Goal: Transaction & Acquisition: Purchase product/service

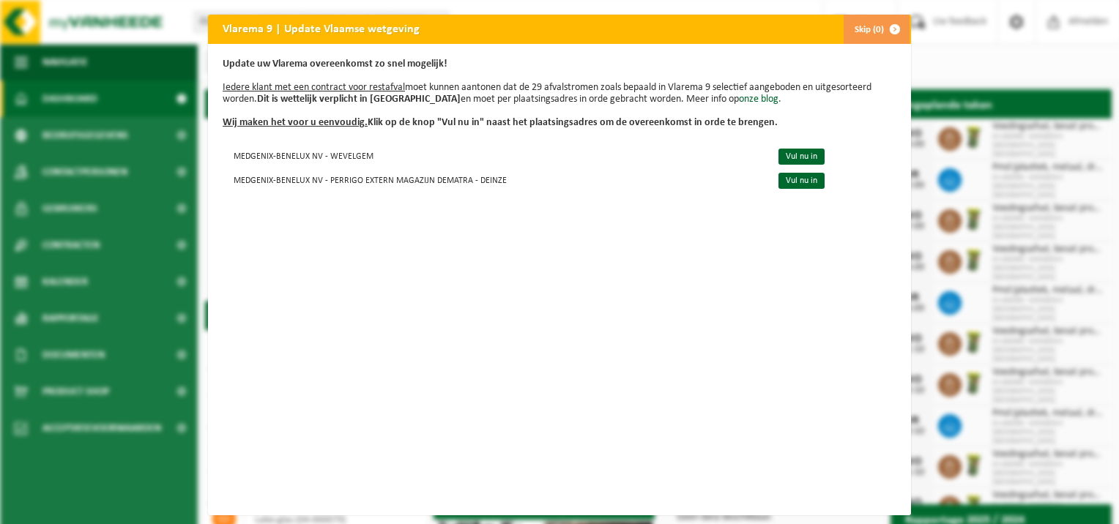
click at [862, 23] on button "Skip (0)" at bounding box center [876, 29] width 67 height 29
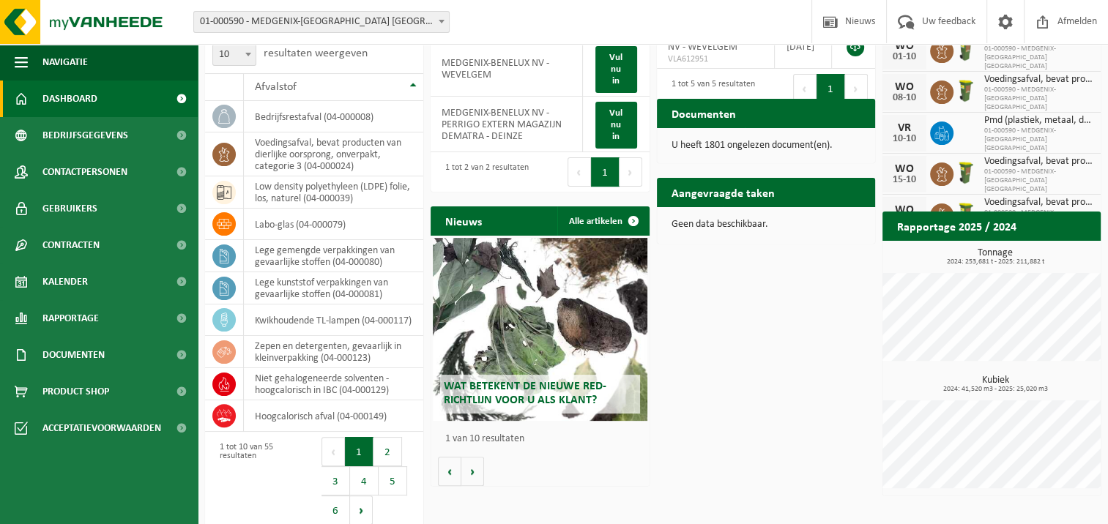
scroll to position [305, 0]
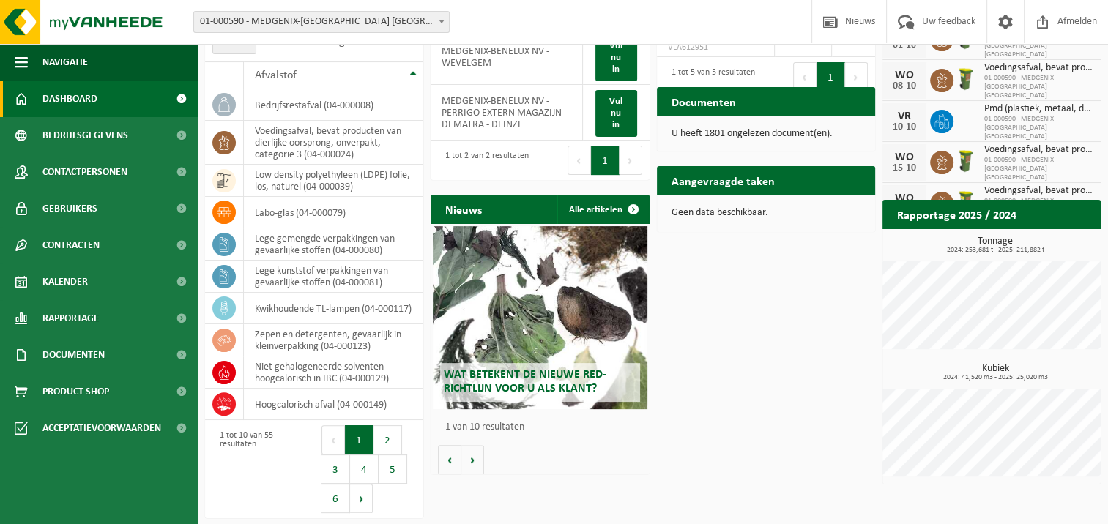
click at [174, 97] on span at bounding box center [181, 99] width 33 height 37
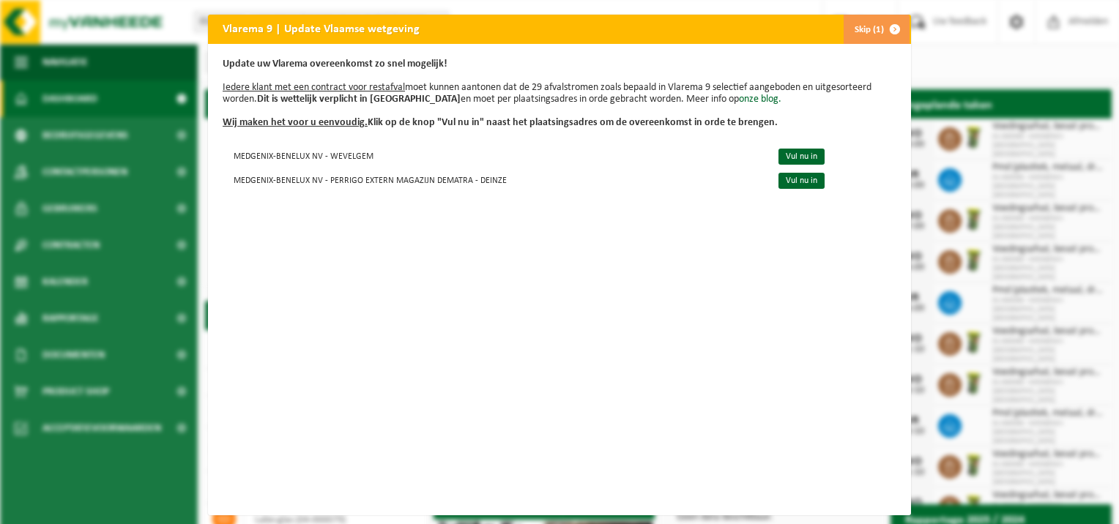
click at [868, 30] on button "Skip (1)" at bounding box center [876, 29] width 67 height 29
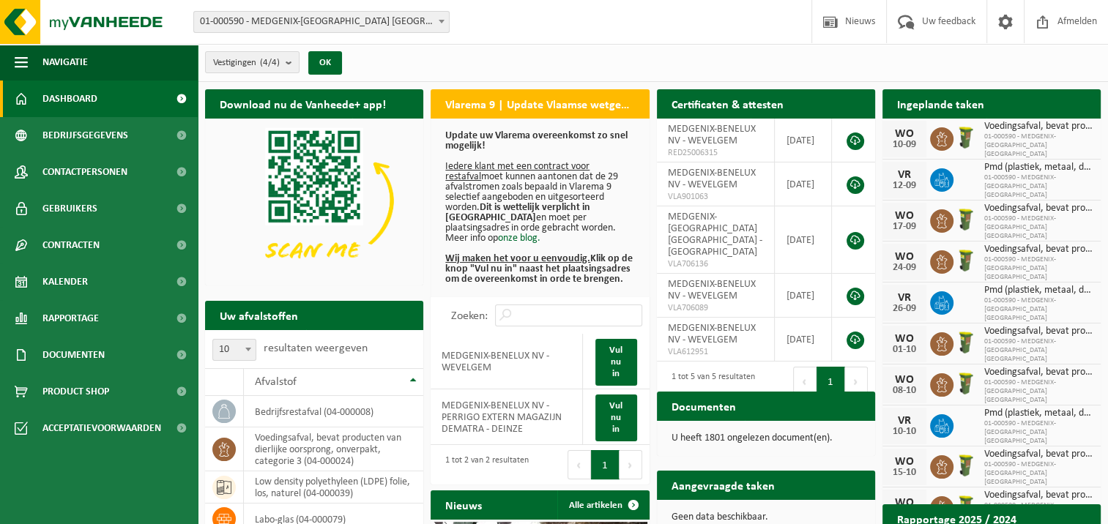
click at [184, 110] on span at bounding box center [181, 99] width 33 height 37
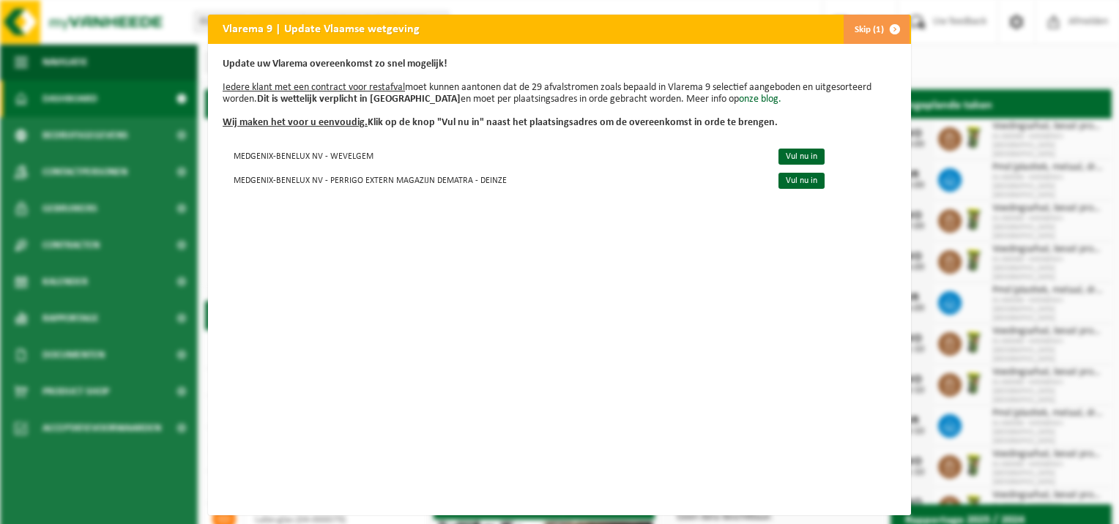
click at [859, 28] on button "Skip (1)" at bounding box center [876, 29] width 67 height 29
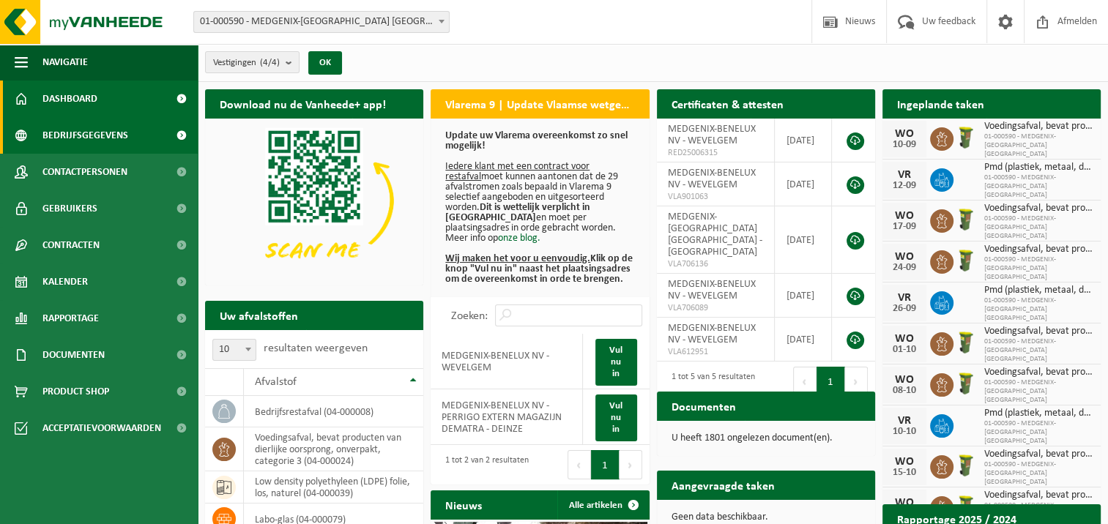
click at [181, 136] on span at bounding box center [181, 135] width 33 height 37
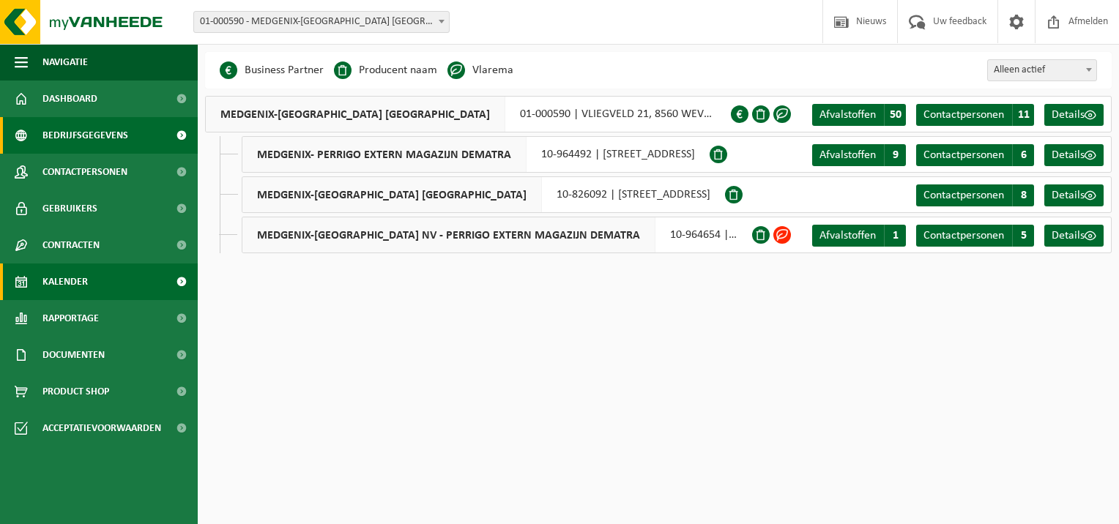
click at [182, 277] on span at bounding box center [181, 282] width 33 height 37
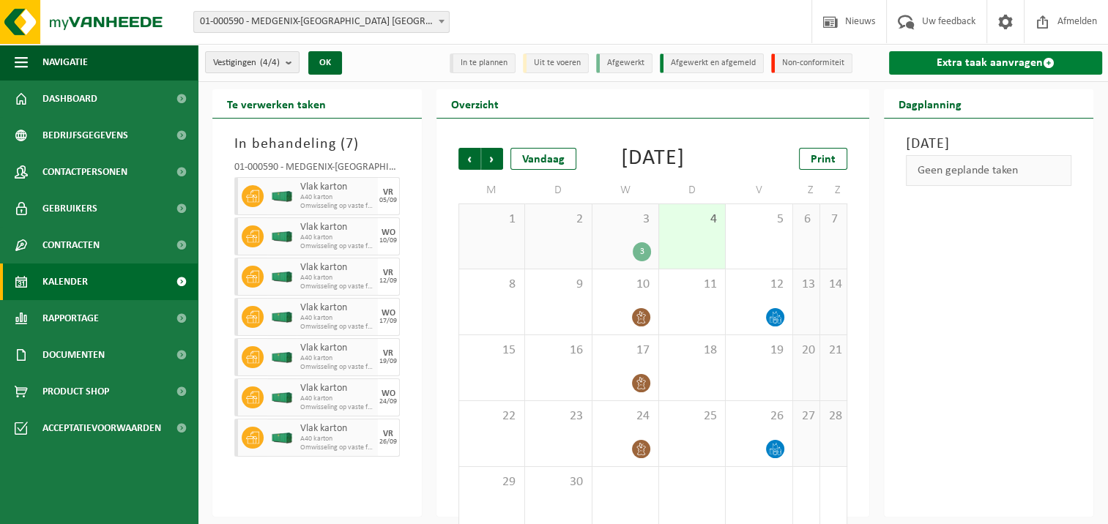
click at [1025, 68] on link "Extra taak aanvragen" at bounding box center [995, 62] width 213 height 23
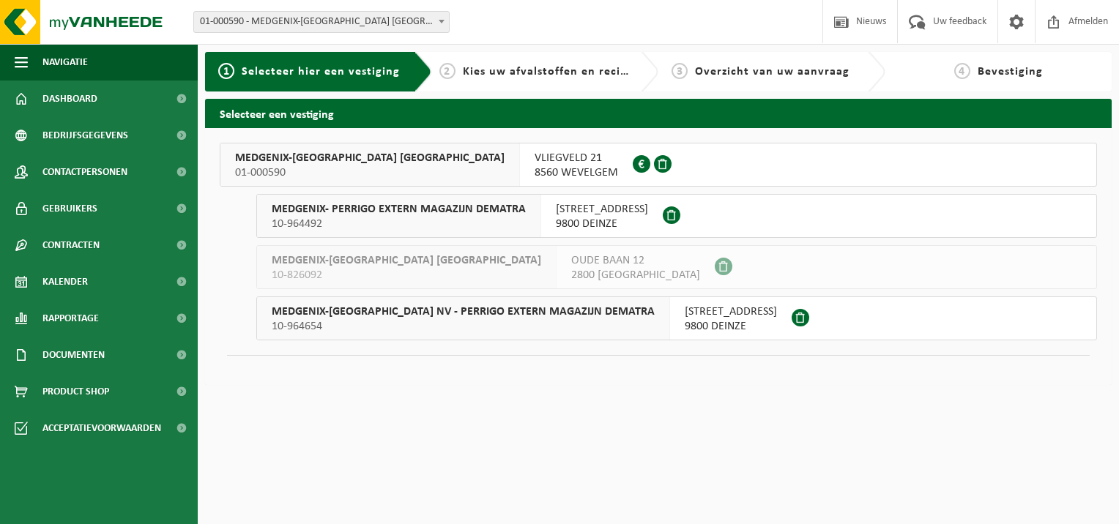
click at [529, 477] on html "Vestiging: 01-000590 - MEDGENIX-[GEOGRAPHIC_DATA] [GEOGRAPHIC_DATA] - WEVELGEM …" at bounding box center [559, 262] width 1119 height 524
click at [290, 155] on span "MEDGENIX-[GEOGRAPHIC_DATA] [GEOGRAPHIC_DATA]" at bounding box center [369, 158] width 269 height 15
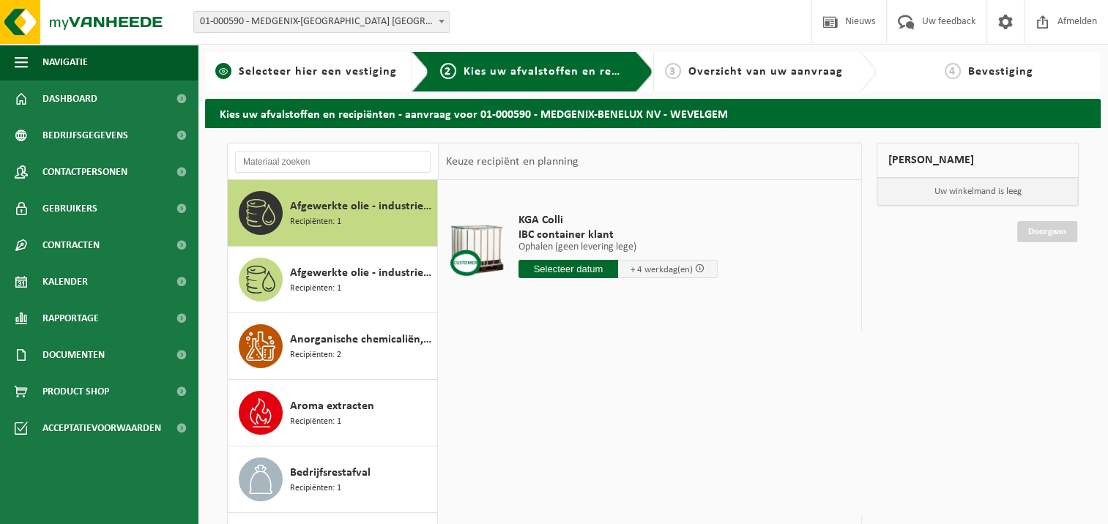
click at [295, 77] on span "Selecteer hier een vestiging" at bounding box center [318, 72] width 158 height 12
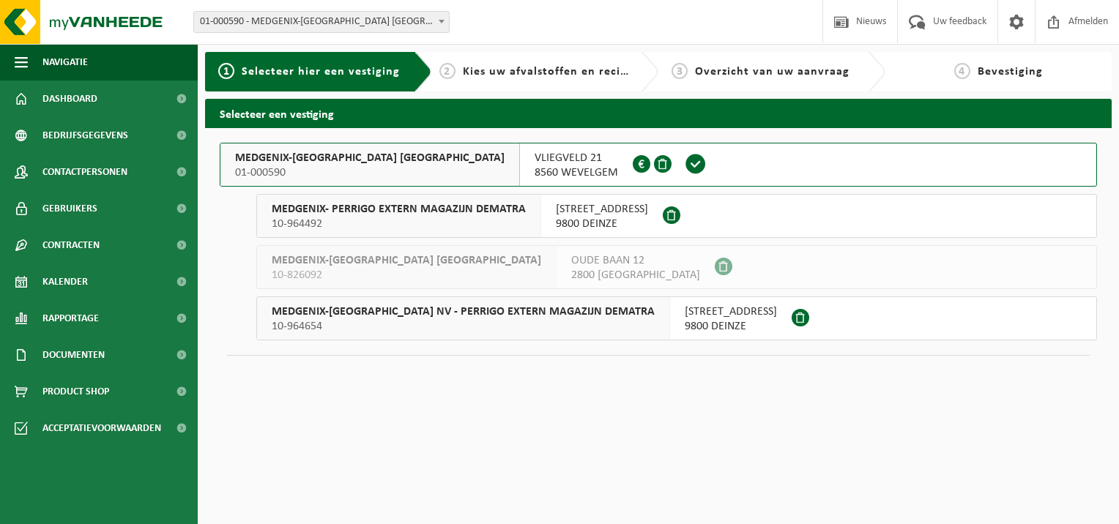
click at [521, 73] on span "Kies uw afvalstoffen en recipiënten" at bounding box center [563, 72] width 201 height 12
click at [297, 161] on span "MEDGENIX-BENELUX NV" at bounding box center [369, 158] width 269 height 15
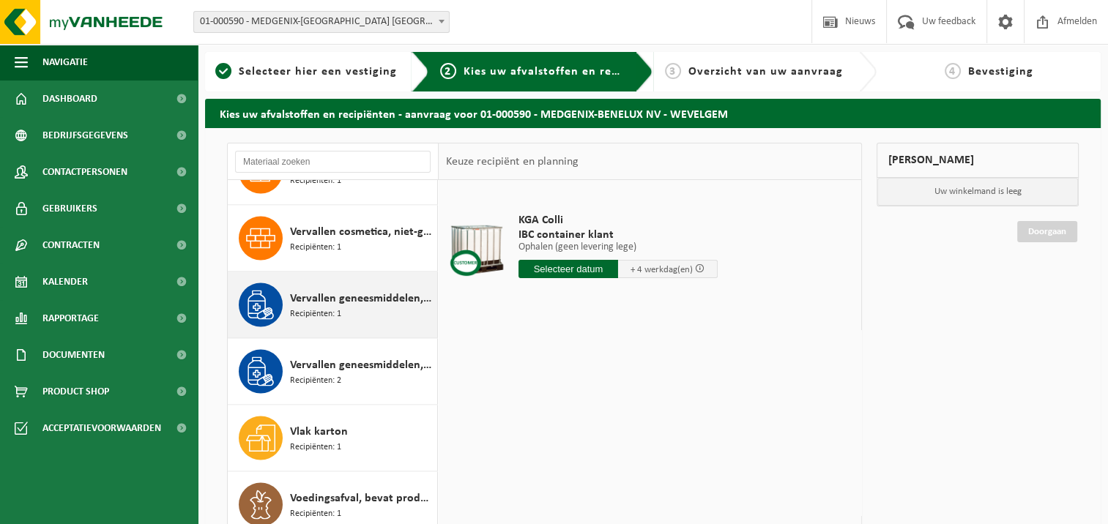
scroll to position [2783, 0]
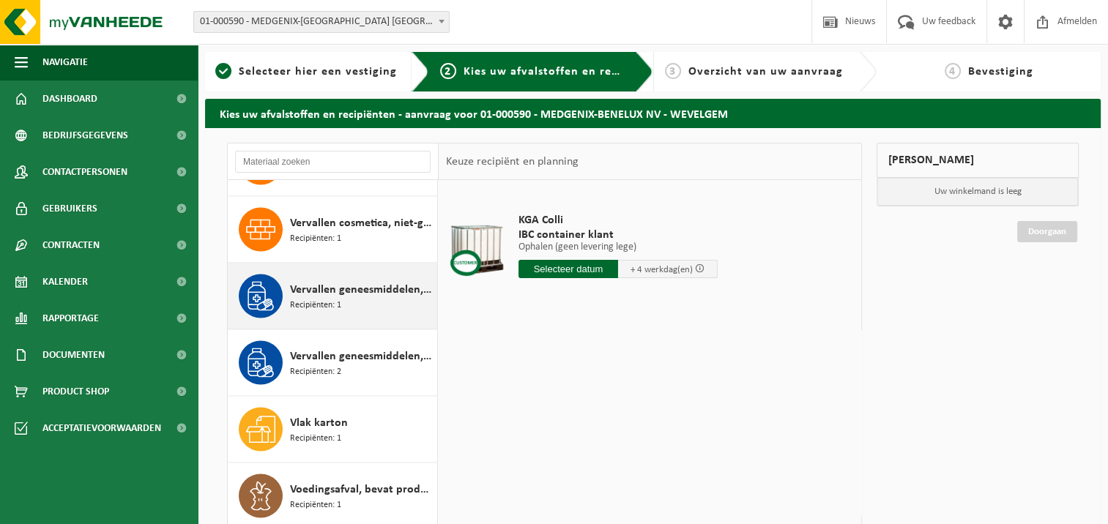
click at [343, 299] on div "Vervallen geneesmiddelen, gevaarlijk (industrieel) in kleinverpakking Recipiënt…" at bounding box center [362, 296] width 144 height 44
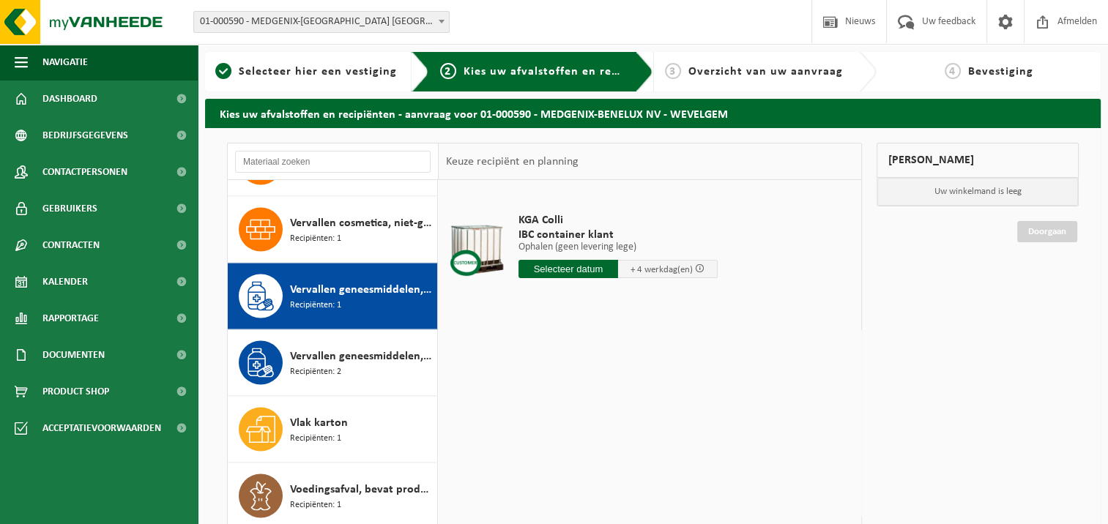
scroll to position [2818, 0]
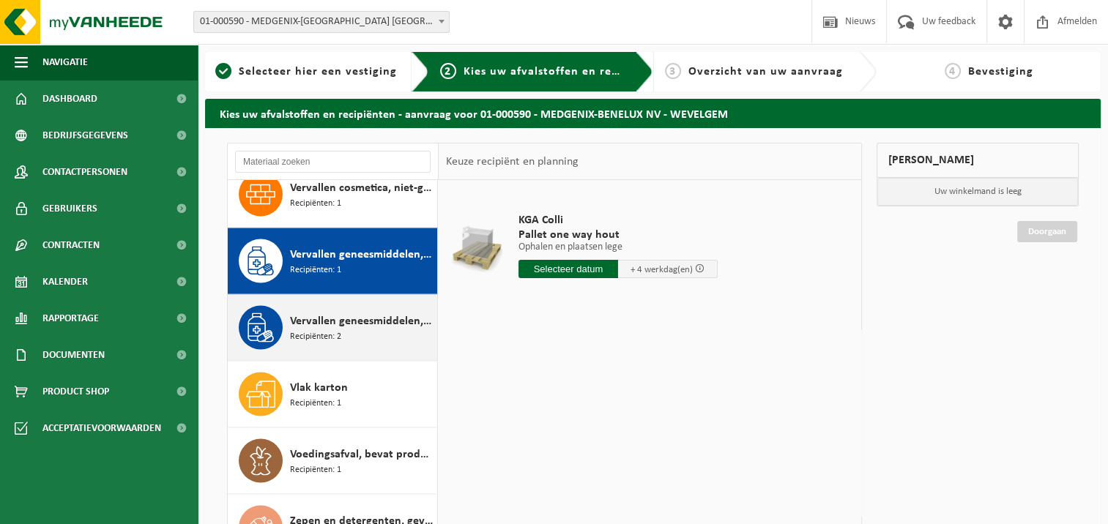
click at [331, 319] on span "Vervallen geneesmiddelen, kleinverpakking, niet gevaarlijk (industrieel)" at bounding box center [362, 321] width 144 height 18
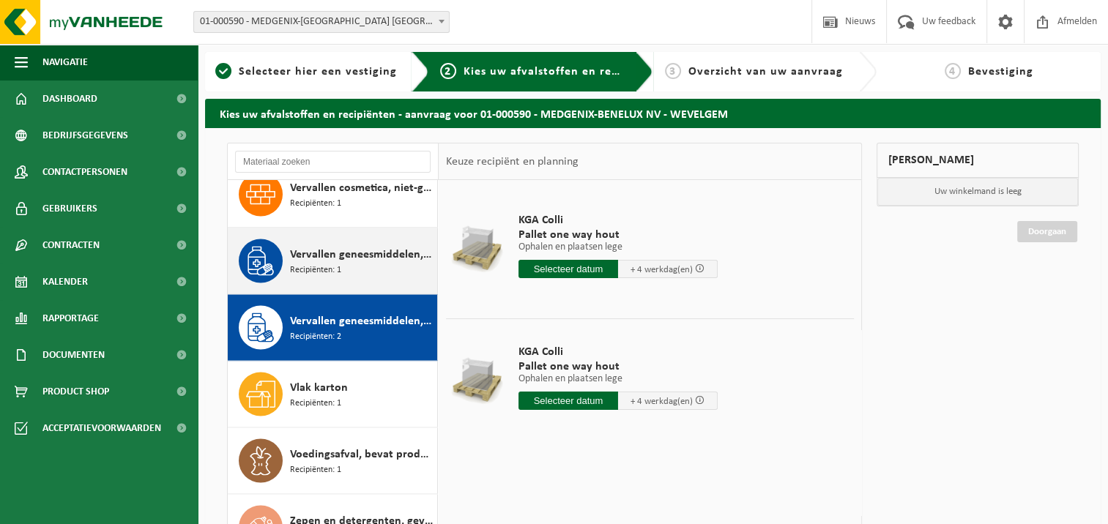
click at [346, 261] on div "Vervallen geneesmiddelen, gevaarlijk (industrieel) in kleinverpakking Recipiënt…" at bounding box center [362, 261] width 144 height 44
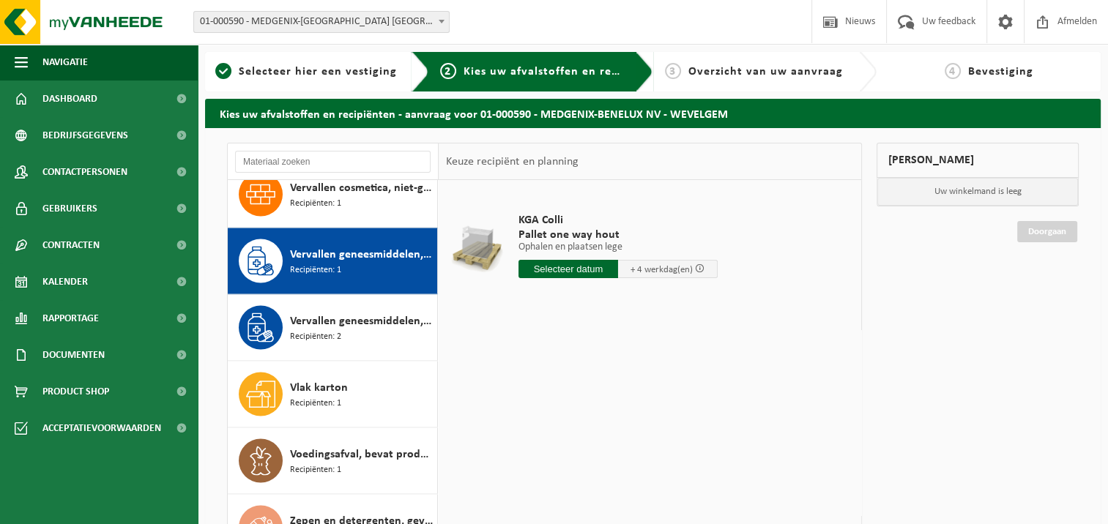
click at [562, 228] on span "Pallet one way hout" at bounding box center [617, 235] width 199 height 15
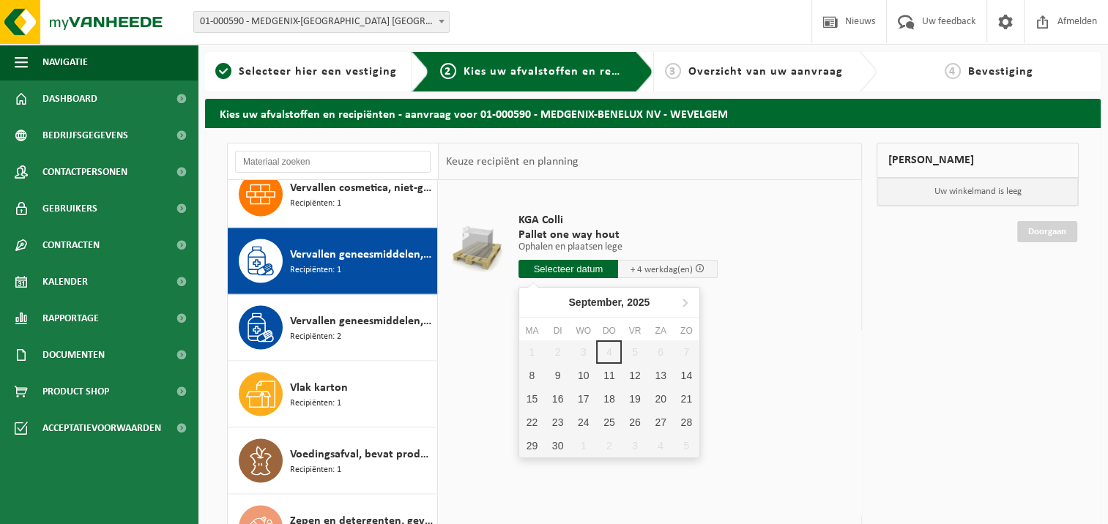
click at [586, 269] on input "text" at bounding box center [568, 269] width 100 height 18
click at [555, 373] on div "9" at bounding box center [558, 375] width 26 height 23
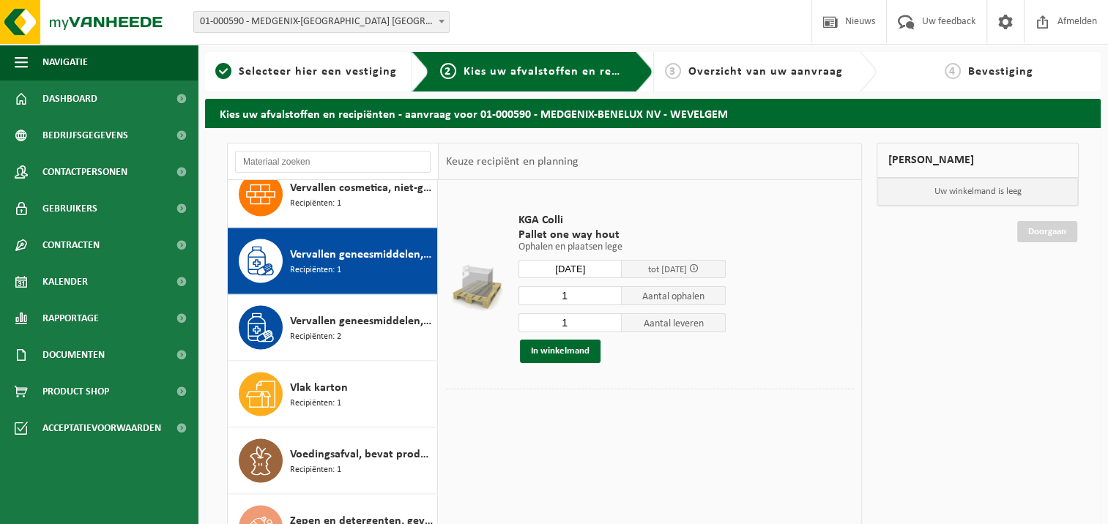
type input "Van 2025-09-09"
click at [591, 297] on input "1" at bounding box center [570, 295] width 104 height 19
type input "0"
click at [612, 327] on input "0" at bounding box center [570, 322] width 104 height 19
click at [601, 292] on input "1" at bounding box center [570, 295] width 104 height 19
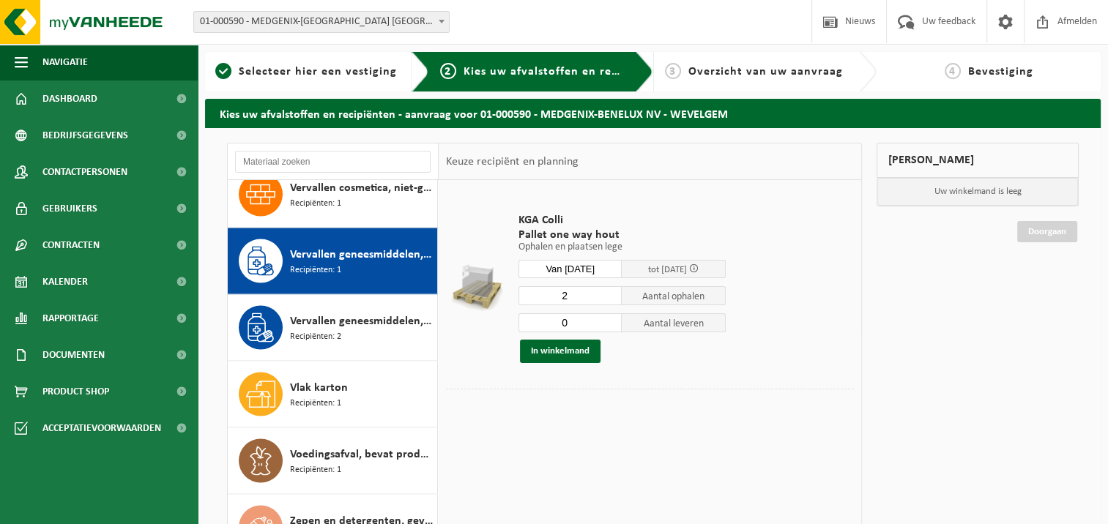
type input "2"
click at [611, 294] on input "2" at bounding box center [570, 295] width 104 height 19
click at [588, 300] on input "2" at bounding box center [570, 295] width 104 height 19
click at [613, 296] on input "13" at bounding box center [570, 295] width 104 height 19
type input "14"
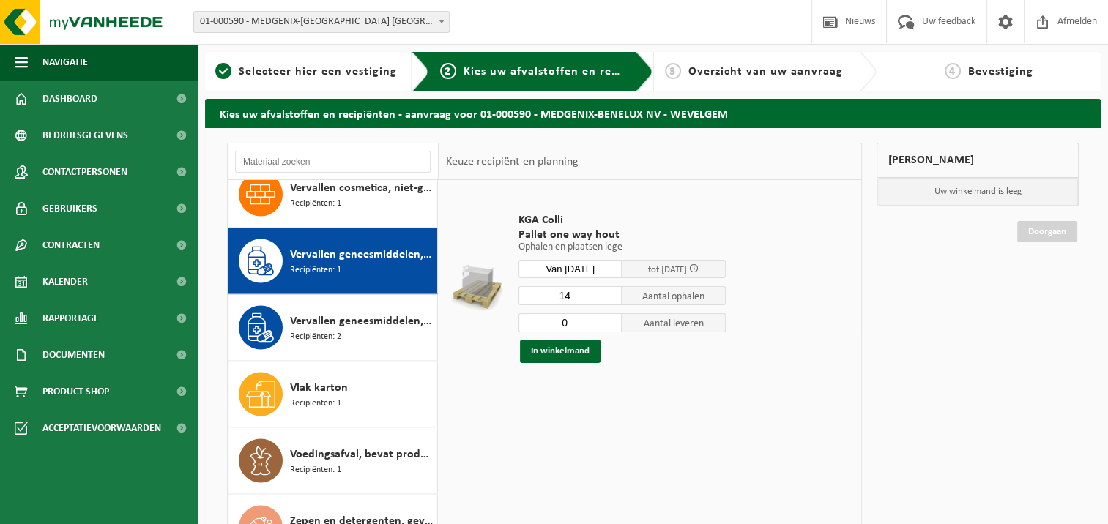
click at [613, 290] on input "14" at bounding box center [570, 295] width 104 height 19
click at [542, 348] on button "In winkelmand" at bounding box center [560, 351] width 81 height 23
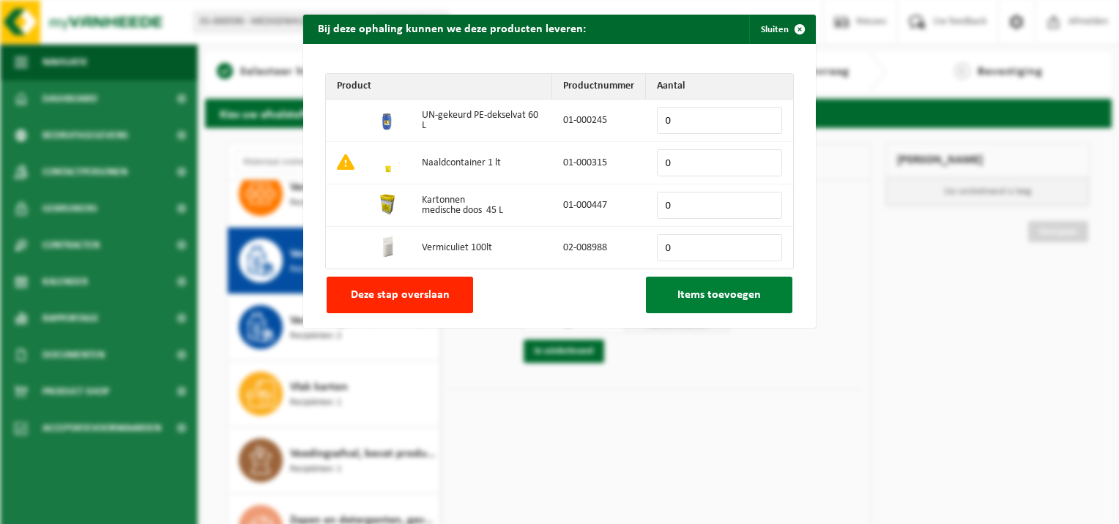
click at [677, 301] on span "Items toevoegen" at bounding box center [718, 295] width 83 height 12
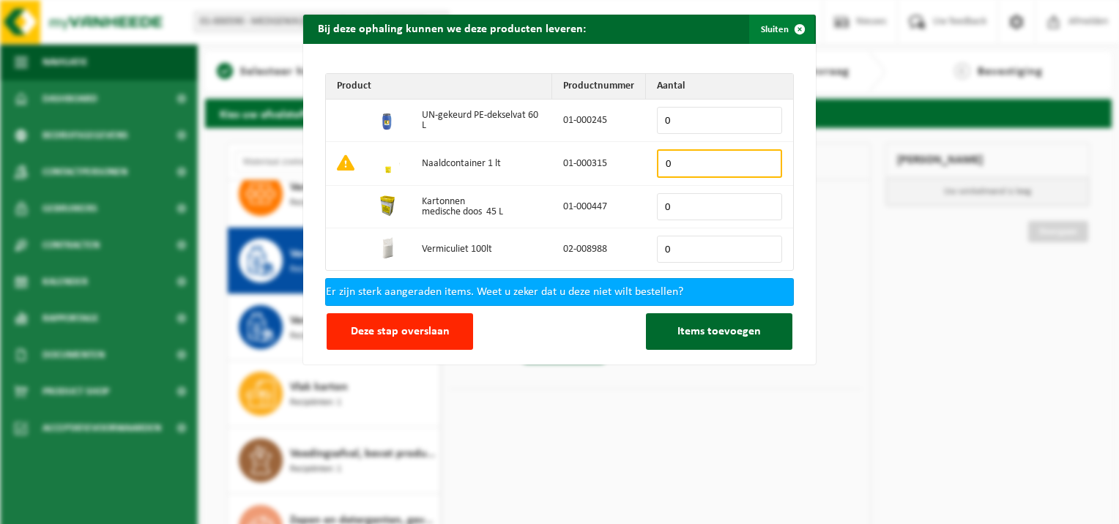
click at [765, 26] on button "Sluiten" at bounding box center [781, 29] width 65 height 29
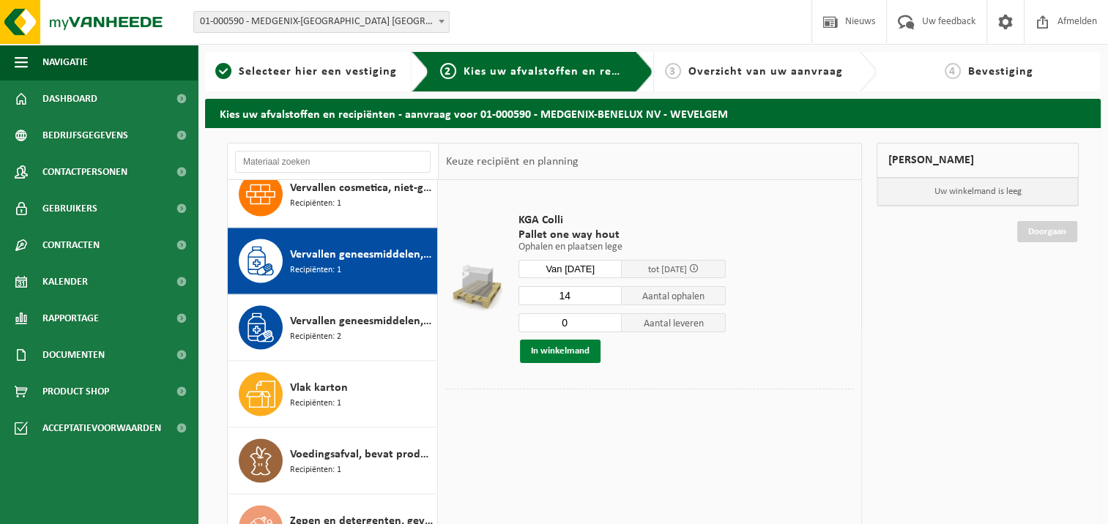
click at [551, 352] on button "In winkelmand" at bounding box center [560, 351] width 81 height 23
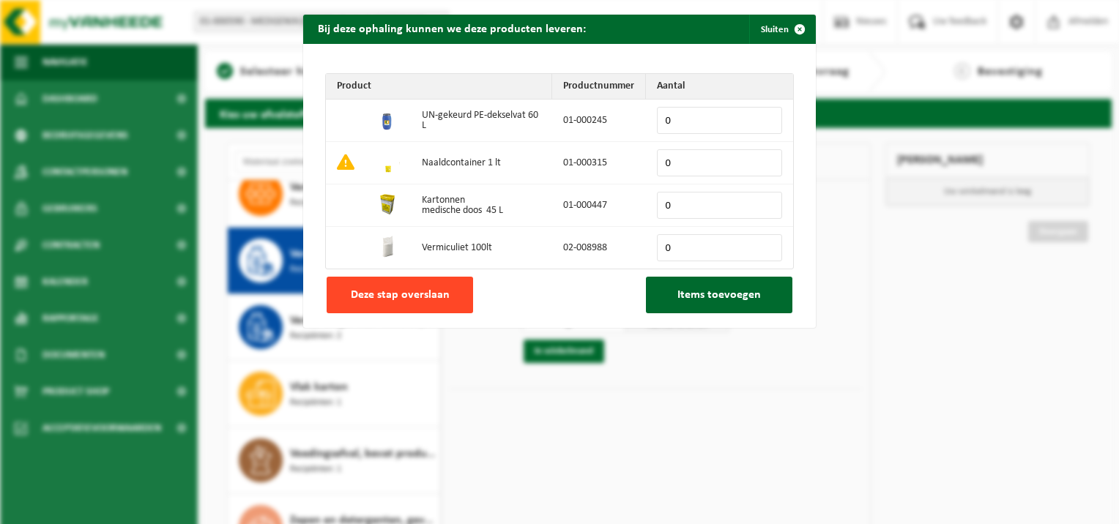
click at [396, 309] on button "Deze stap overslaan" at bounding box center [400, 295] width 146 height 37
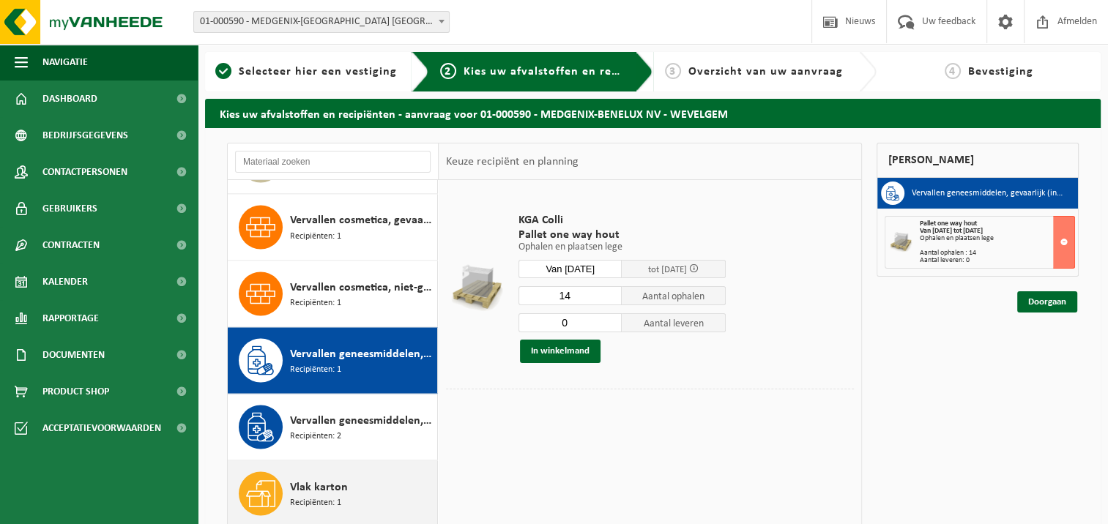
scroll to position [2672, 0]
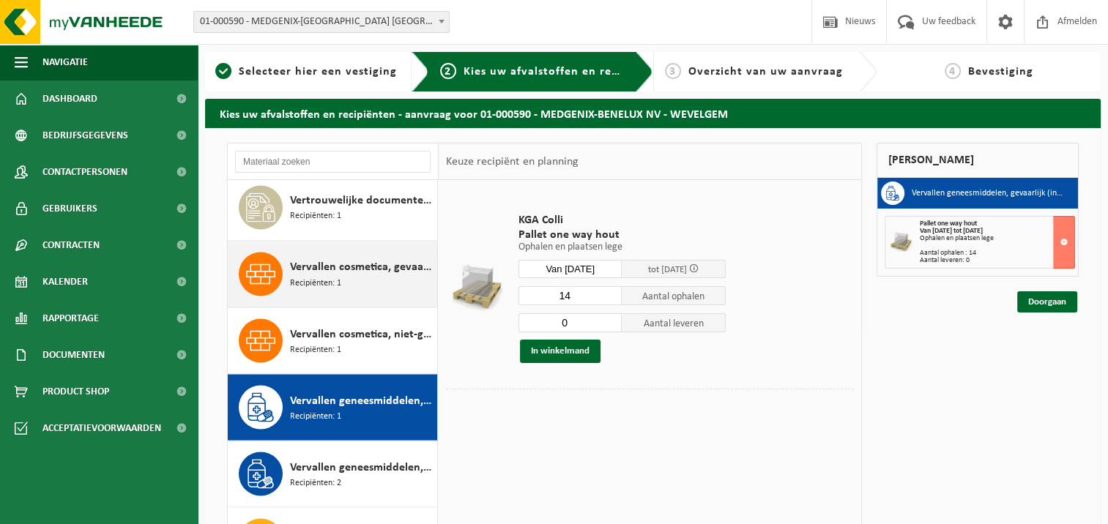
click at [314, 259] on span "Vervallen cosmetica, gevaarlijk (industrieel) in kleinverpakking" at bounding box center [362, 268] width 144 height 18
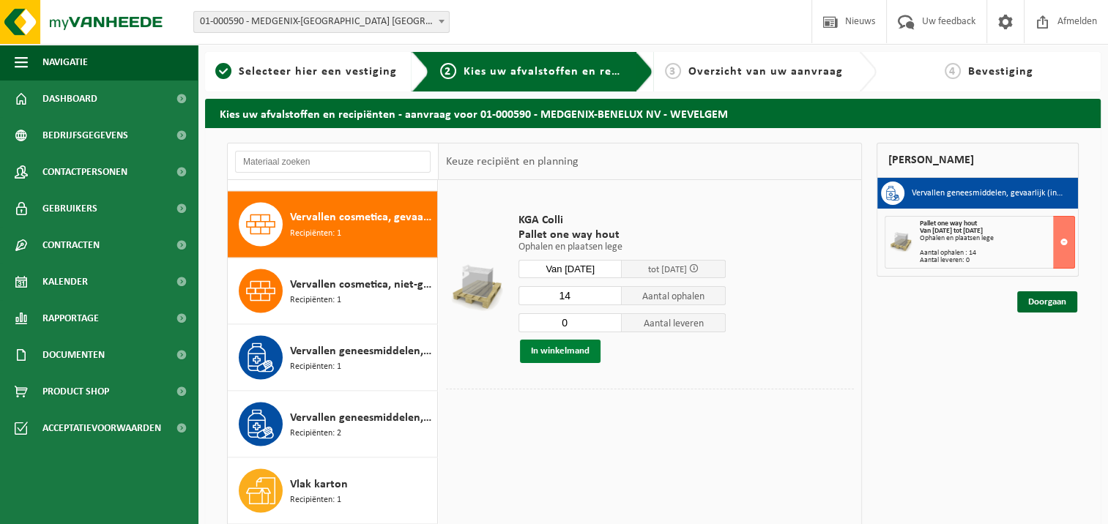
scroll to position [2726, 0]
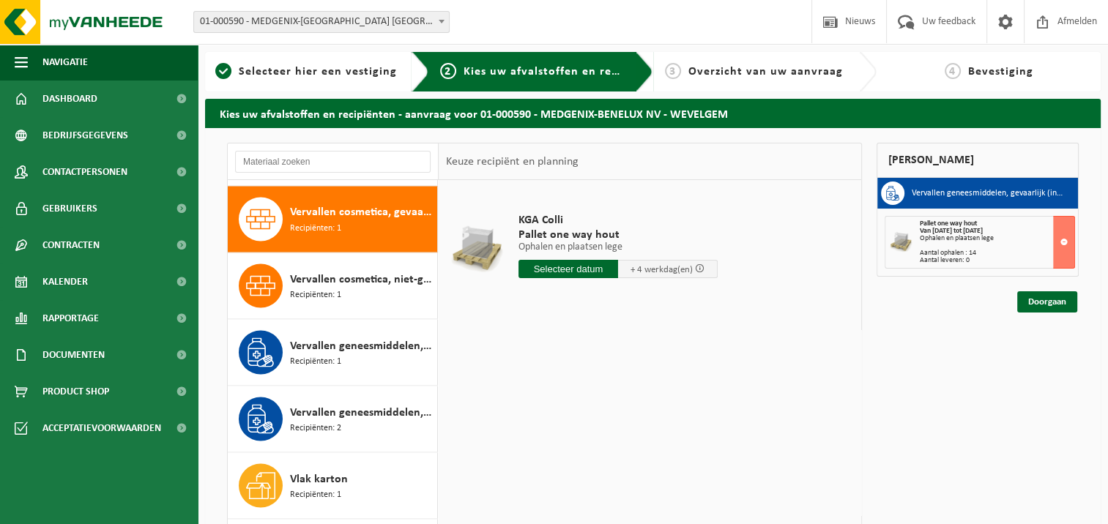
click at [594, 274] on input "text" at bounding box center [568, 269] width 100 height 18
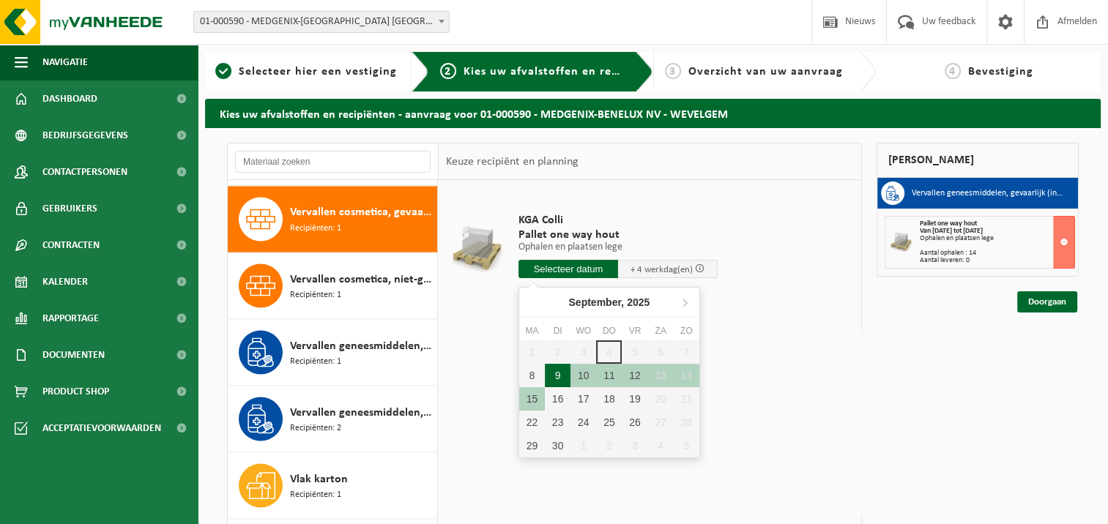
click at [551, 379] on div "9" at bounding box center [558, 375] width 26 height 23
type input "Van 2025-09-09"
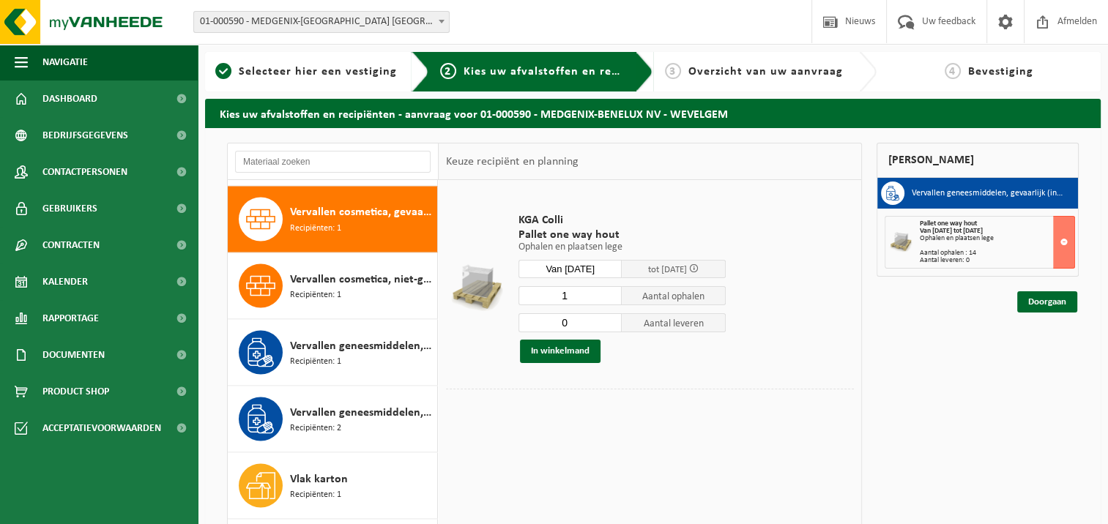
type input "0"
click at [611, 328] on input "0" at bounding box center [570, 322] width 104 height 19
click at [584, 301] on input "1" at bounding box center [570, 295] width 104 height 19
click at [613, 291] on input "2" at bounding box center [570, 295] width 104 height 19
click at [614, 290] on input "3" at bounding box center [570, 295] width 104 height 19
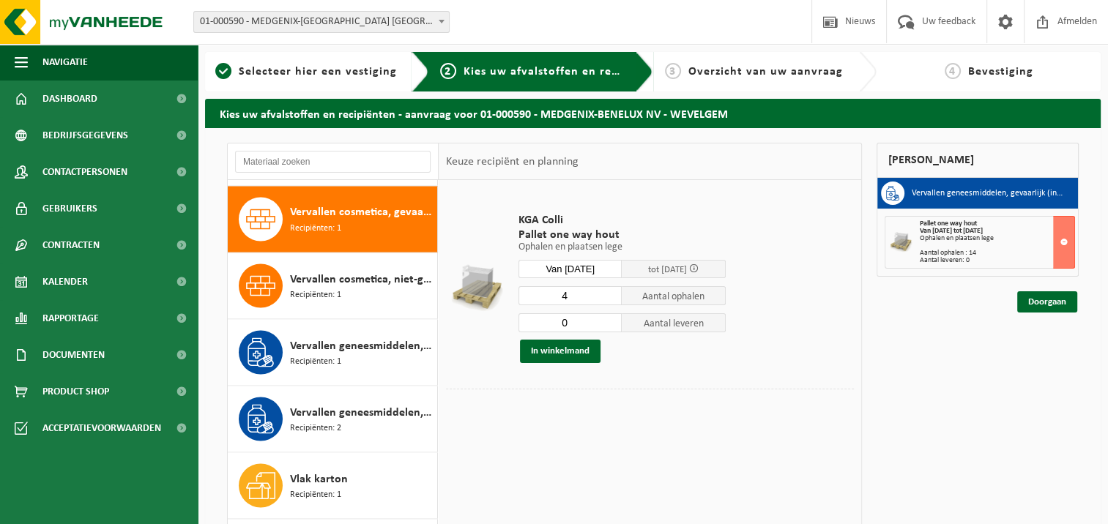
click at [614, 290] on input "4" at bounding box center [570, 295] width 104 height 19
type input "5"
click at [614, 290] on input "5" at bounding box center [570, 295] width 104 height 19
click at [560, 354] on button "In winkelmand" at bounding box center [560, 351] width 81 height 23
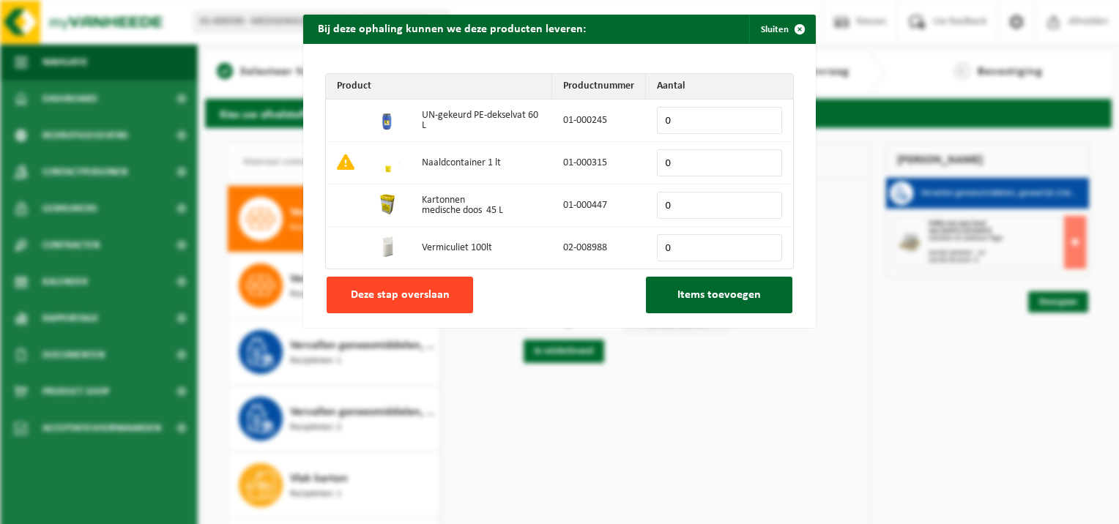
click at [373, 289] on span "Deze stap overslaan" at bounding box center [400, 295] width 99 height 12
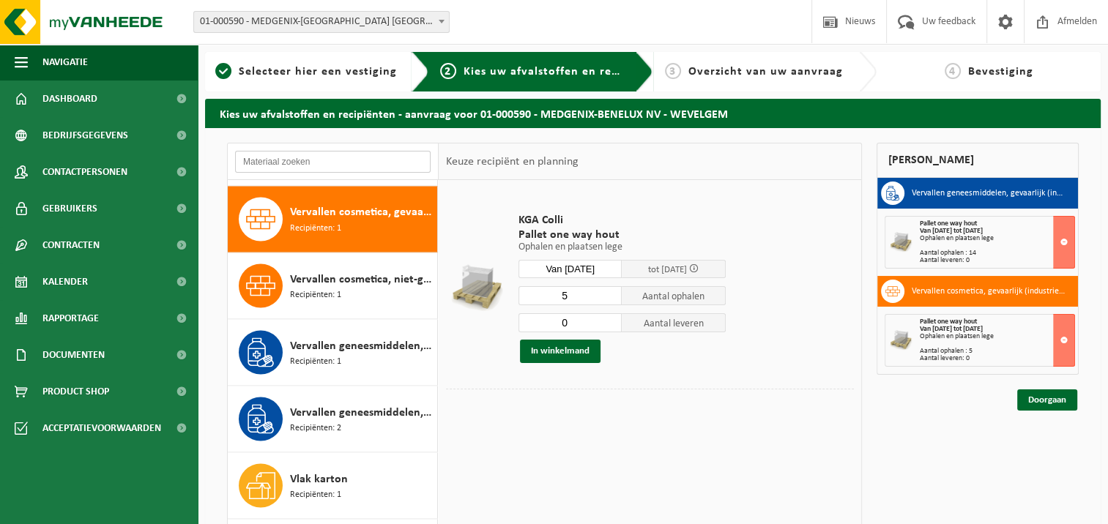
click at [313, 165] on input "text" at bounding box center [333, 162] width 196 height 22
type input "0"
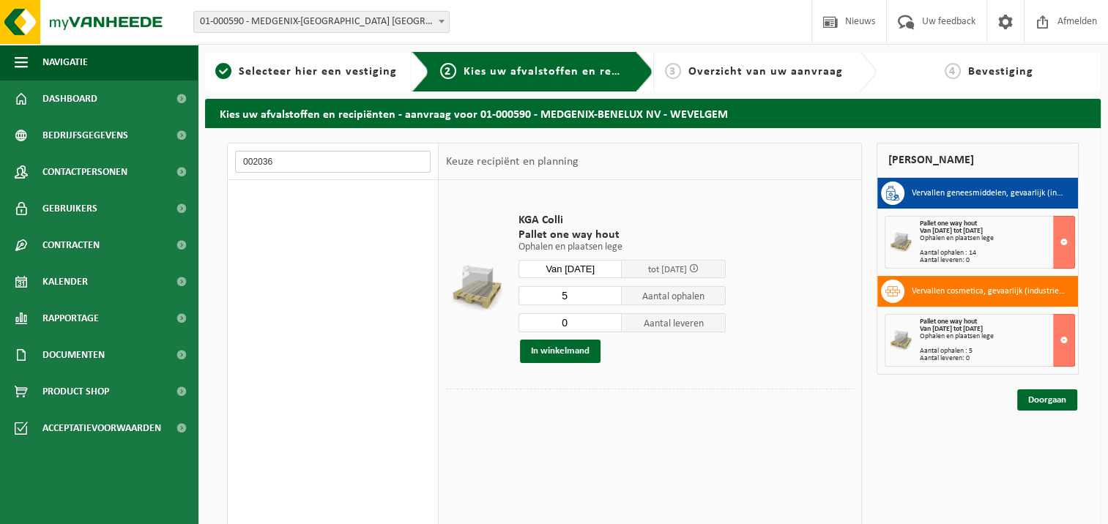
scroll to position [0, 0]
type input "0"
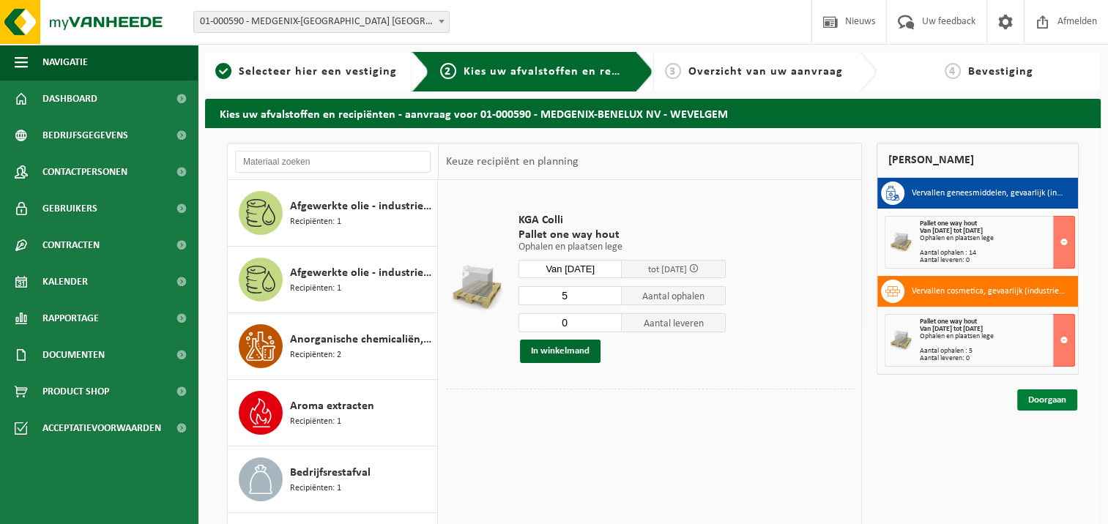
click at [1046, 404] on link "Doorgaan" at bounding box center [1047, 400] width 60 height 21
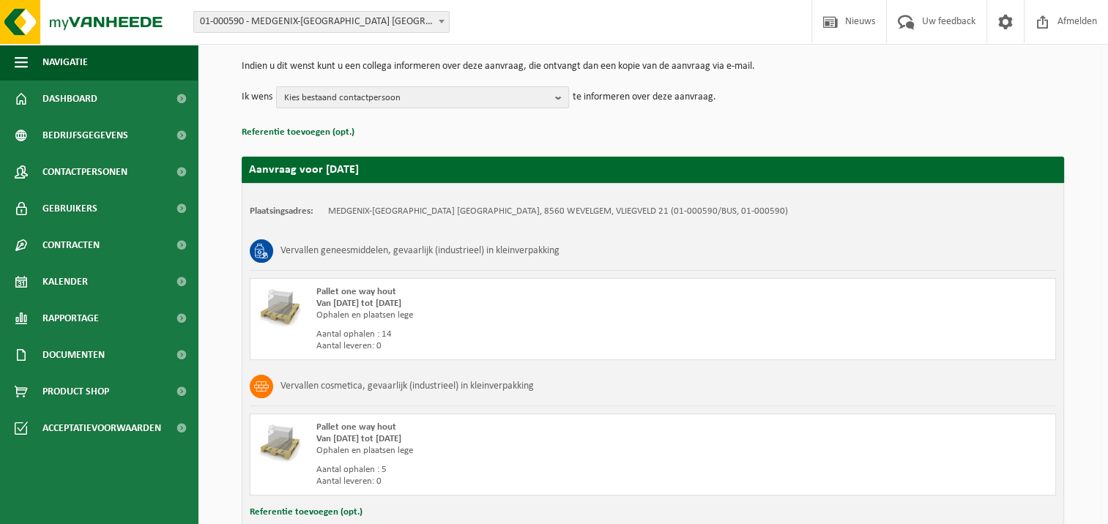
scroll to position [249, 0]
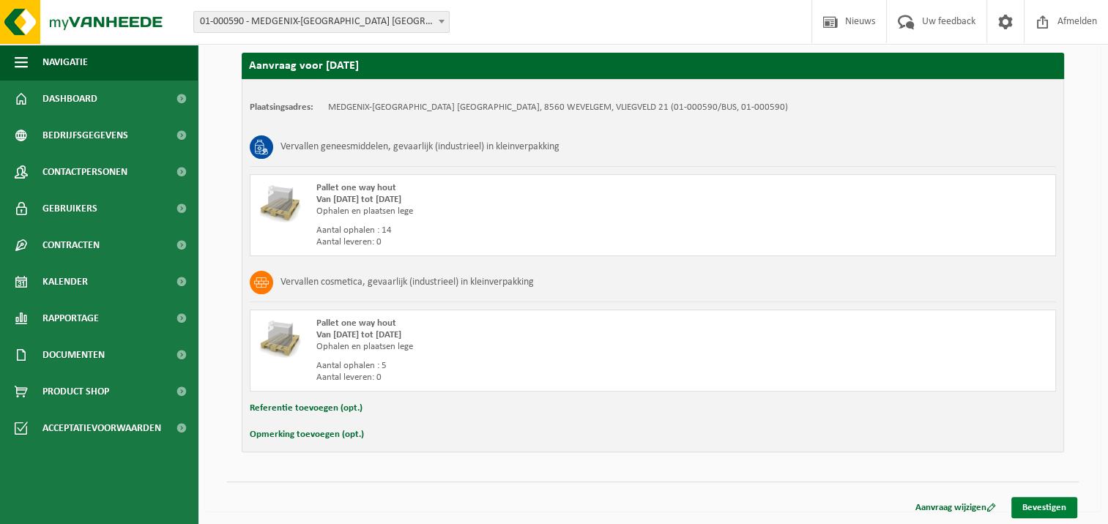
click at [1049, 508] on link "Bevestigen" at bounding box center [1044, 507] width 66 height 21
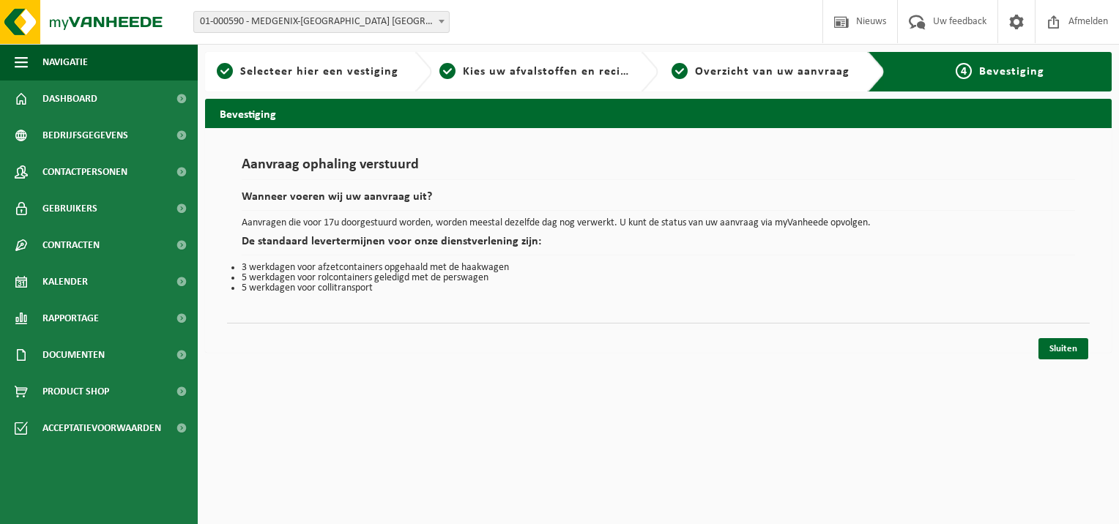
click at [1077, 360] on div "Navigatie Nieuws Uw feedback Afmelden Dashboard Bedrijfsgegevens Contactpersone…" at bounding box center [559, 184] width 1119 height 368
click at [1067, 350] on link "Sluiten" at bounding box center [1063, 348] width 50 height 21
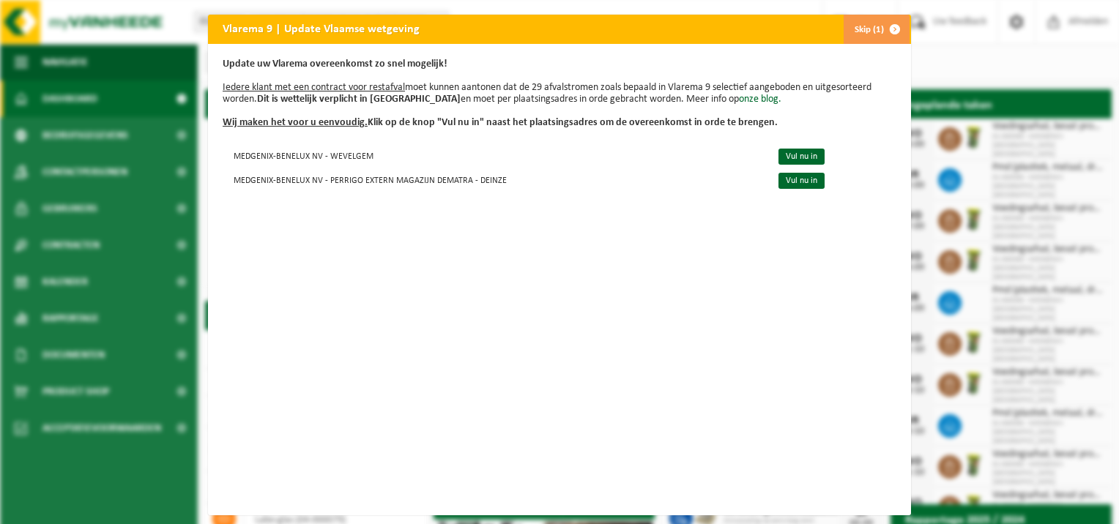
click at [869, 23] on button "Skip (1)" at bounding box center [876, 29] width 67 height 29
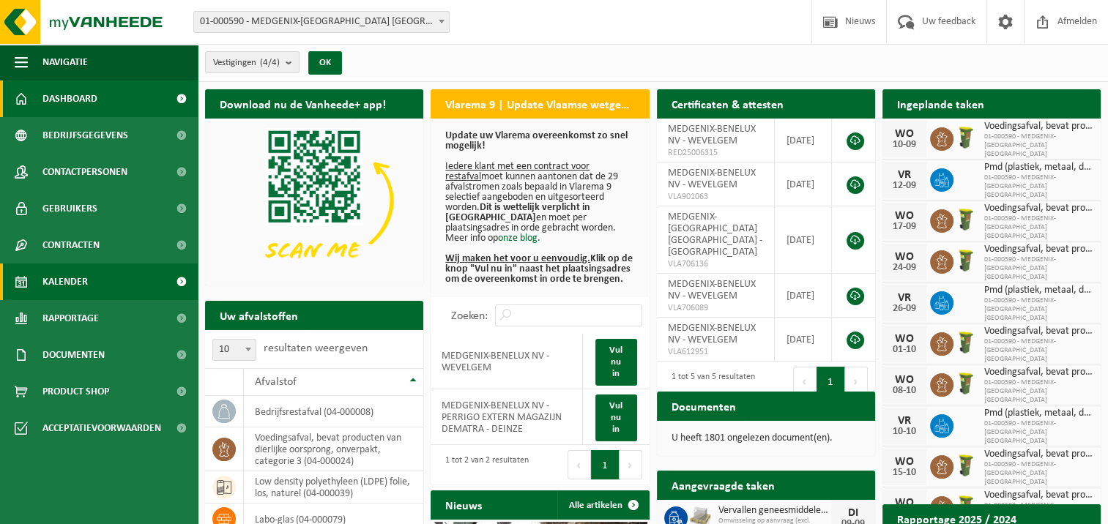
click at [75, 281] on span "Kalender" at bounding box center [64, 282] width 45 height 37
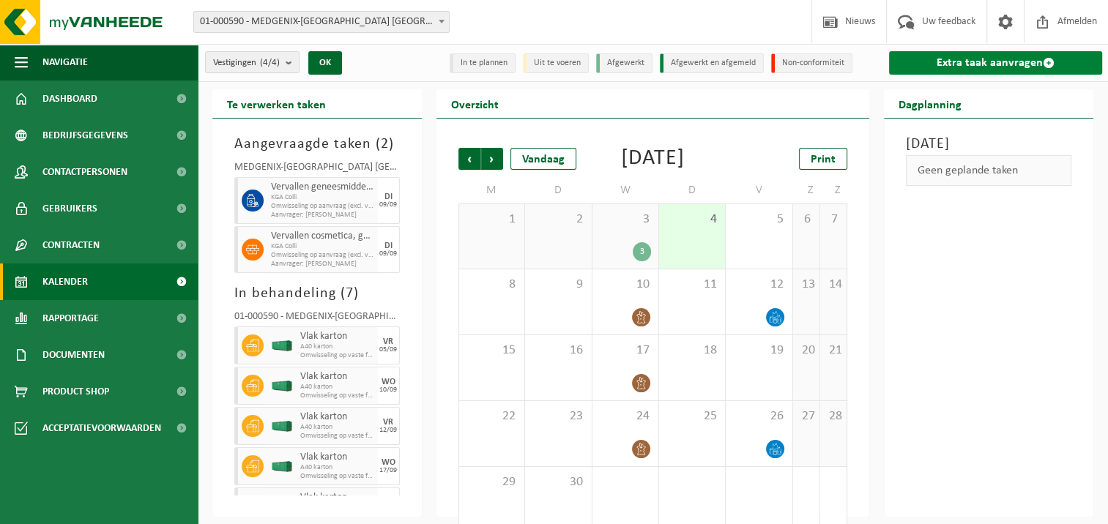
click at [978, 67] on link "Extra taak aanvragen" at bounding box center [995, 62] width 213 height 23
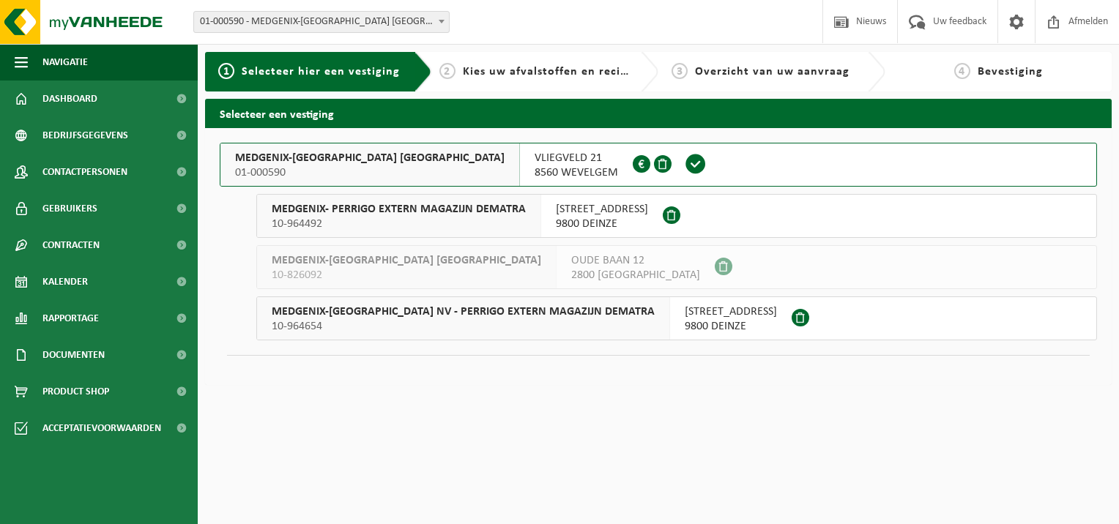
click at [240, 149] on div "MEDGENIX-[GEOGRAPHIC_DATA] [GEOGRAPHIC_DATA] 01-000590" at bounding box center [370, 165] width 300 height 42
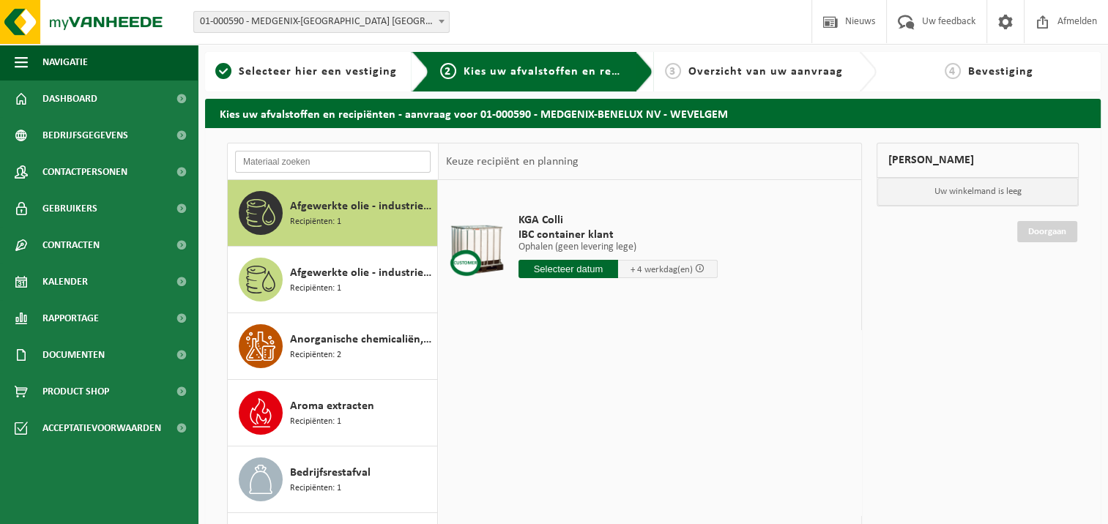
click at [340, 164] on input "text" at bounding box center [333, 162] width 196 height 22
click at [343, 160] on input "text" at bounding box center [333, 162] width 196 height 22
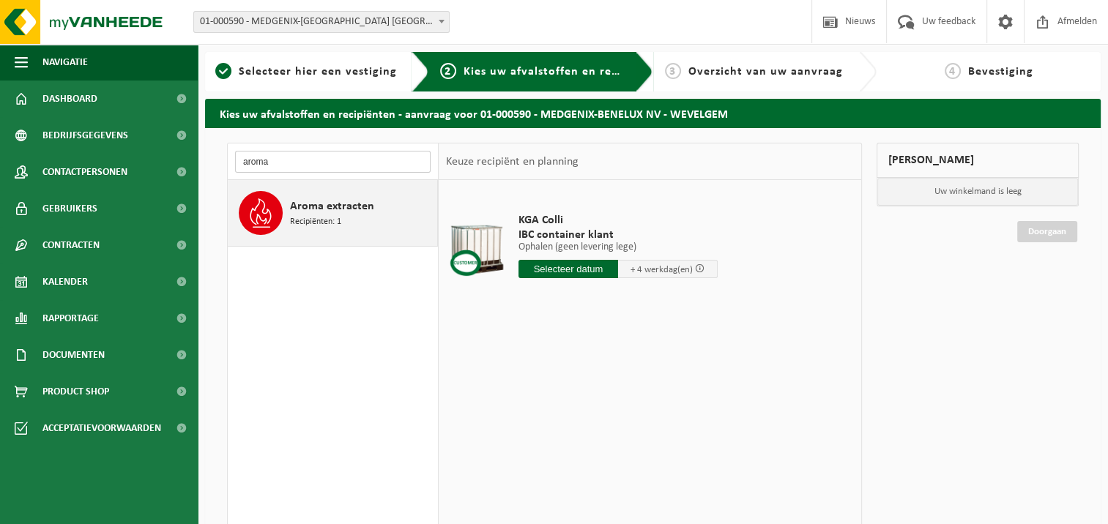
type input "aroma"
click at [329, 209] on span "Aroma extracten" at bounding box center [332, 207] width 84 height 18
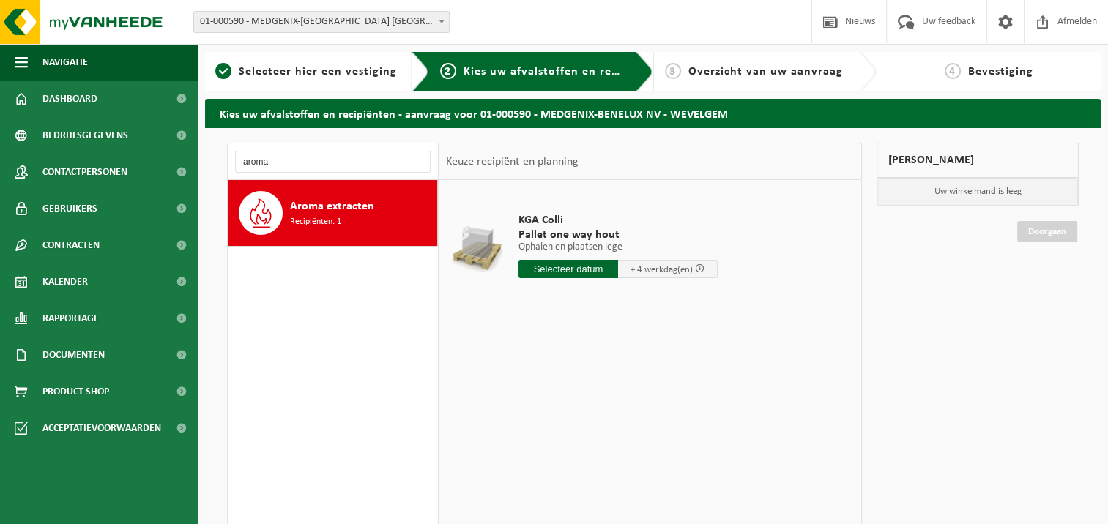
click at [573, 272] on input "text" at bounding box center [568, 269] width 100 height 18
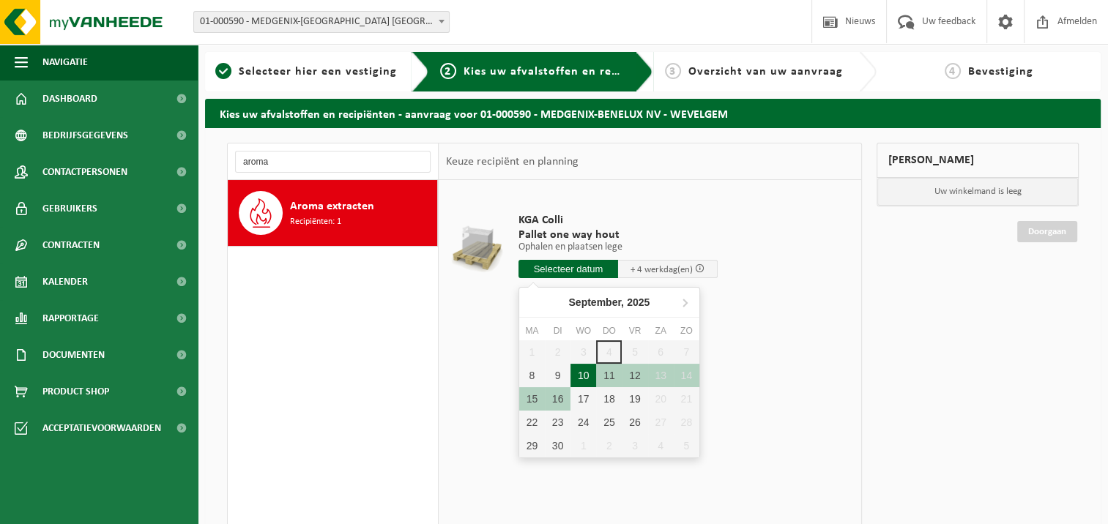
click at [585, 378] on div "10" at bounding box center [583, 375] width 26 height 23
type input "Van 2025-09-10"
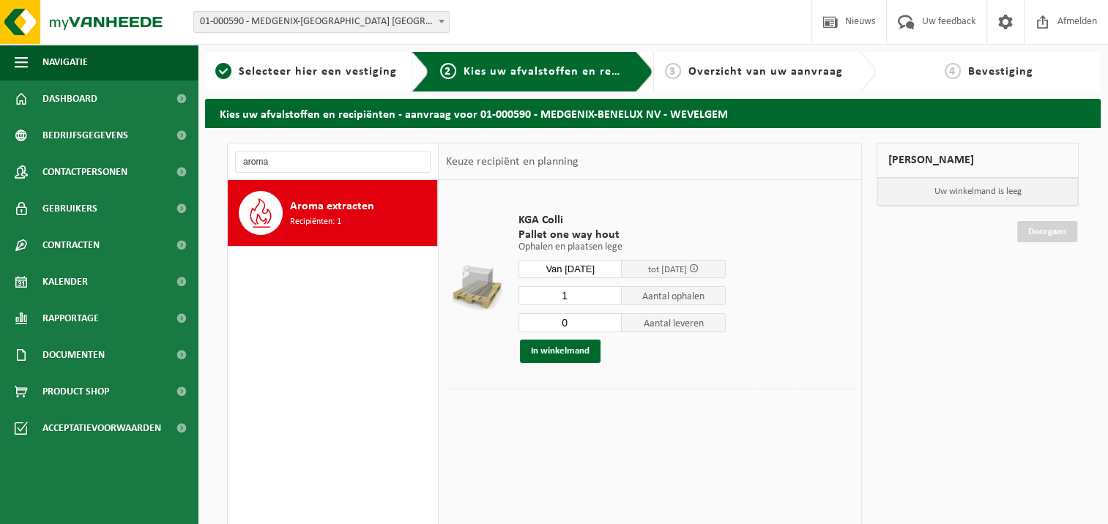
type input "0"
click at [614, 325] on input "0" at bounding box center [570, 322] width 104 height 19
click at [560, 351] on button "In winkelmand" at bounding box center [560, 351] width 81 height 23
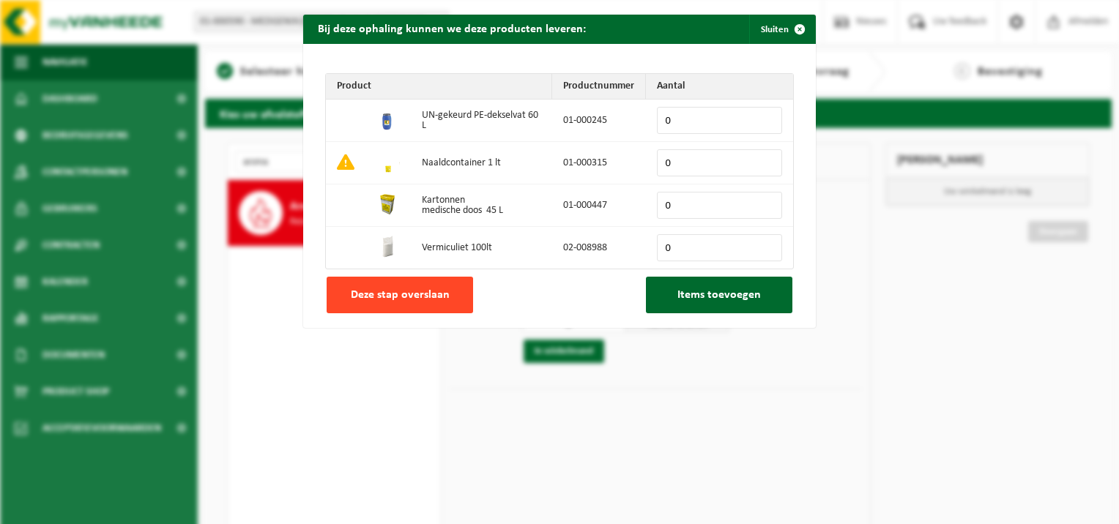
click at [384, 301] on span "Deze stap overslaan" at bounding box center [400, 295] width 99 height 12
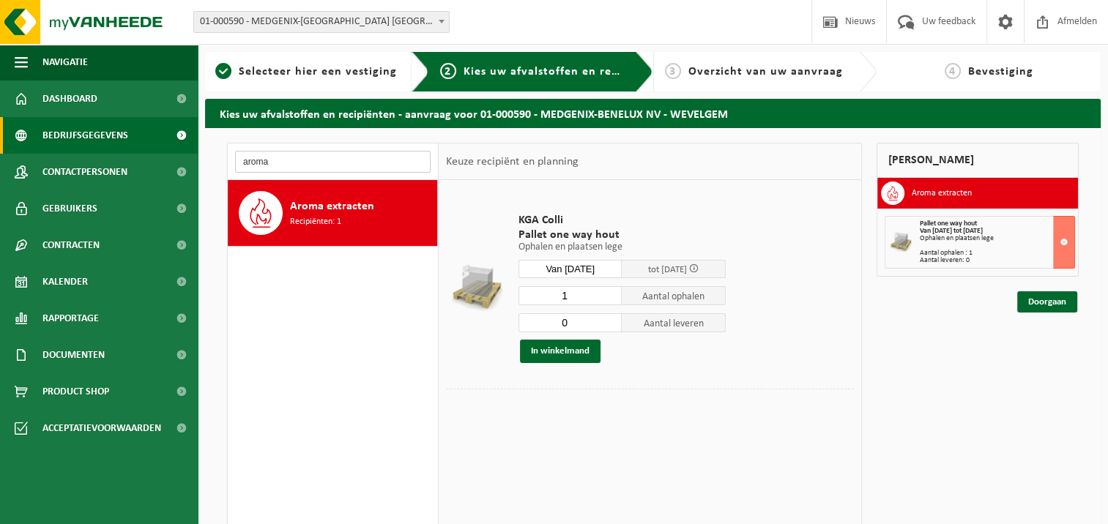
drag, startPoint x: 319, startPoint y: 155, endPoint x: 127, endPoint y: 120, distance: 195.1
click at [136, 130] on div "Navigatie Nieuws Uw feedback Afmelden Dashboard Bedrijfsgegevens Contactpersone…" at bounding box center [554, 357] width 1108 height 715
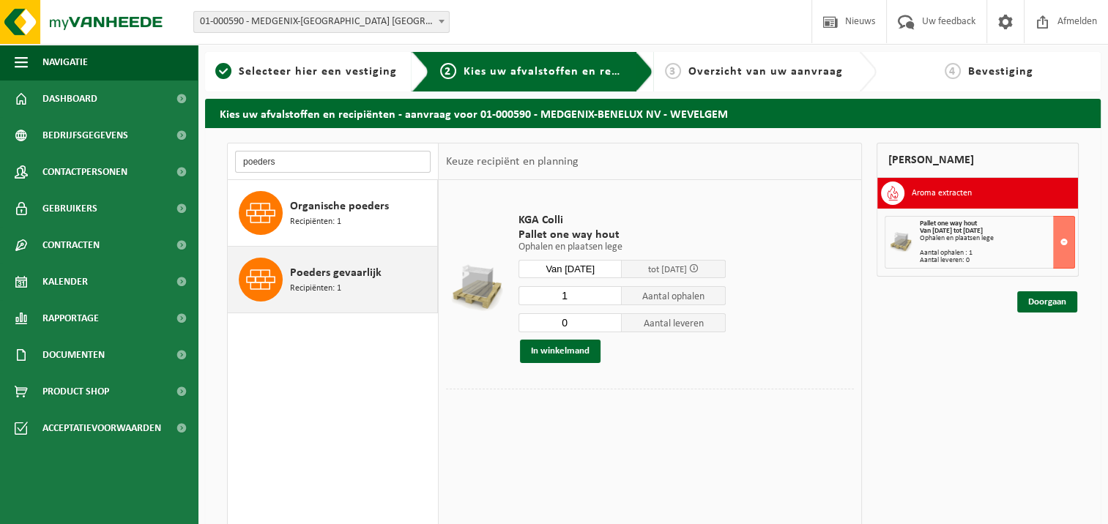
type input "poeders"
click at [341, 272] on span "Poeders gevaarlijk" at bounding box center [336, 273] width 92 height 18
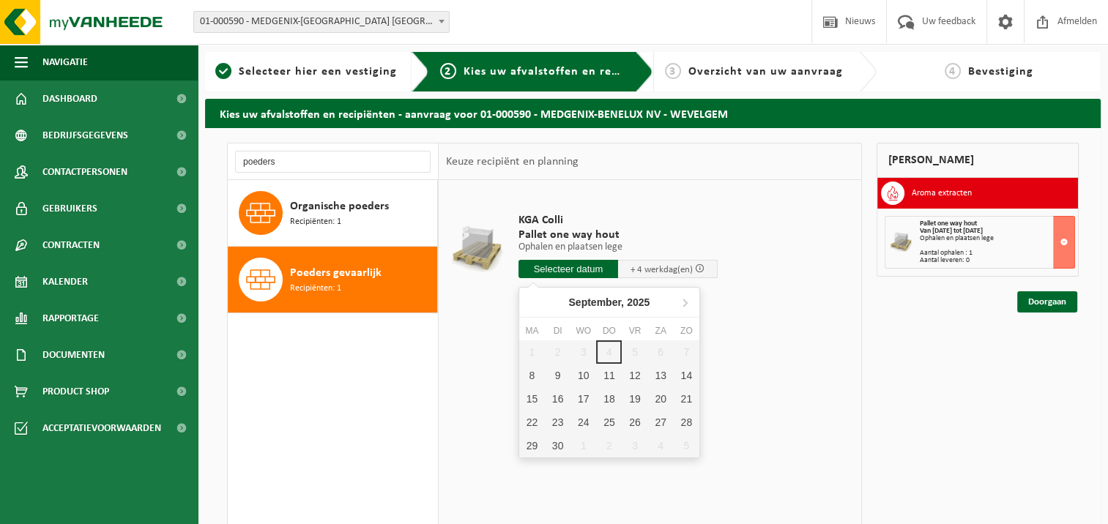
click at [576, 272] on input "text" at bounding box center [568, 269] width 100 height 18
click at [586, 373] on div "10" at bounding box center [583, 375] width 26 height 23
type input "Van 2025-09-10"
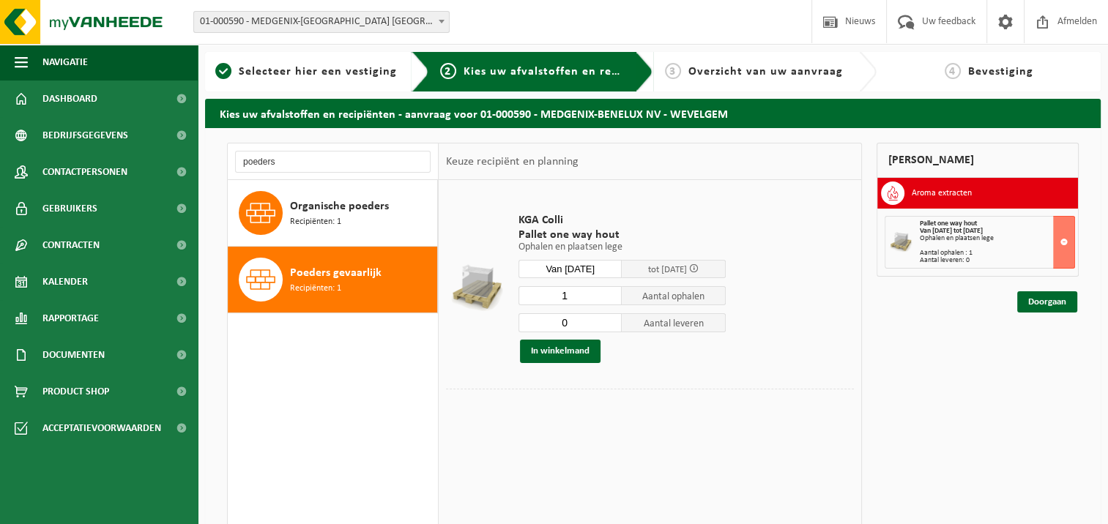
type input "0"
click at [609, 324] on input "0" at bounding box center [570, 322] width 104 height 19
click at [579, 355] on button "In winkelmand" at bounding box center [560, 351] width 81 height 23
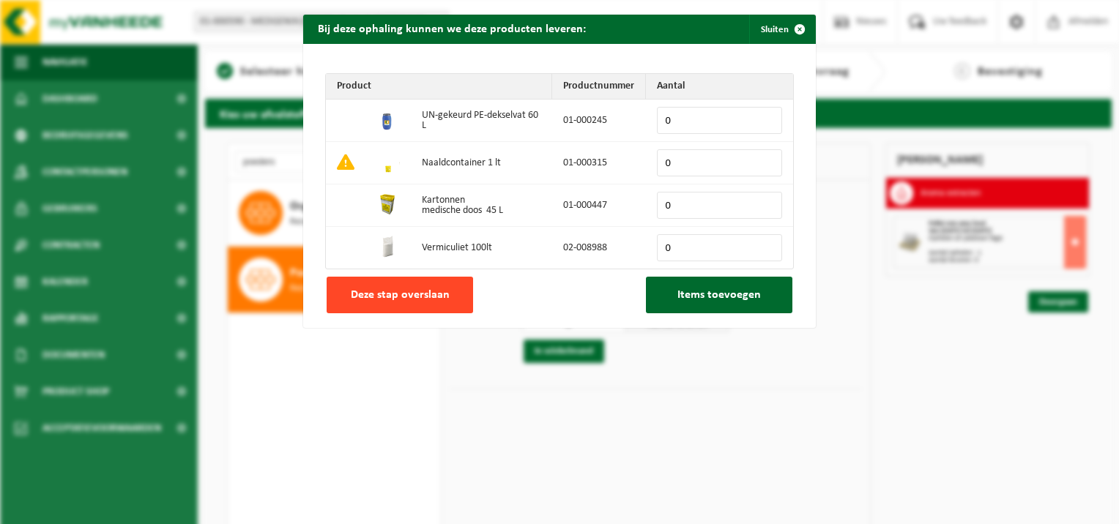
click at [397, 299] on span "Deze stap overslaan" at bounding box center [400, 295] width 99 height 12
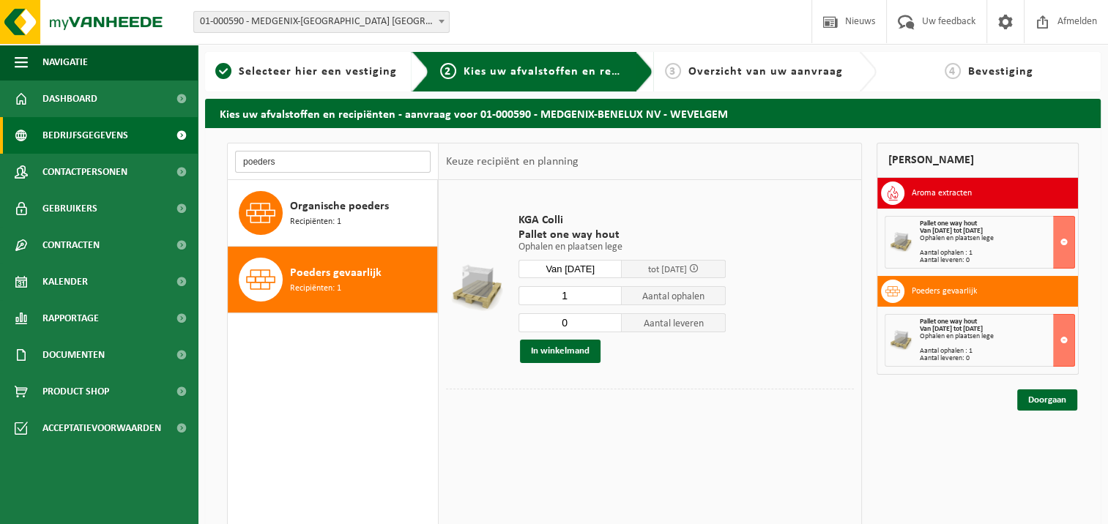
drag, startPoint x: 312, startPoint y: 159, endPoint x: 53, endPoint y: 132, distance: 260.7
click at [53, 132] on div "Navigatie Nieuws Uw feedback Afmelden Dashboard Bedrijfsgegevens Contactpersone…" at bounding box center [554, 357] width 1108 height 715
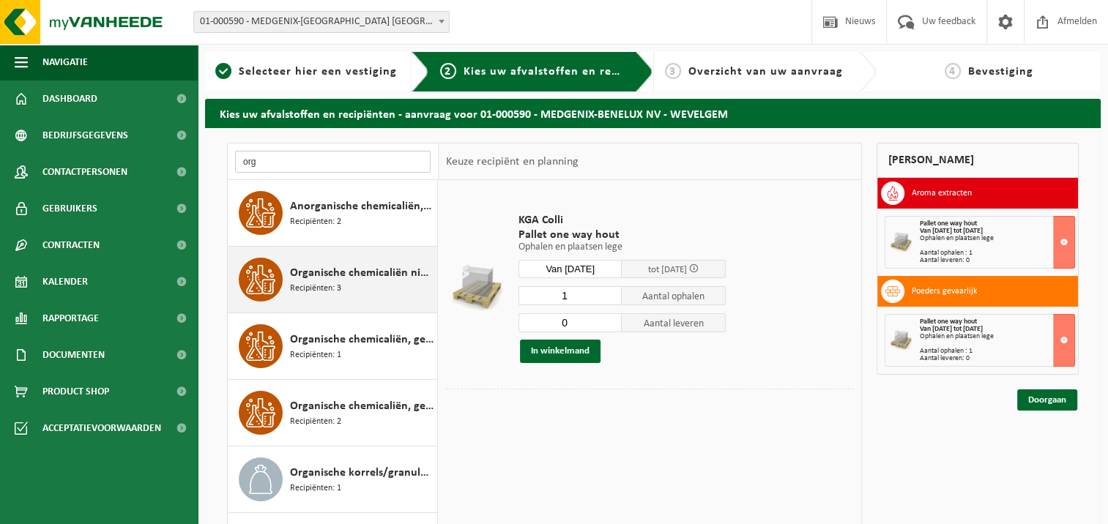
type input "org"
click at [366, 272] on span "Organische chemicaliën niet gevaarlijk, vloeibaar in kleinverpakking" at bounding box center [362, 273] width 144 height 18
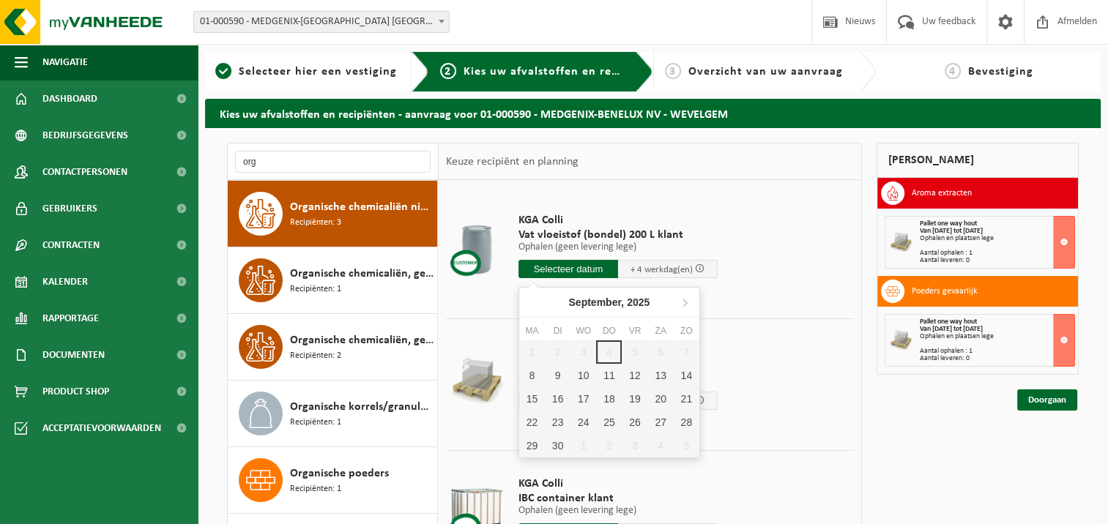
click at [565, 270] on input "text" at bounding box center [568, 269] width 100 height 18
click at [583, 369] on div "10" at bounding box center [583, 375] width 26 height 23
type input "Van 2025-09-10"
type input "2025-09-10"
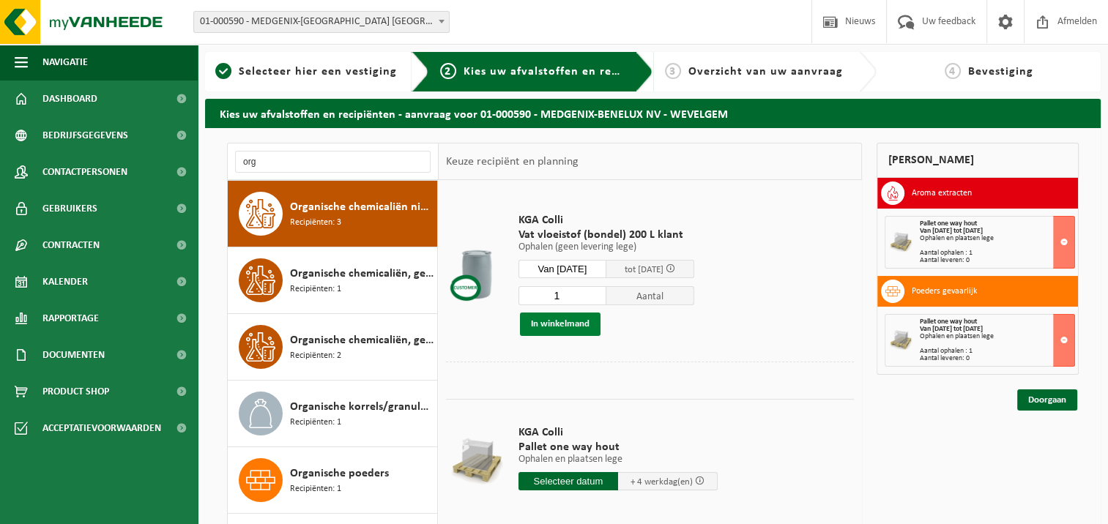
click at [562, 319] on button "In winkelmand" at bounding box center [560, 324] width 81 height 23
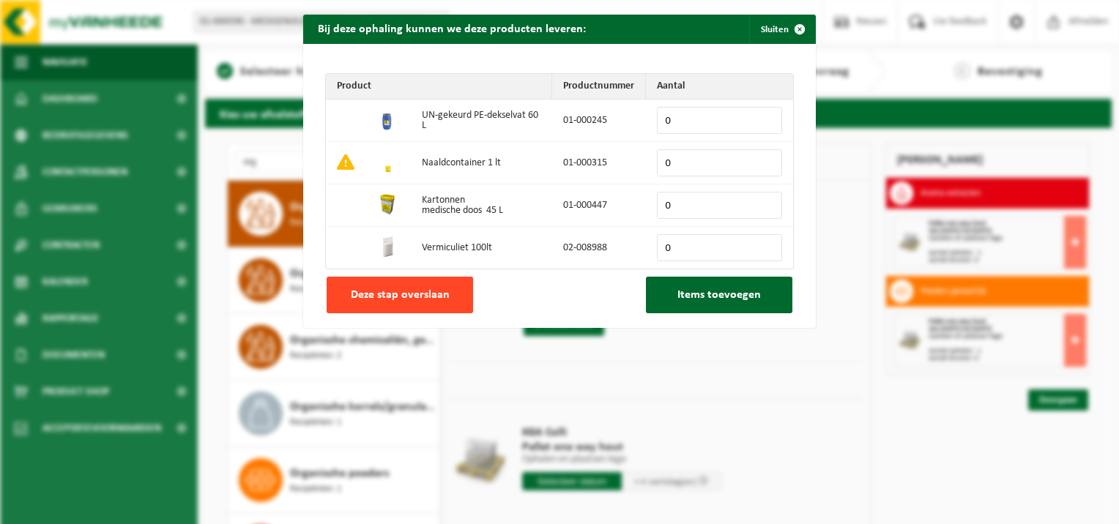
click at [432, 294] on span "Deze stap overslaan" at bounding box center [400, 295] width 99 height 12
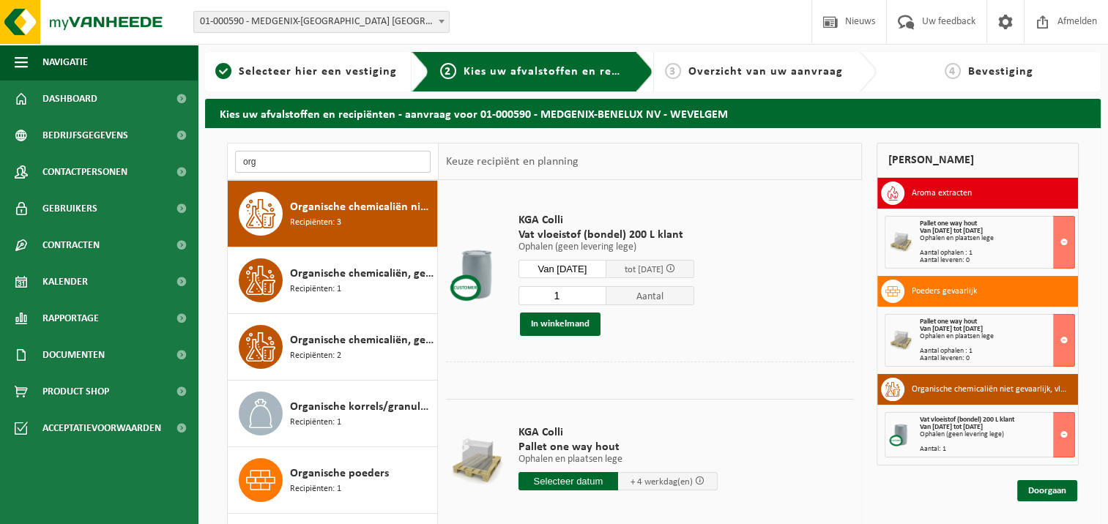
drag, startPoint x: 279, startPoint y: 169, endPoint x: 211, endPoint y: 161, distance: 68.6
click at [211, 161] on div "org Afgewerkte olie - industrie in IBC Recipiënten: 1 Afgewerkte olie - industr…" at bounding box center [653, 414] width 896 height 573
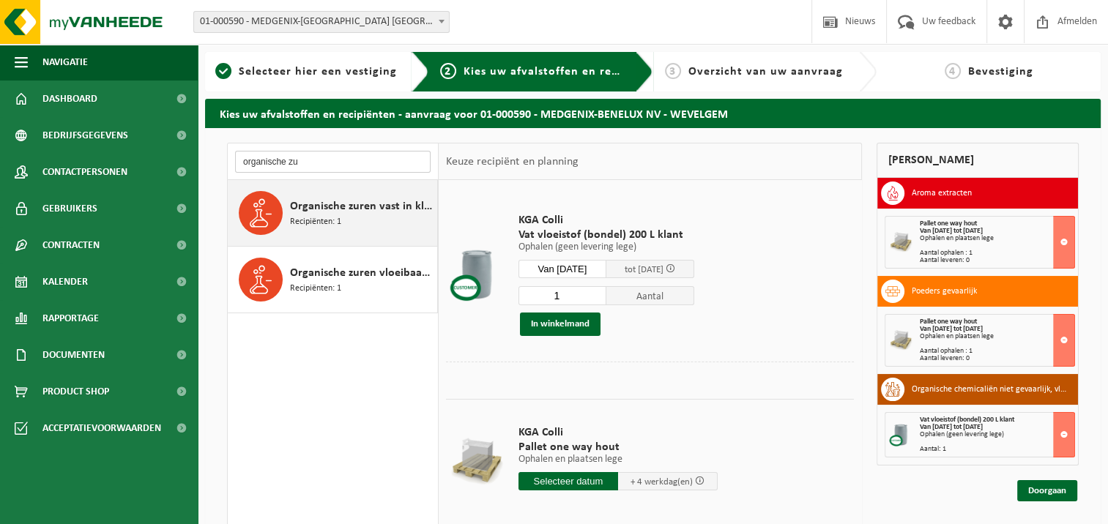
type input "organische zu"
click at [382, 211] on span "Organische zuren vast in kleinverpakking" at bounding box center [362, 207] width 144 height 18
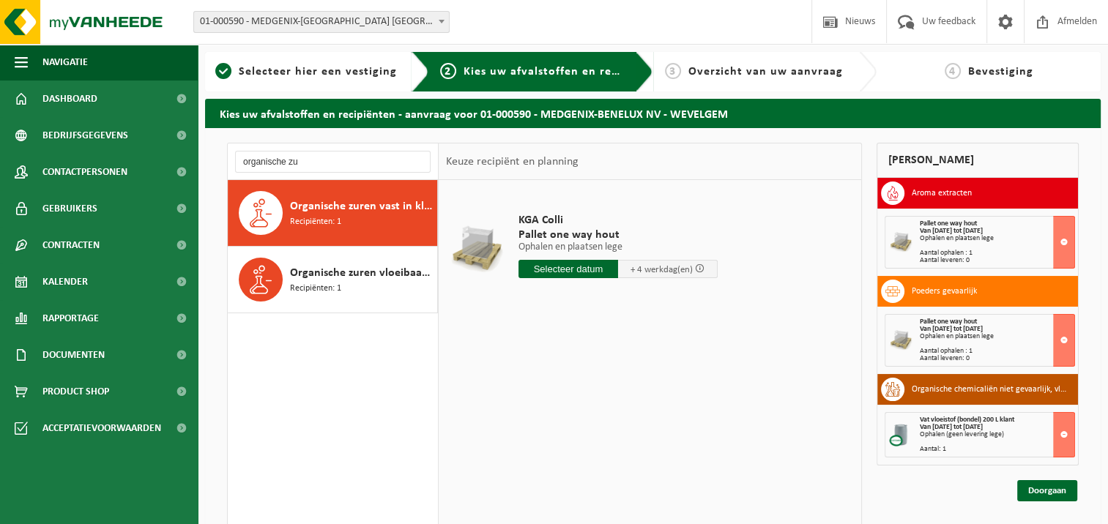
click at [588, 274] on input "text" at bounding box center [568, 269] width 100 height 18
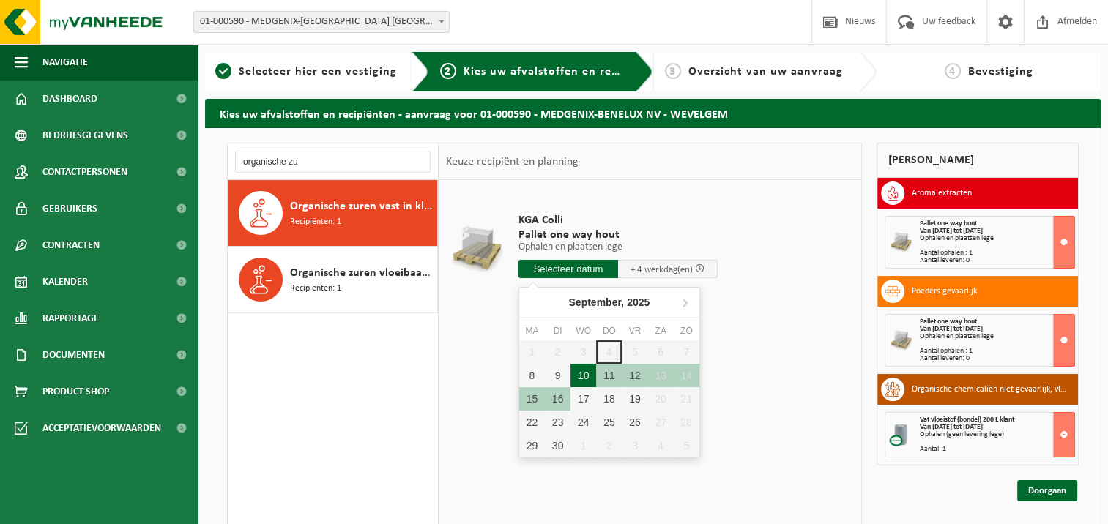
click at [592, 376] on div "10" at bounding box center [583, 375] width 26 height 23
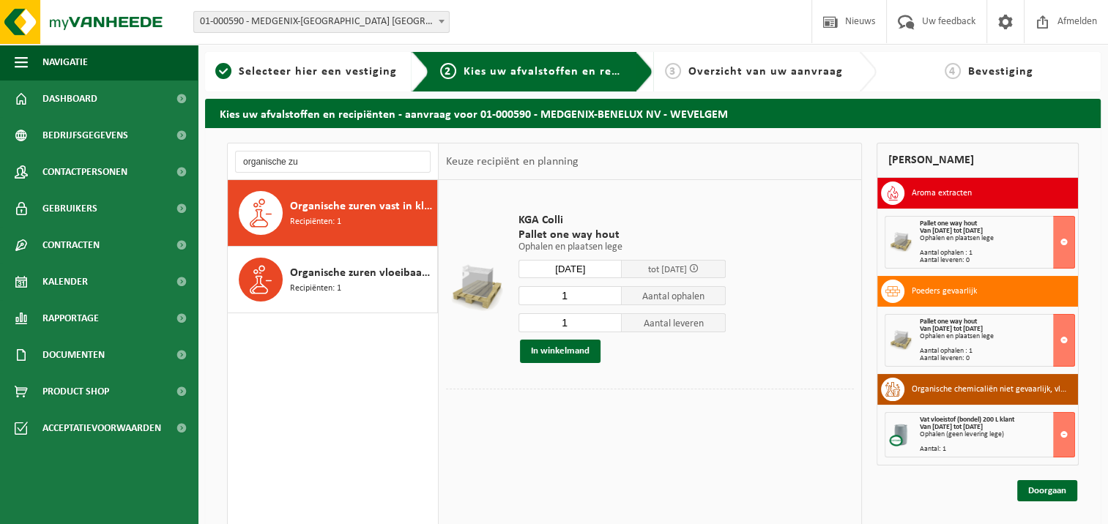
type input "Van 2025-09-10"
click at [615, 322] on input "2" at bounding box center [570, 322] width 104 height 19
click at [610, 321] on input "3" at bounding box center [570, 322] width 104 height 19
click at [610, 324] on input "2" at bounding box center [570, 322] width 104 height 19
click at [610, 324] on input "1" at bounding box center [570, 322] width 104 height 19
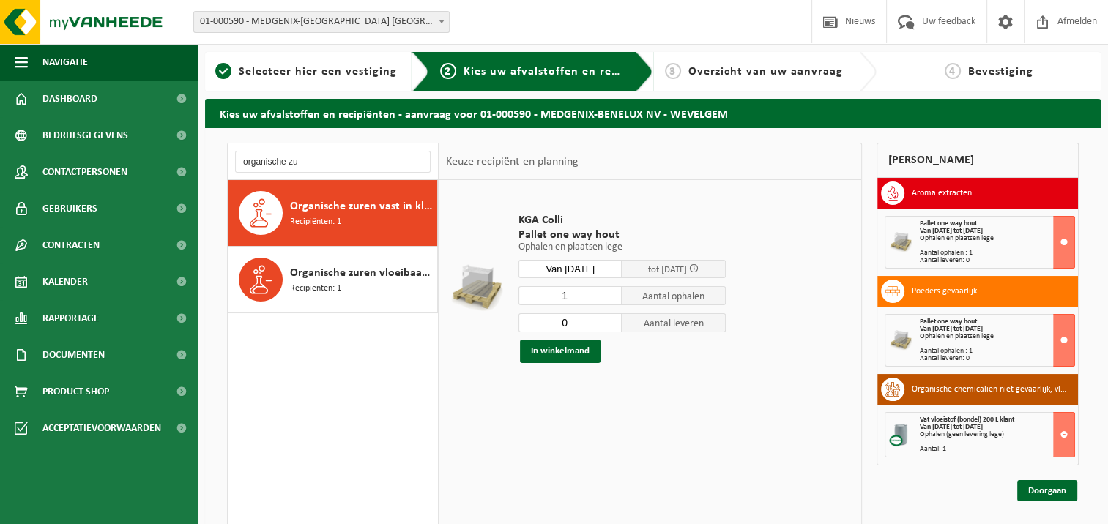
type input "0"
click at [610, 324] on input "0" at bounding box center [570, 322] width 104 height 19
click at [578, 355] on button "In winkelmand" at bounding box center [560, 351] width 81 height 23
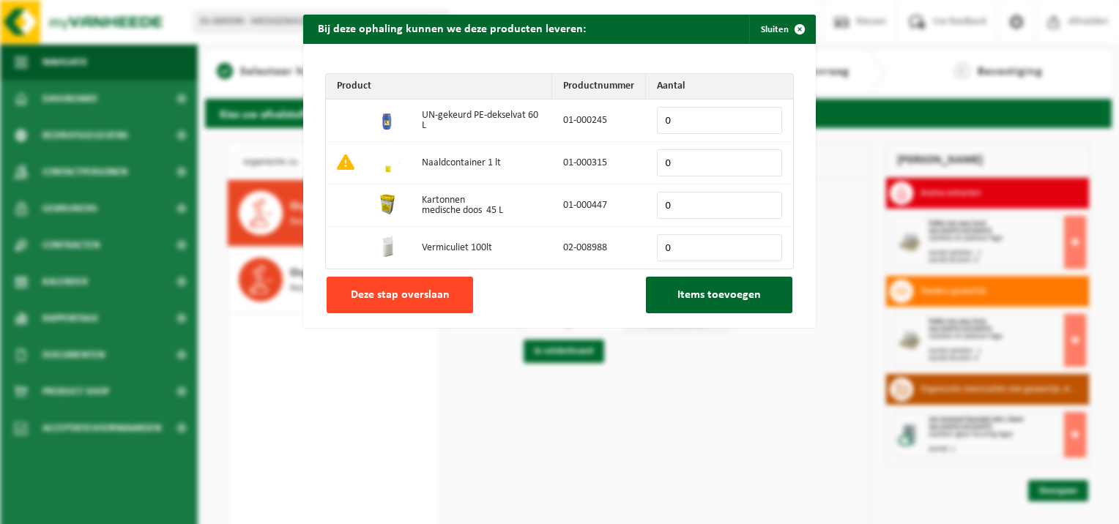
click at [412, 290] on span "Deze stap overslaan" at bounding box center [400, 295] width 99 height 12
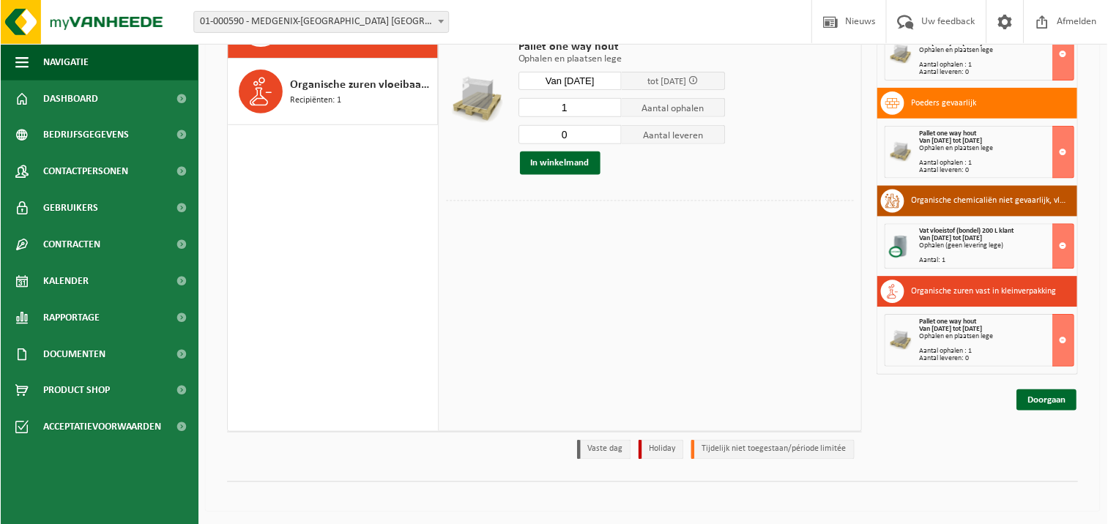
scroll to position [190, 0]
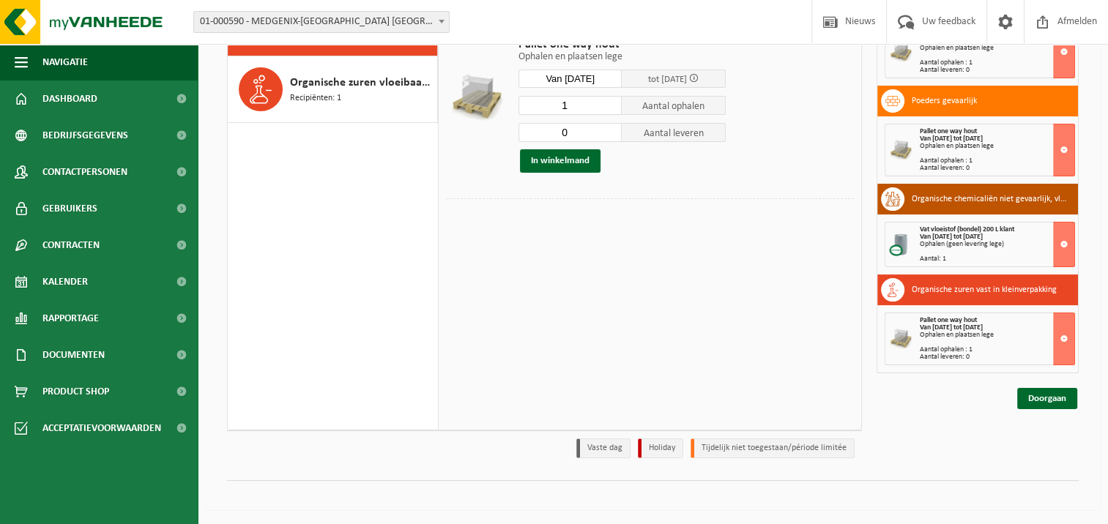
click at [521, 294] on div "KGA Colli Pallet one way hout Ophalen en plaatsen lege Ophalen en plaatsen lege…" at bounding box center [650, 209] width 423 height 439
click at [762, 311] on div "KGA Colli Pallet one way hout Ophalen en plaatsen lege Ophalen en plaatsen lege…" at bounding box center [650, 209] width 423 height 439
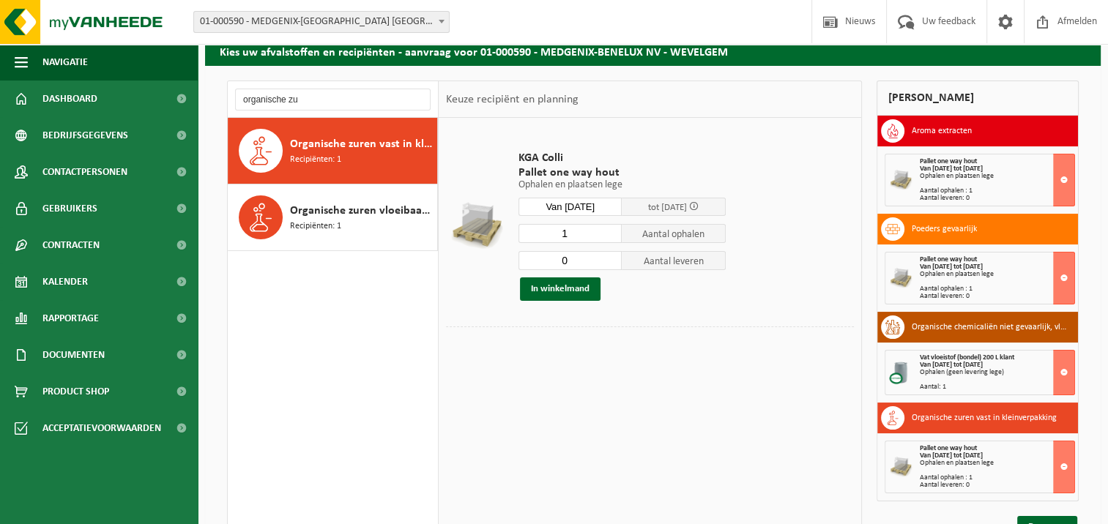
scroll to position [0, 0]
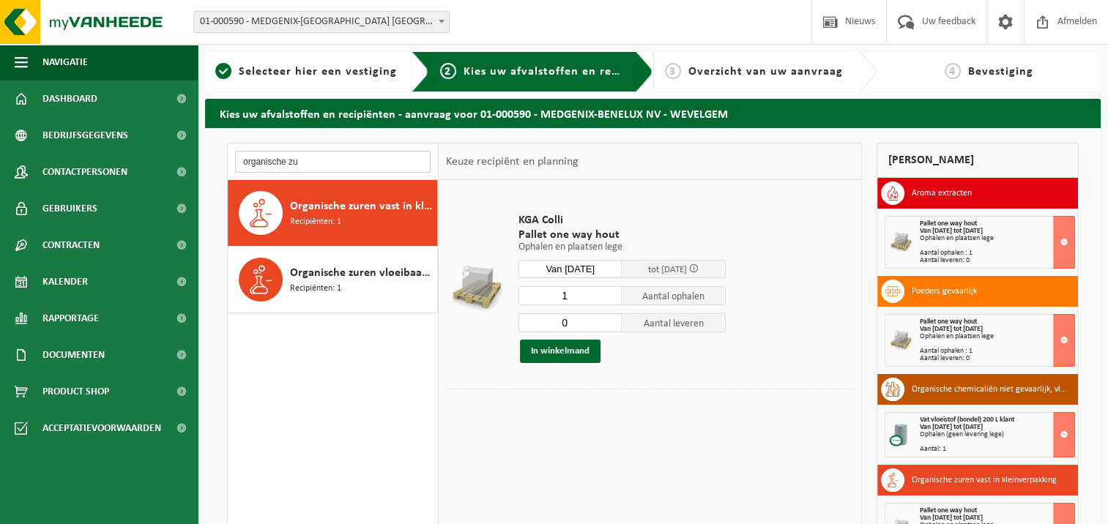
click at [308, 171] on input "organische zu" at bounding box center [333, 162] width 196 height 22
drag, startPoint x: 75, startPoint y: 114, endPoint x: 0, endPoint y: 56, distance: 95.5
click at [0, 56] on html "Vestiging: 01-000590 - MEDGENIX-BENELUX NV - WEVELGEM 10-964492 - MEDGENIX- PER…" at bounding box center [554, 262] width 1108 height 524
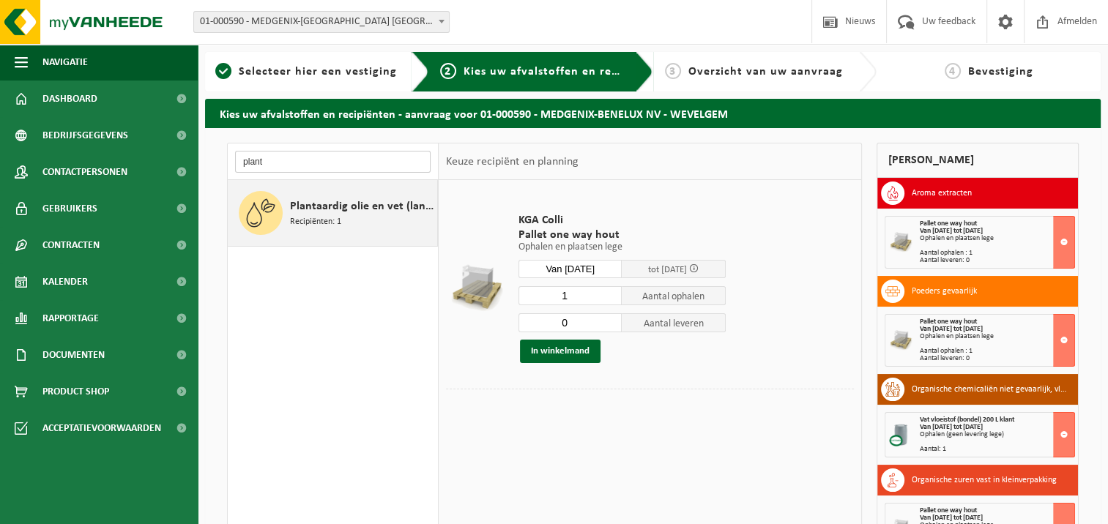
type input "plant"
click at [346, 207] on span "Plantaardig olie en vet (landbouw, distributie, voedingsambachten)" at bounding box center [362, 207] width 144 height 18
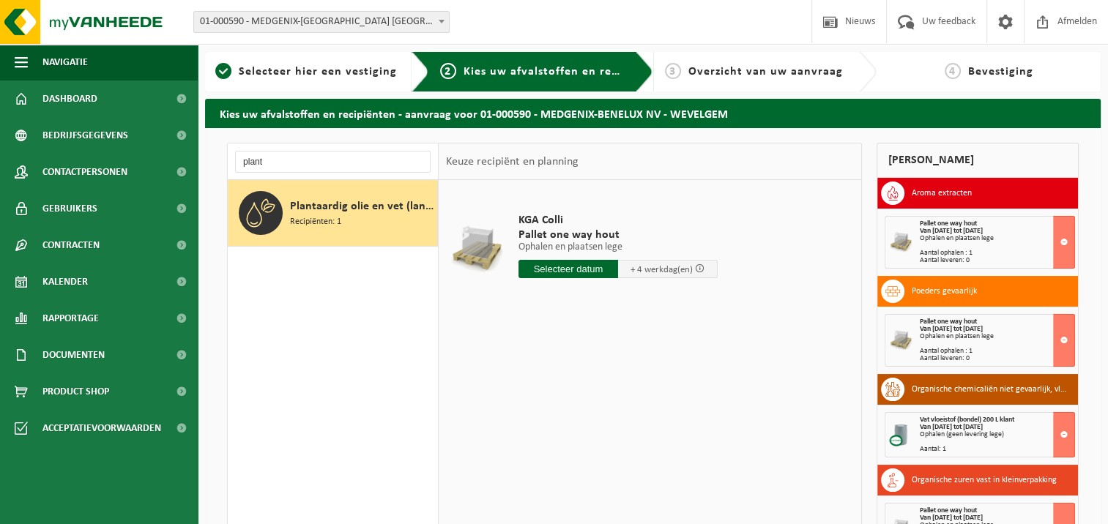
click at [586, 270] on input "text" at bounding box center [568, 269] width 100 height 18
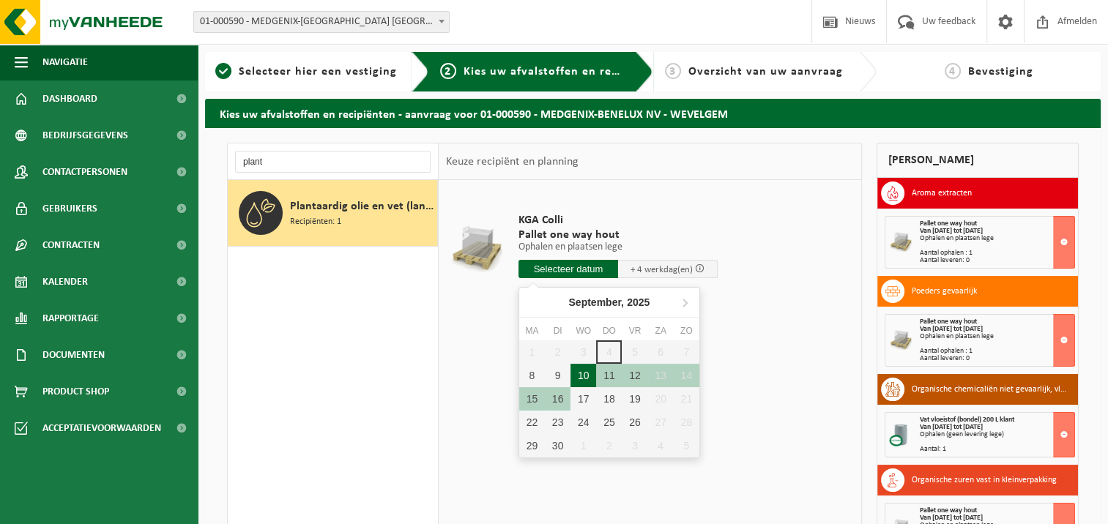
click at [583, 378] on div "10" at bounding box center [583, 375] width 26 height 23
type input "Van 2025-09-10"
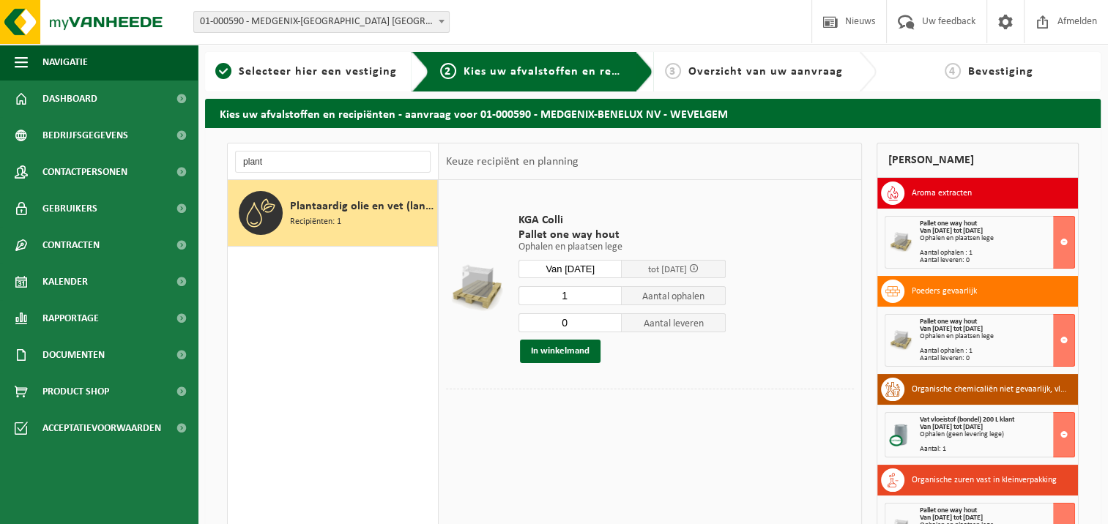
type input "0"
click at [612, 327] on input "0" at bounding box center [570, 322] width 104 height 19
click at [571, 351] on button "In winkelmand" at bounding box center [560, 351] width 81 height 23
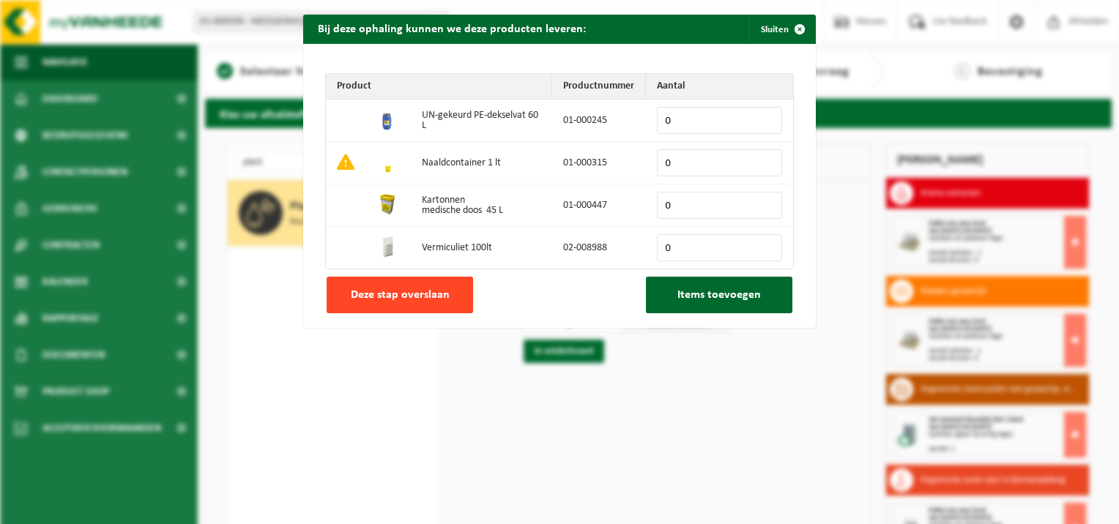
click at [382, 299] on span "Deze stap overslaan" at bounding box center [400, 295] width 99 height 12
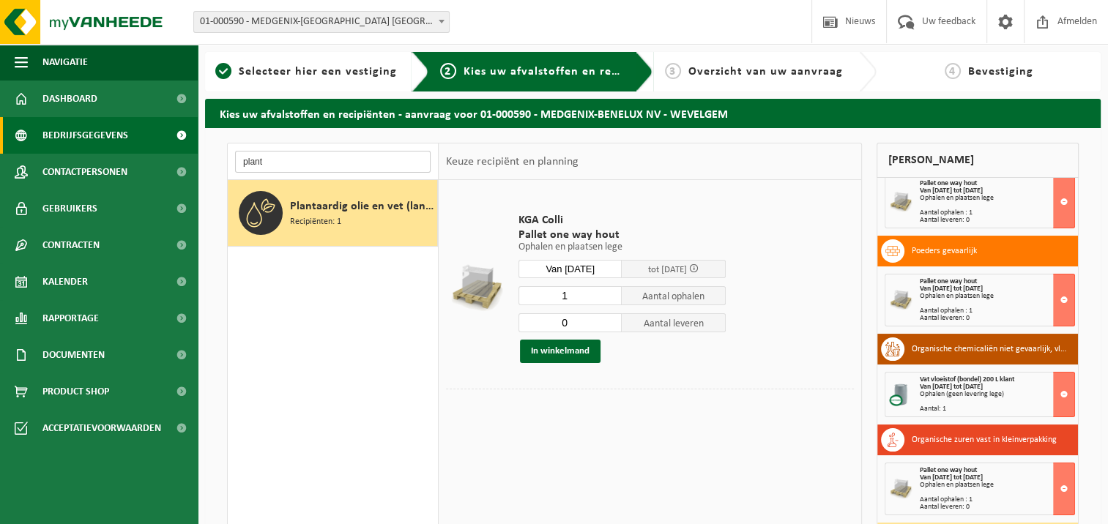
drag, startPoint x: 274, startPoint y: 163, endPoint x: 171, endPoint y: 152, distance: 103.1
click at [171, 152] on div "Navigatie Nieuws Uw feedback Afmelden Dashboard Bedrijfsgegevens Contactpersone…" at bounding box center [554, 357] width 1108 height 715
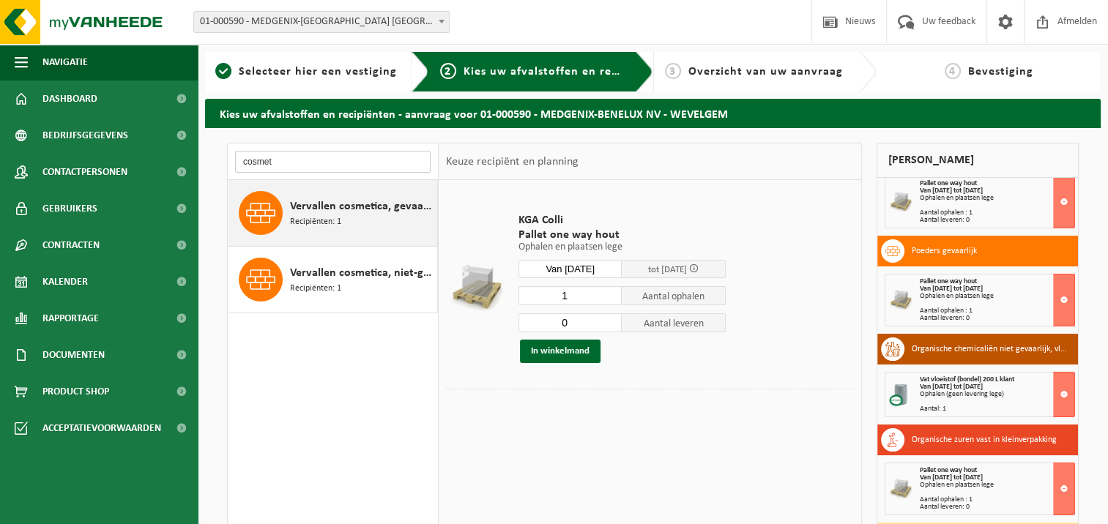
type input "cosmet"
click at [345, 217] on div "Vervallen cosmetica, gevaarlijk (industrieel) in kleinverpakking Recipiënten: 1" at bounding box center [362, 213] width 144 height 44
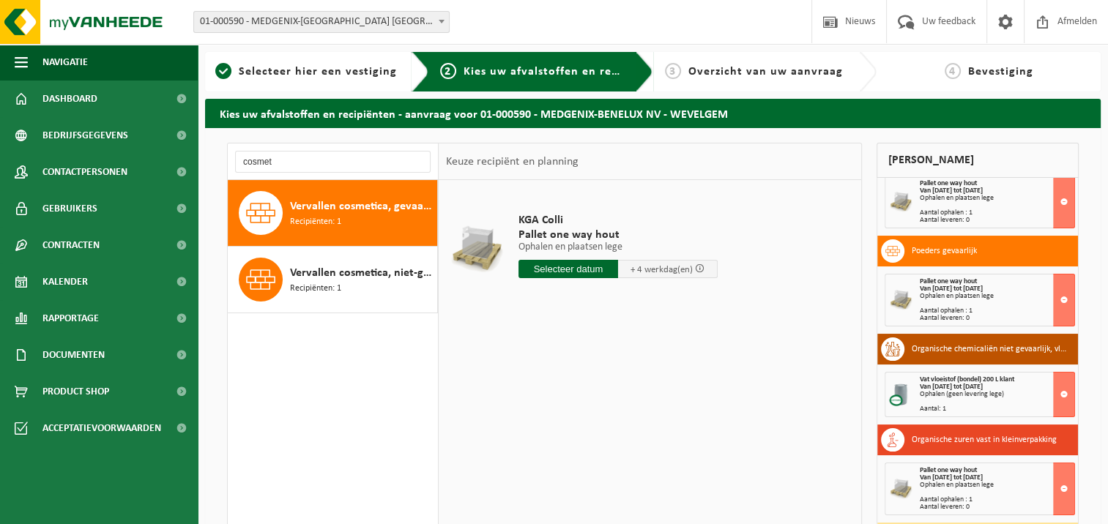
click at [577, 276] on input "text" at bounding box center [568, 269] width 100 height 18
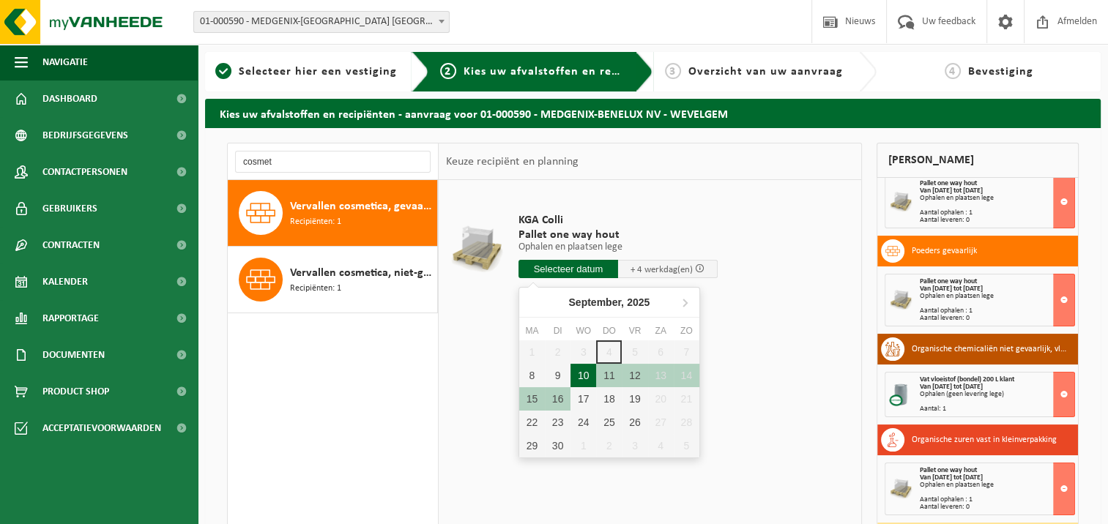
click at [584, 371] on div "10" at bounding box center [583, 375] width 26 height 23
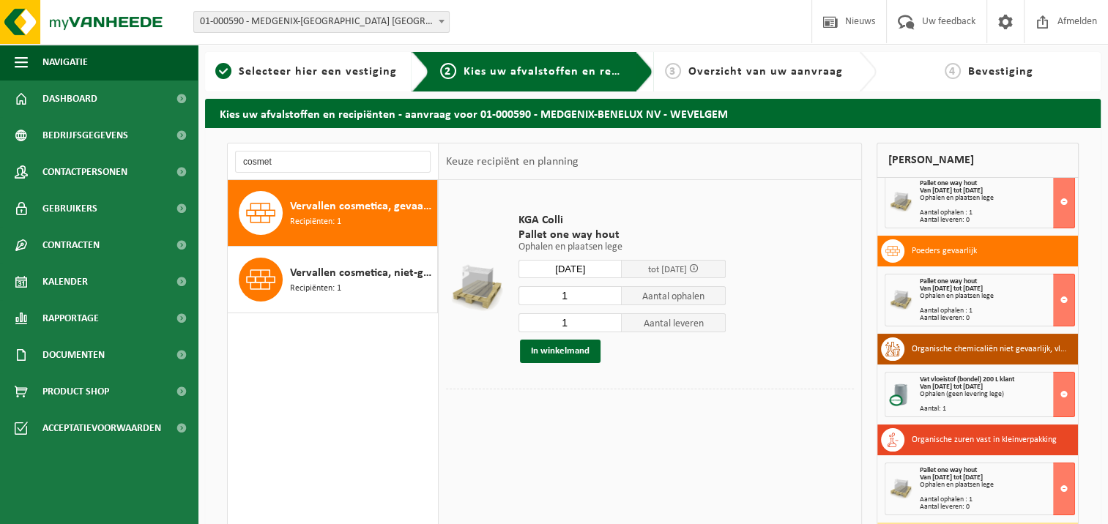
type input "Van 2025-09-10"
type input "0"
click at [612, 324] on input "0" at bounding box center [570, 322] width 104 height 19
type input "2"
click at [612, 292] on input "2" at bounding box center [570, 295] width 104 height 19
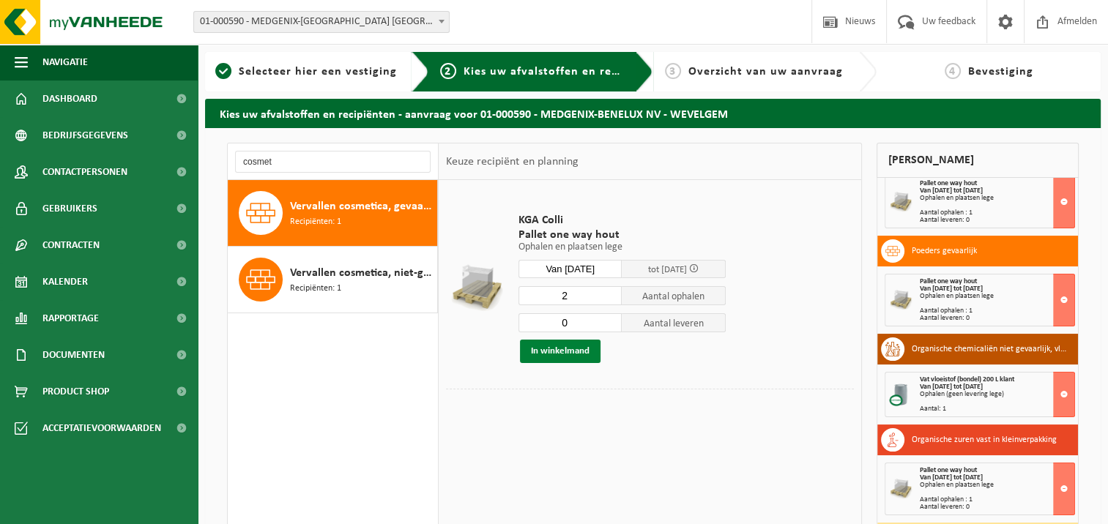
click at [570, 346] on button "In winkelmand" at bounding box center [560, 351] width 81 height 23
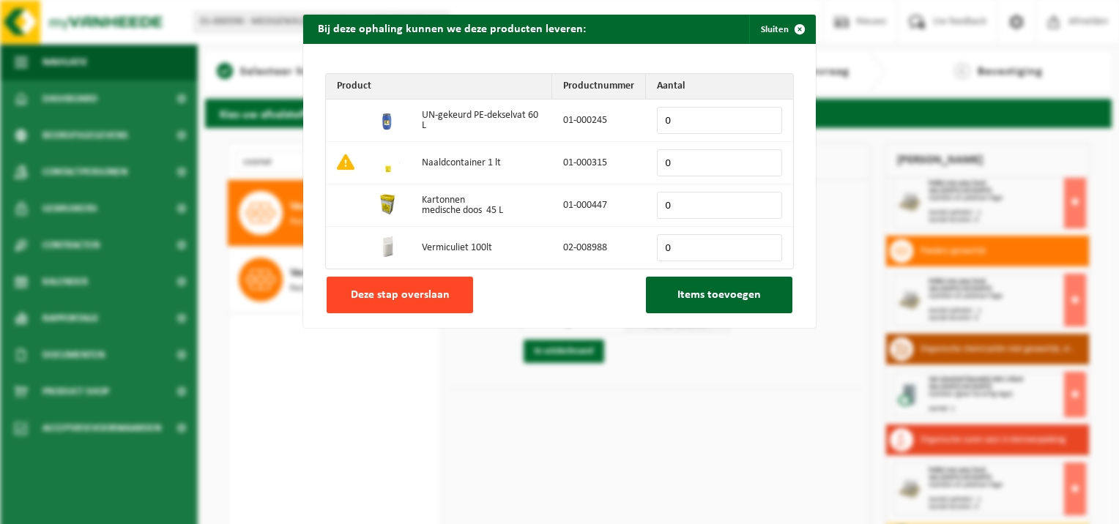
click at [327, 298] on button "Deze stap overslaan" at bounding box center [400, 295] width 146 height 37
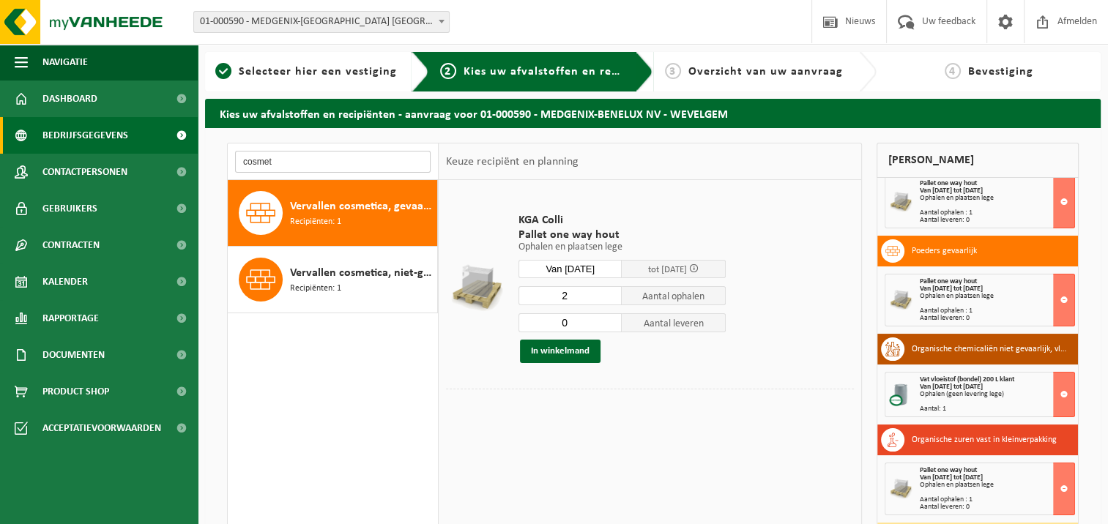
drag, startPoint x: 311, startPoint y: 163, endPoint x: 48, endPoint y: 143, distance: 263.7
click at [48, 143] on div "Navigatie Nieuws Uw feedback Afmelden Dashboard Bedrijfsgegevens Contactpersone…" at bounding box center [554, 357] width 1108 height 715
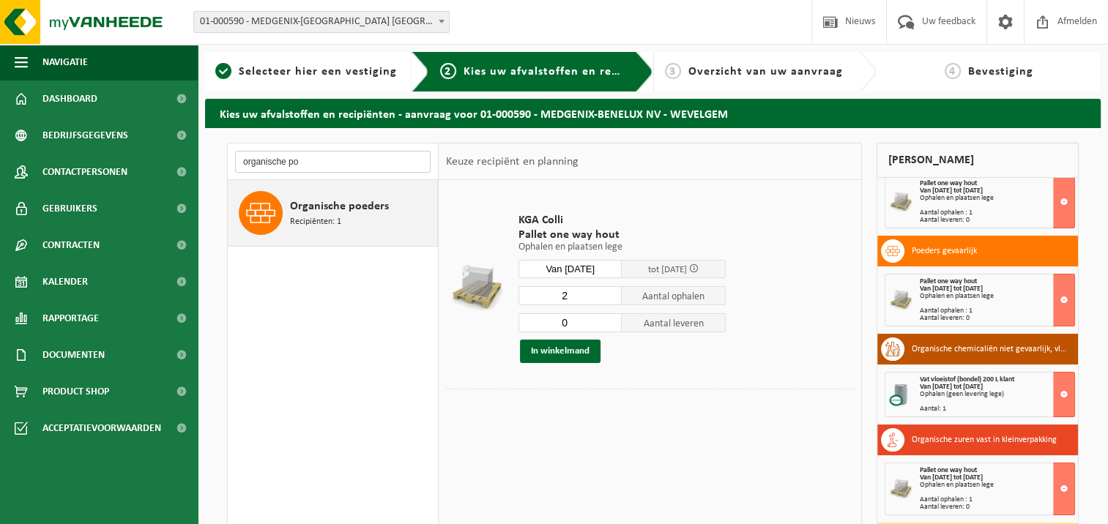
type input "organische po"
click at [313, 201] on span "Organische poeders" at bounding box center [339, 207] width 99 height 18
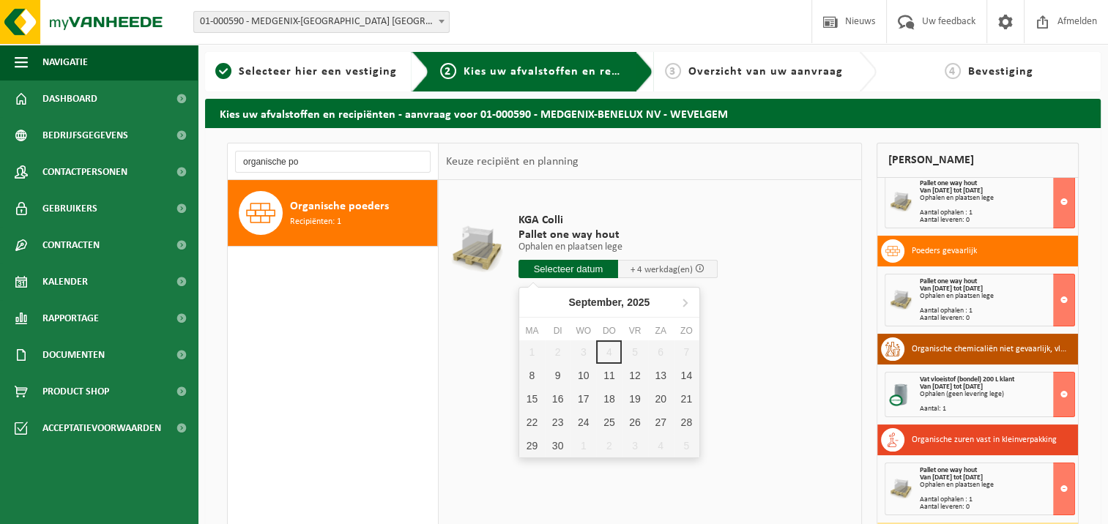
click at [592, 269] on input "text" at bounding box center [568, 269] width 100 height 18
click at [582, 376] on div "10" at bounding box center [583, 375] width 26 height 23
type input "Van 2025-09-10"
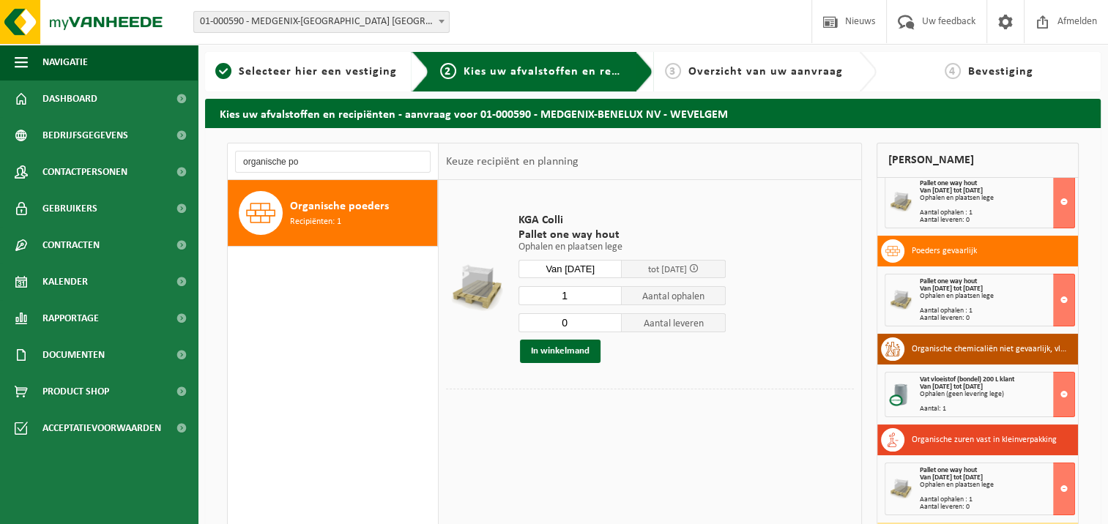
type input "0"
click at [612, 325] on input "0" at bounding box center [570, 322] width 104 height 19
click at [576, 356] on button "In winkelmand" at bounding box center [560, 351] width 81 height 23
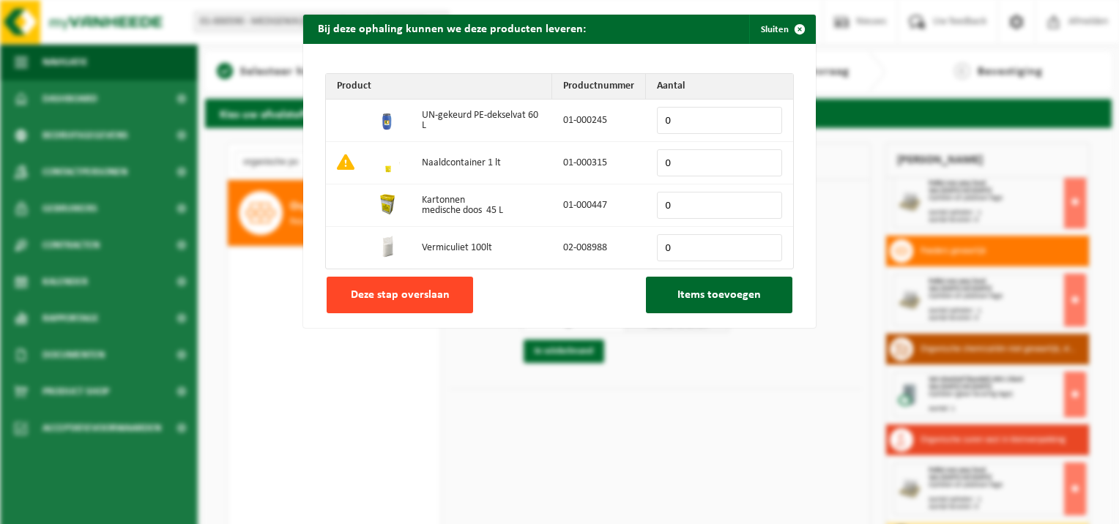
click at [395, 297] on span "Deze stap overslaan" at bounding box center [400, 295] width 99 height 12
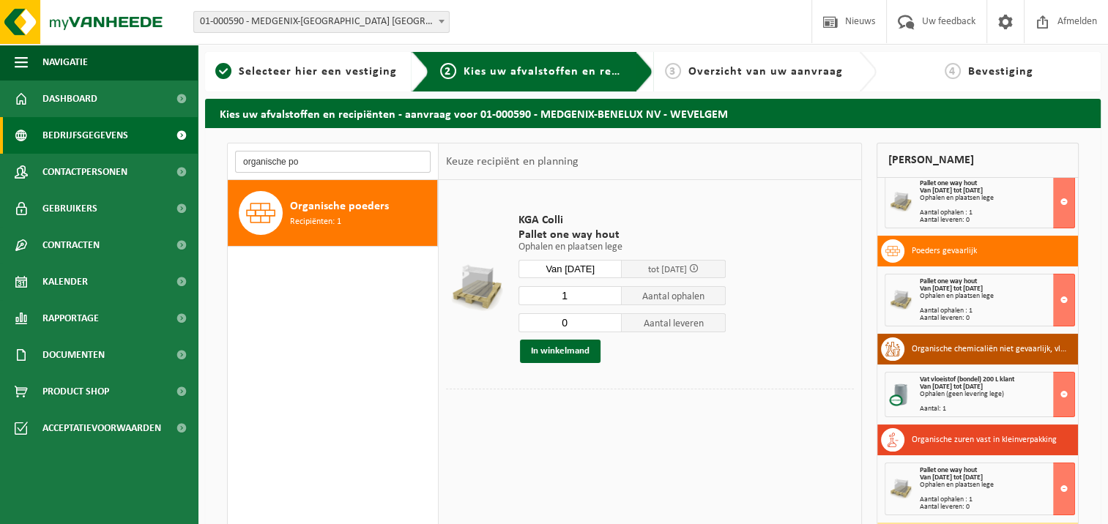
drag, startPoint x: 75, startPoint y: 155, endPoint x: 19, endPoint y: 135, distance: 60.0
click at [19, 135] on div "Navigatie Nieuws Uw feedback Afmelden Dashboard Bedrijfsgegevens Contactpersone…" at bounding box center [554, 357] width 1108 height 715
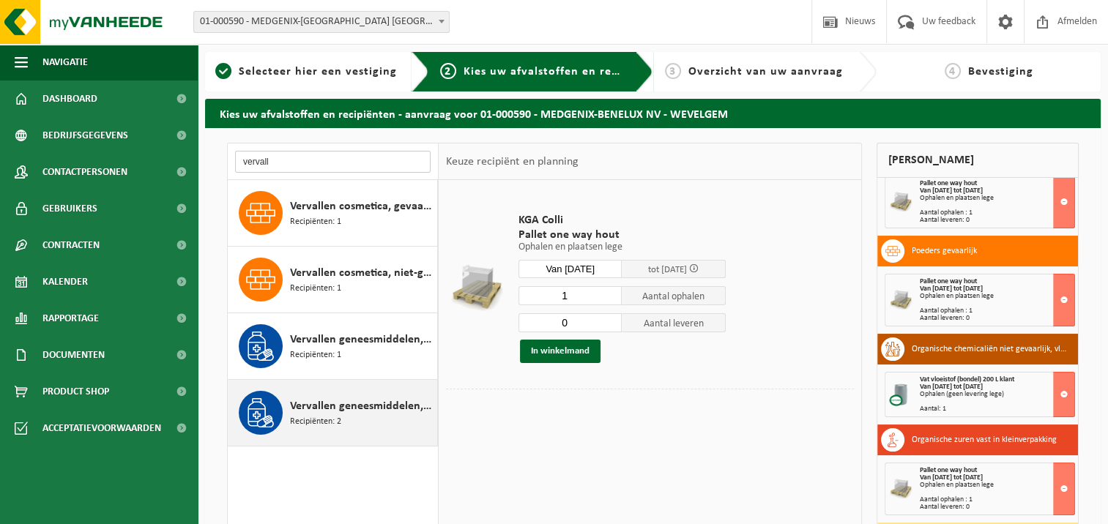
type input "vervall"
click at [395, 410] on span "Vervallen geneesmiddelen, kleinverpakking, niet gevaarlijk (industrieel)" at bounding box center [362, 407] width 144 height 18
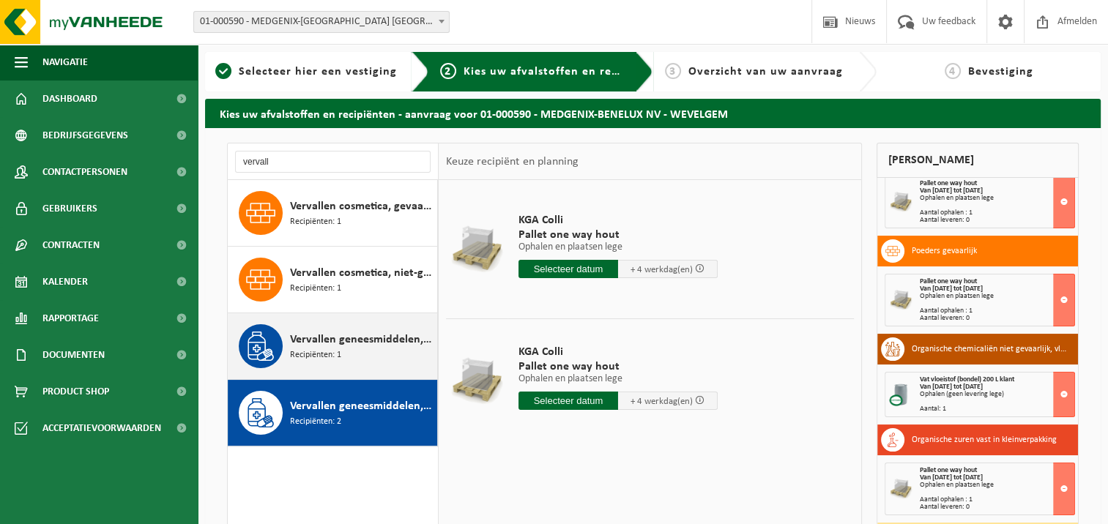
click at [395, 352] on div "Vervallen geneesmiddelen, gevaarlijk (industrieel) in kleinverpakking Recipiënt…" at bounding box center [362, 346] width 144 height 44
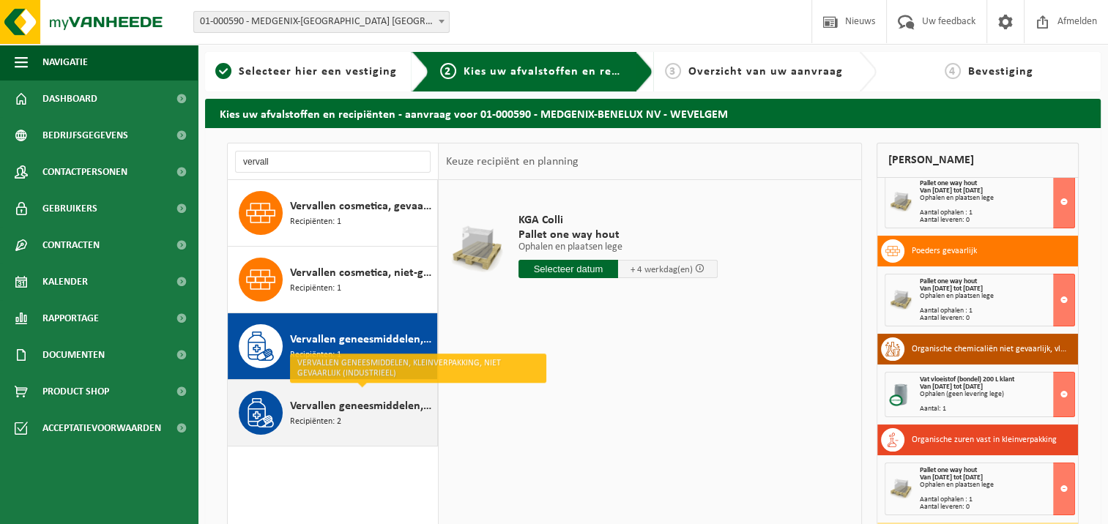
click at [349, 401] on span "Vervallen geneesmiddelen, kleinverpakking, niet gevaarlijk (industrieel)" at bounding box center [362, 407] width 144 height 18
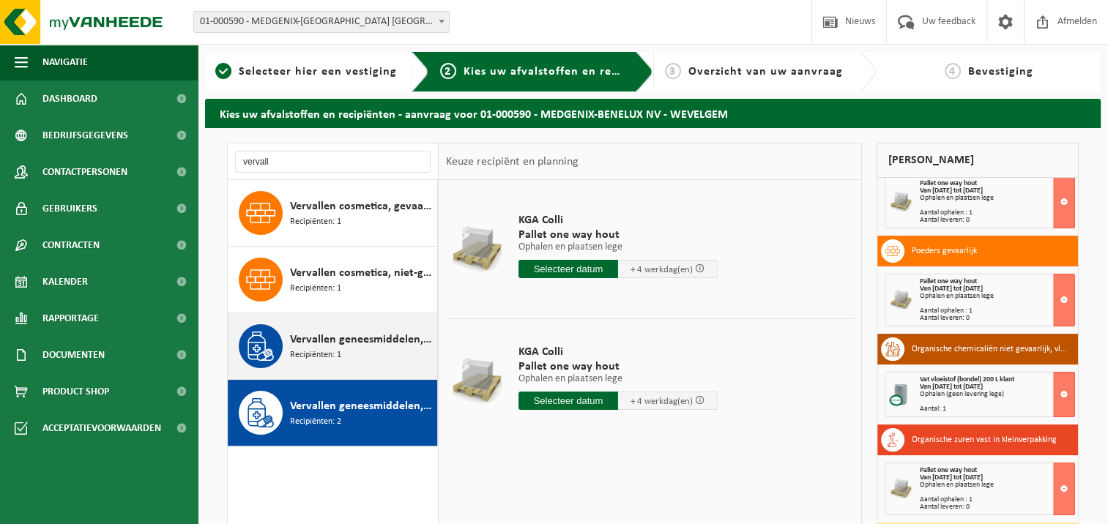
click at [375, 345] on span "Vervallen geneesmiddelen, gevaarlijk (industrieel) in kleinverpakking" at bounding box center [362, 340] width 144 height 18
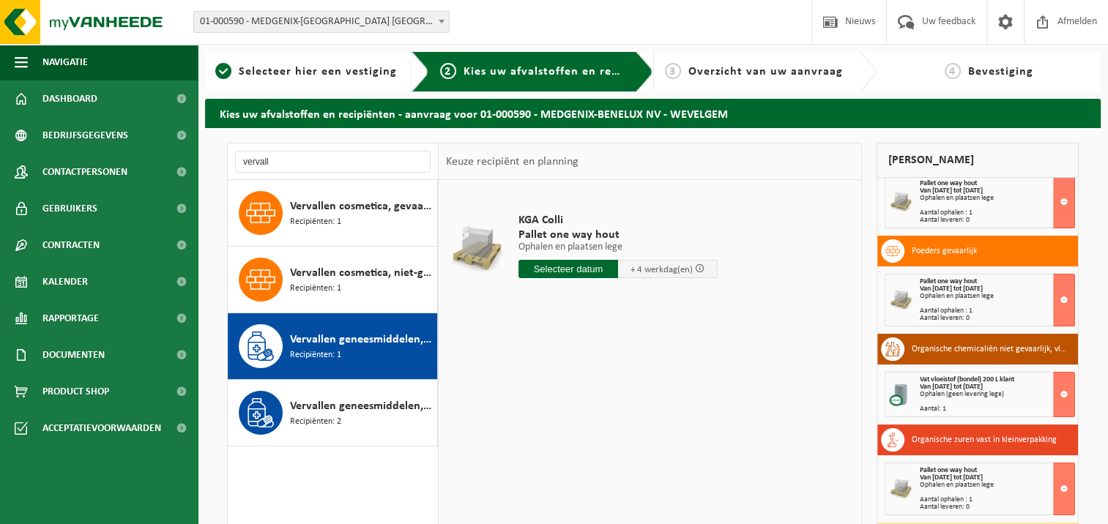
click at [549, 271] on input "text" at bounding box center [568, 269] width 100 height 18
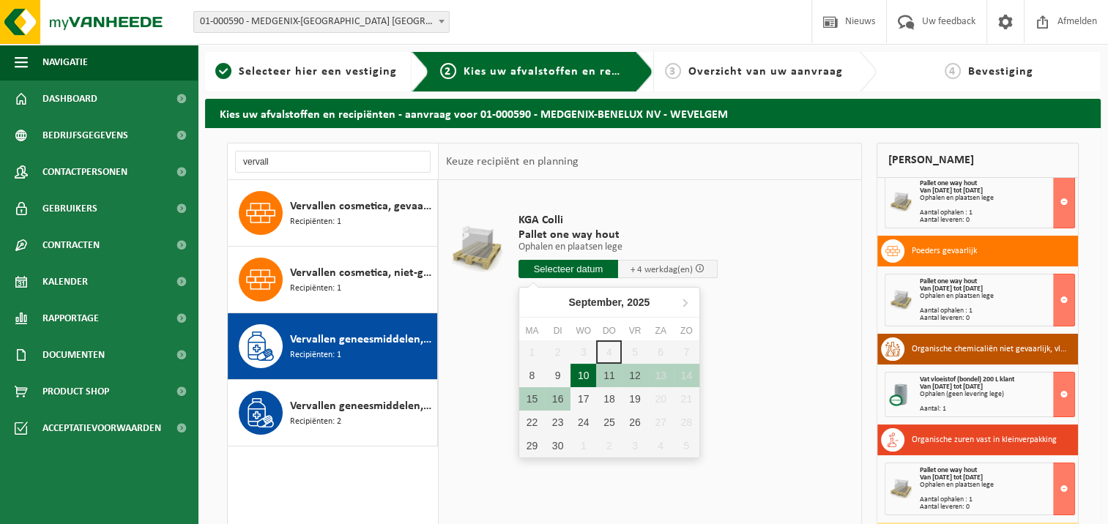
click at [576, 376] on div "10" at bounding box center [583, 375] width 26 height 23
type input "Van 2025-09-10"
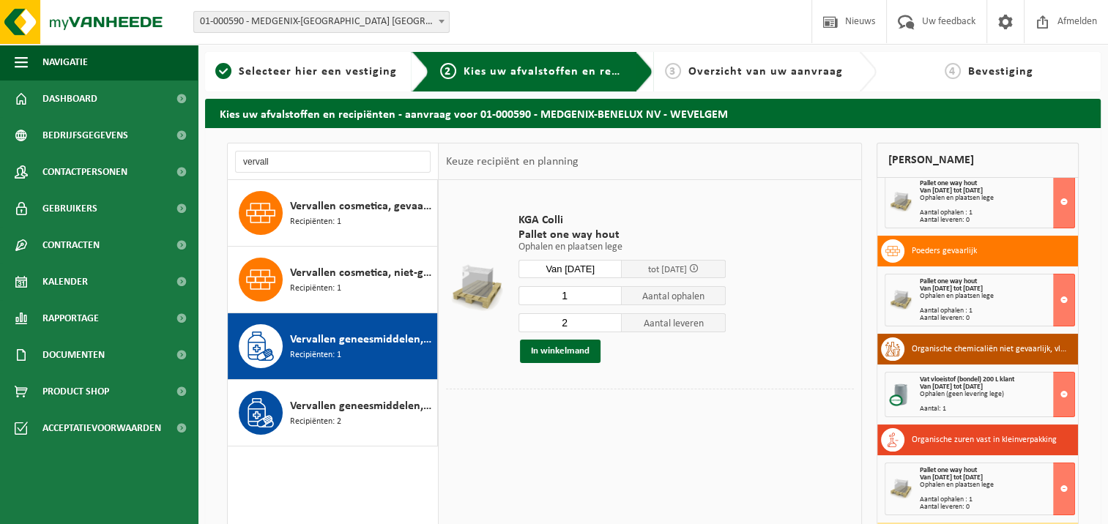
click at [612, 322] on input "2" at bounding box center [570, 322] width 104 height 19
click at [612, 326] on input "1" at bounding box center [570, 322] width 104 height 19
type input "0"
click at [612, 326] on input "0" at bounding box center [570, 322] width 104 height 19
click at [571, 353] on button "In winkelmand" at bounding box center [560, 351] width 81 height 23
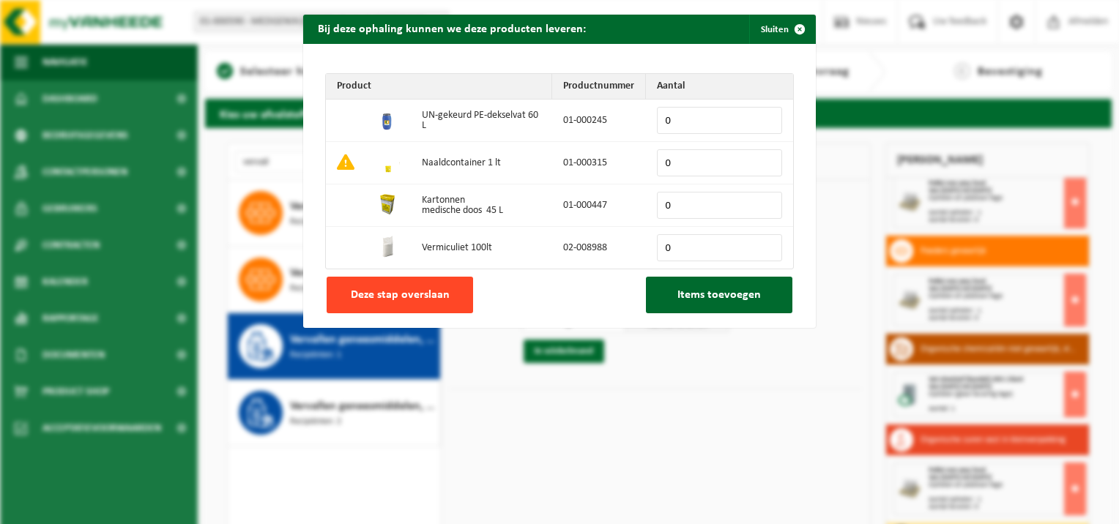
click at [442, 293] on span "Deze stap overslaan" at bounding box center [400, 295] width 99 height 12
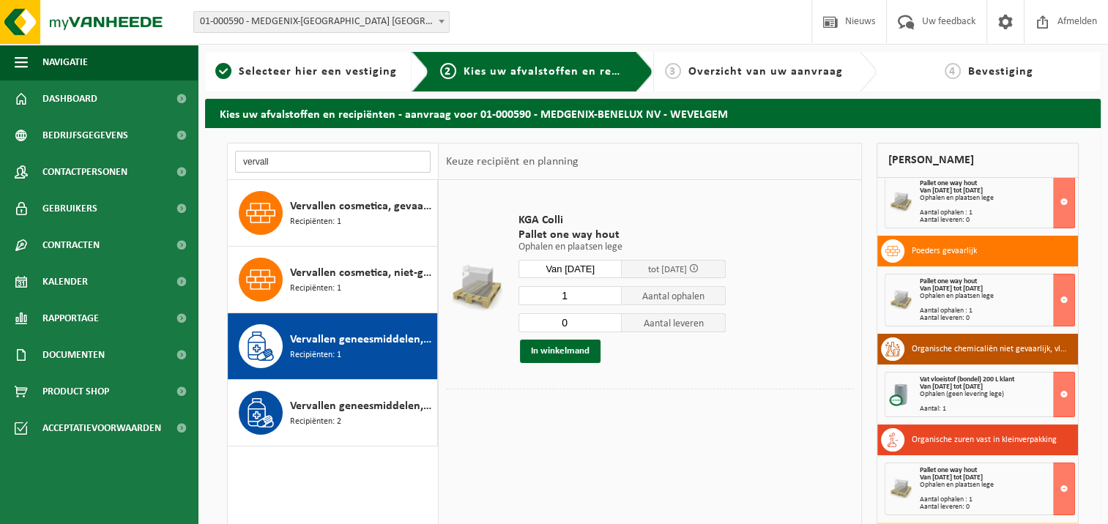
drag, startPoint x: 286, startPoint y: 154, endPoint x: -3, endPoint y: 144, distance: 288.7
click at [0, 144] on html "Vestiging: 01-000590 - MEDGENIX-BENELUX NV - WEVELGEM 10-964492 - MEDGENIX- PER…" at bounding box center [554, 262] width 1108 height 524
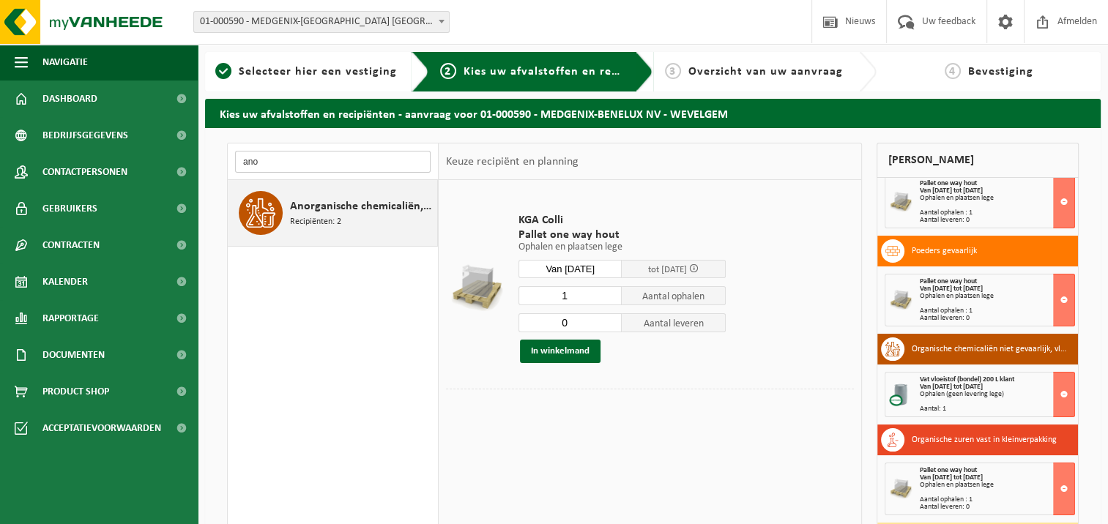
type input "ano"
click at [382, 204] on span "Anorganische chemicaliën, vast, niet-gevaarlijk" at bounding box center [362, 207] width 144 height 18
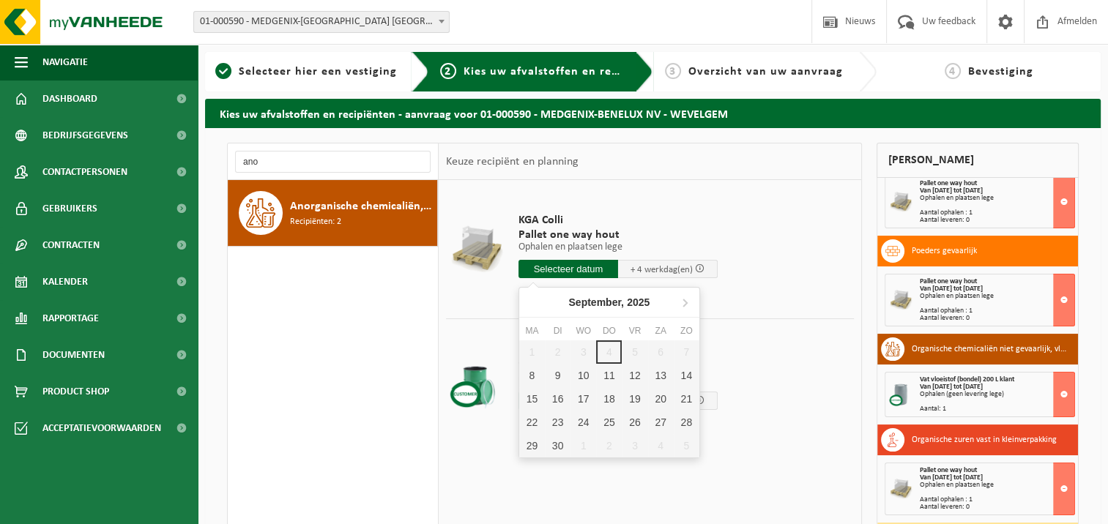
click at [554, 272] on input "text" at bounding box center [568, 269] width 100 height 18
click at [589, 378] on div "10" at bounding box center [583, 375] width 26 height 23
type input "Van 2025-09-10"
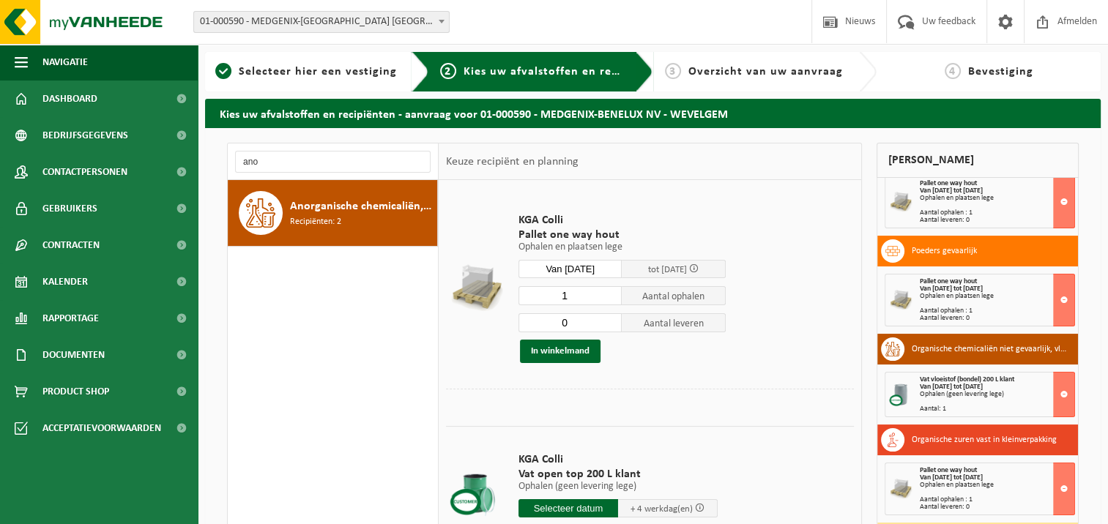
type input "0"
click at [615, 325] on input "0" at bounding box center [570, 322] width 104 height 19
type input "2"
click at [612, 291] on input "2" at bounding box center [570, 295] width 104 height 19
click at [565, 353] on button "In winkelmand" at bounding box center [560, 351] width 81 height 23
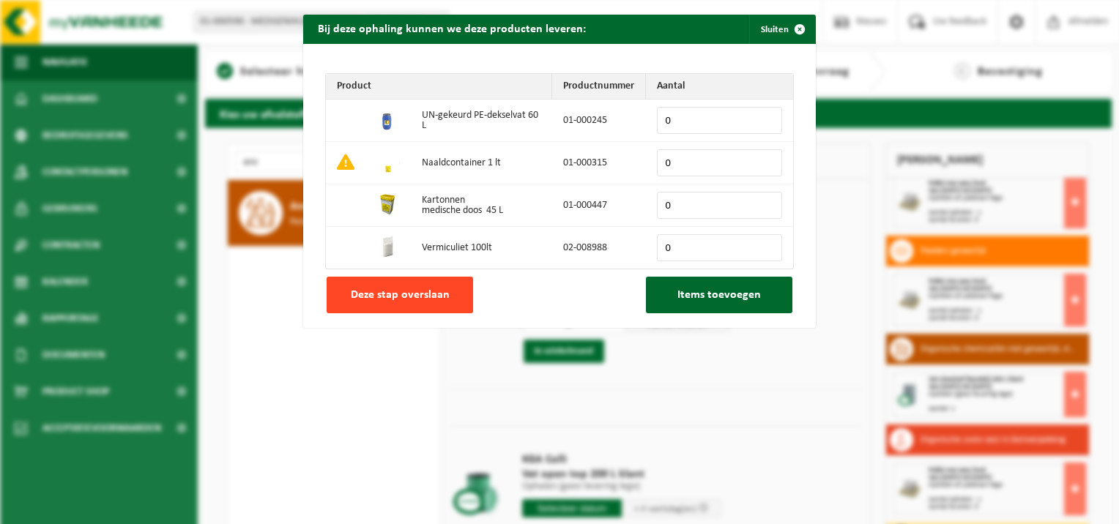
click at [456, 304] on button "Deze stap overslaan" at bounding box center [400, 295] width 146 height 37
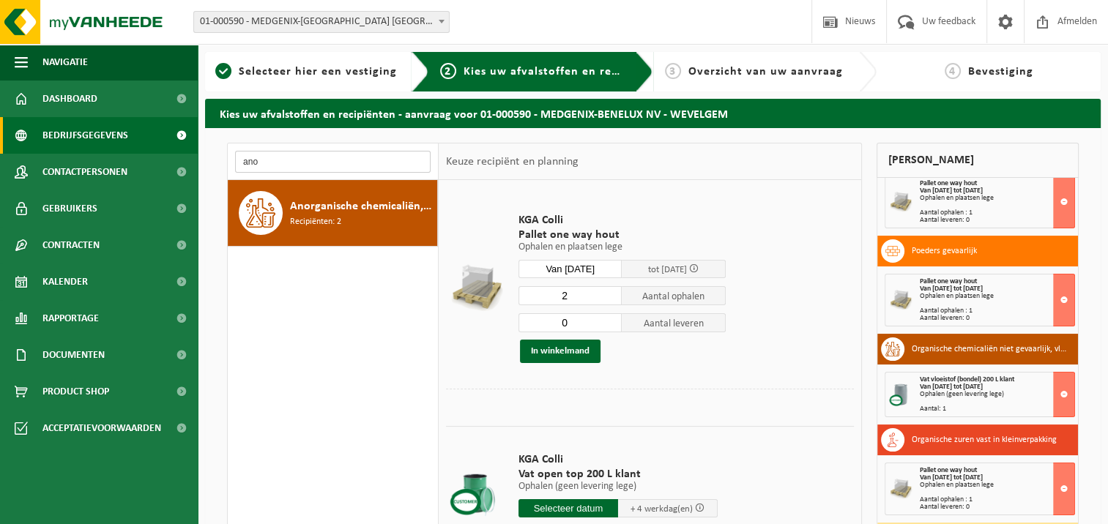
drag, startPoint x: 286, startPoint y: 162, endPoint x: 126, endPoint y: 123, distance: 164.3
click at [126, 123] on div "Navigatie Nieuws Uw feedback Afmelden Dashboard Bedrijfsgegevens Contactpersone…" at bounding box center [554, 357] width 1108 height 715
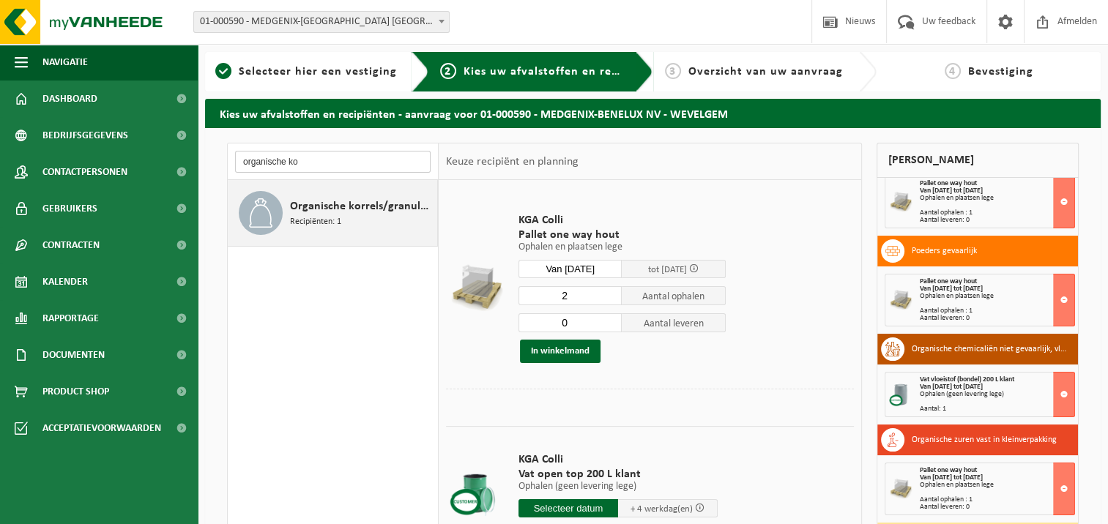
type input "organische ko"
click at [327, 204] on span "Organische korrels/granulaat - niet gevaarlijk" at bounding box center [362, 207] width 144 height 18
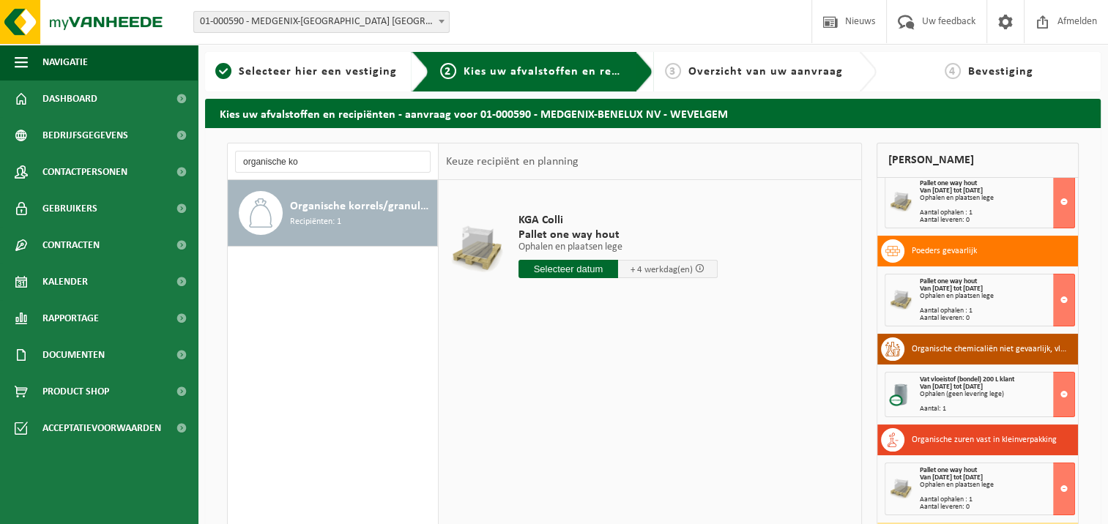
click at [580, 272] on input "text" at bounding box center [568, 269] width 100 height 18
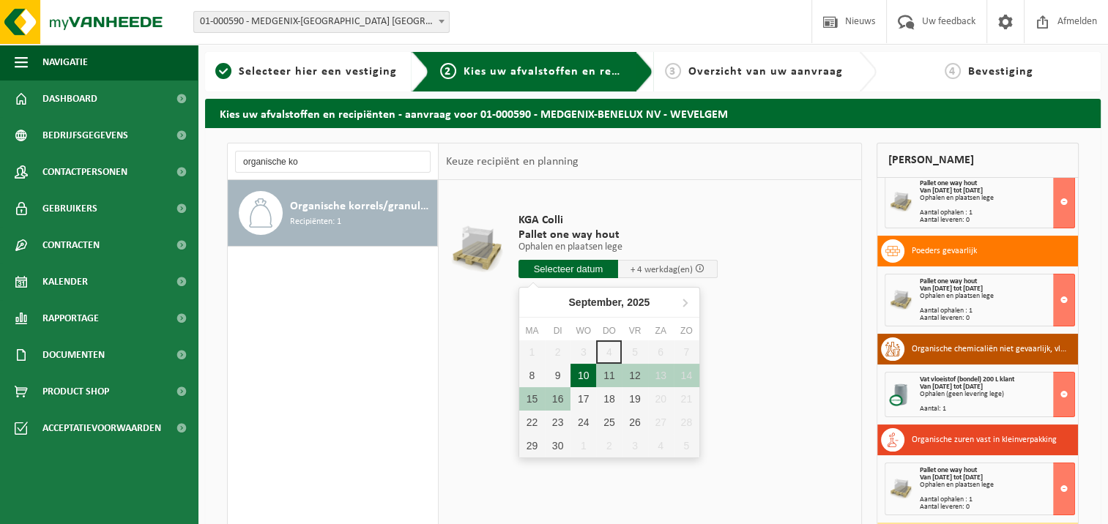
click at [581, 372] on div "10" at bounding box center [583, 375] width 26 height 23
type input "Van 2025-09-10"
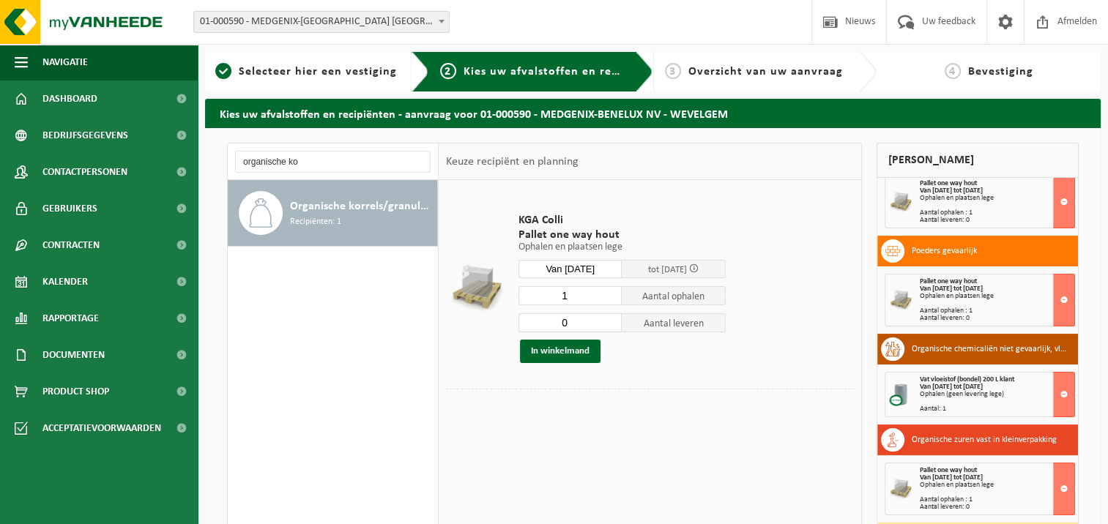
type input "0"
click at [614, 323] on input "0" at bounding box center [570, 322] width 104 height 19
click at [562, 352] on button "In winkelmand" at bounding box center [560, 351] width 81 height 23
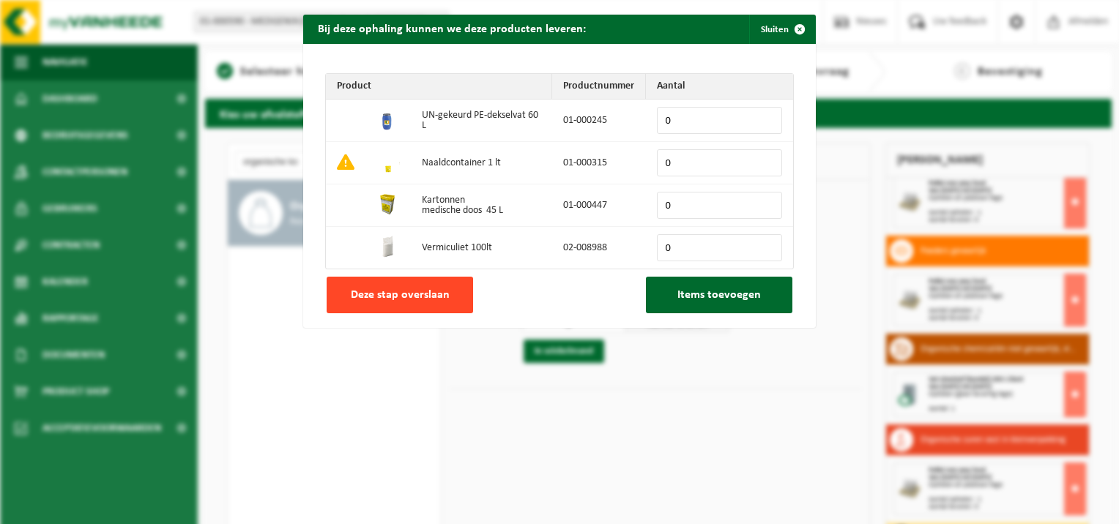
click at [426, 303] on button "Deze stap overslaan" at bounding box center [400, 295] width 146 height 37
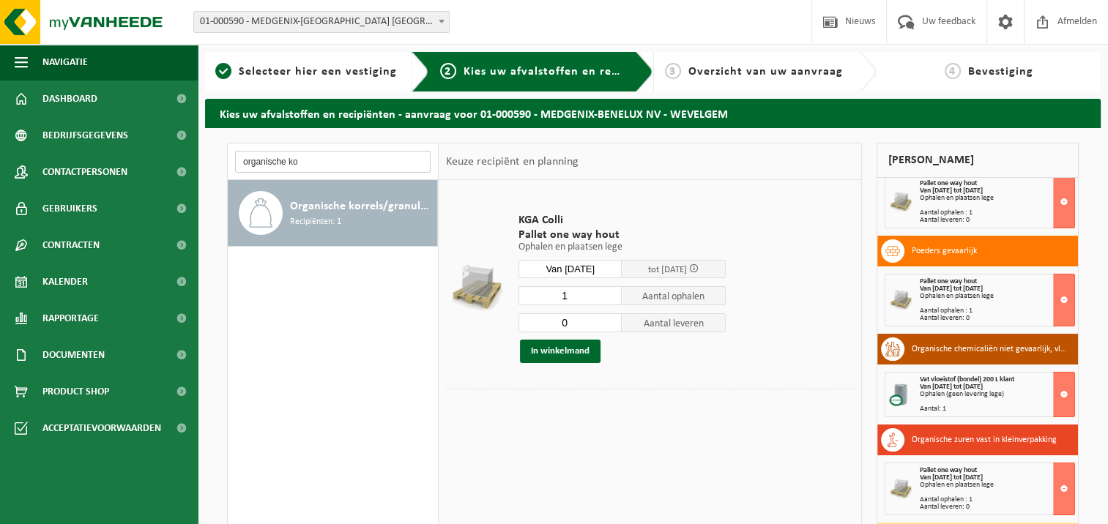
drag, startPoint x: 316, startPoint y: 165, endPoint x: 201, endPoint y: 150, distance: 116.6
click at [201, 150] on div "Kies uw afvalstoffen en recipiënten - aanvraag voor 01-000590 - MEDGENIX-BENELU…" at bounding box center [653, 403] width 910 height 609
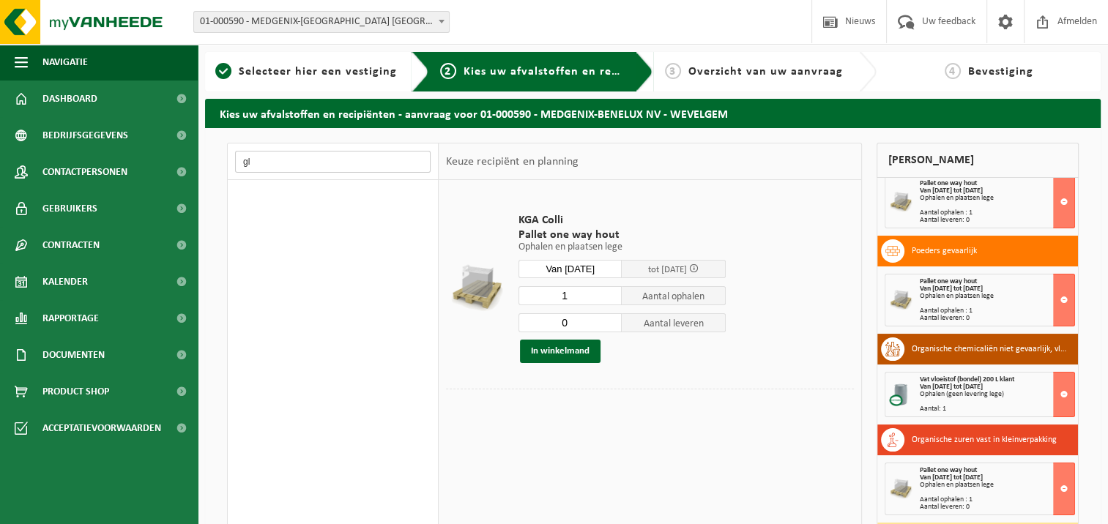
type input "g"
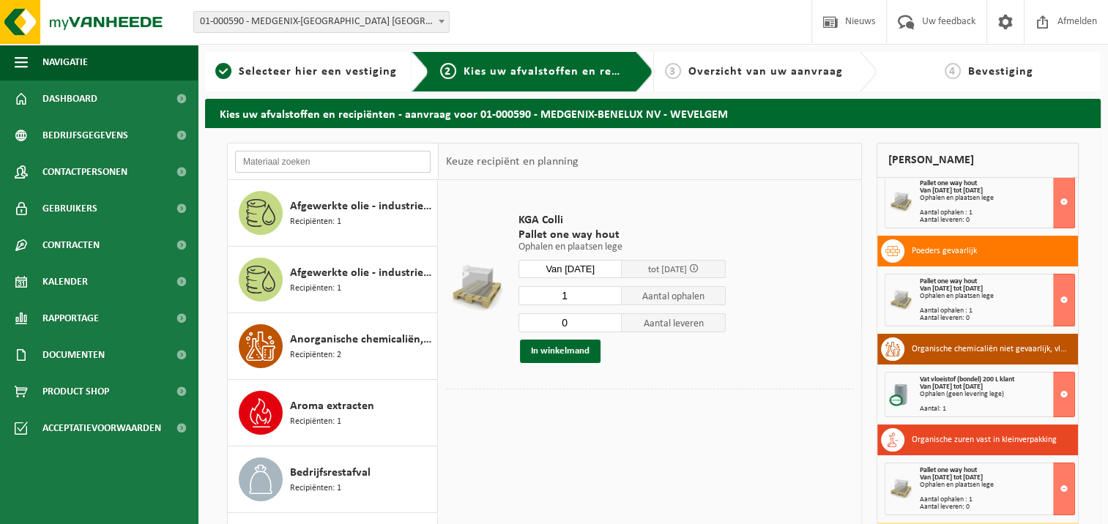
click at [321, 162] on input "text" at bounding box center [333, 162] width 196 height 22
click at [269, 160] on input "text" at bounding box center [333, 162] width 196 height 22
type input "c"
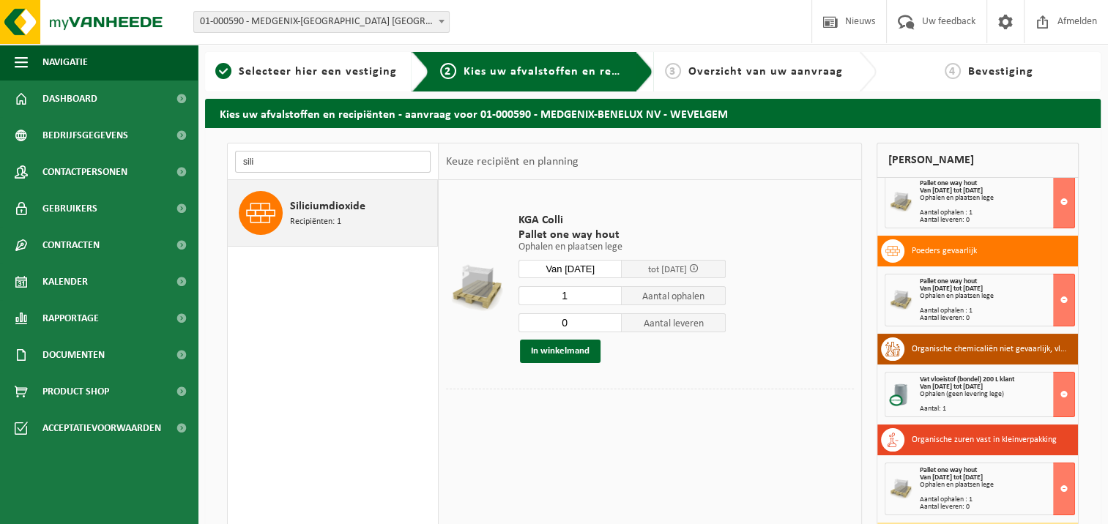
type input "sili"
click at [335, 223] on span "Recipiënten: 1" at bounding box center [315, 222] width 51 height 14
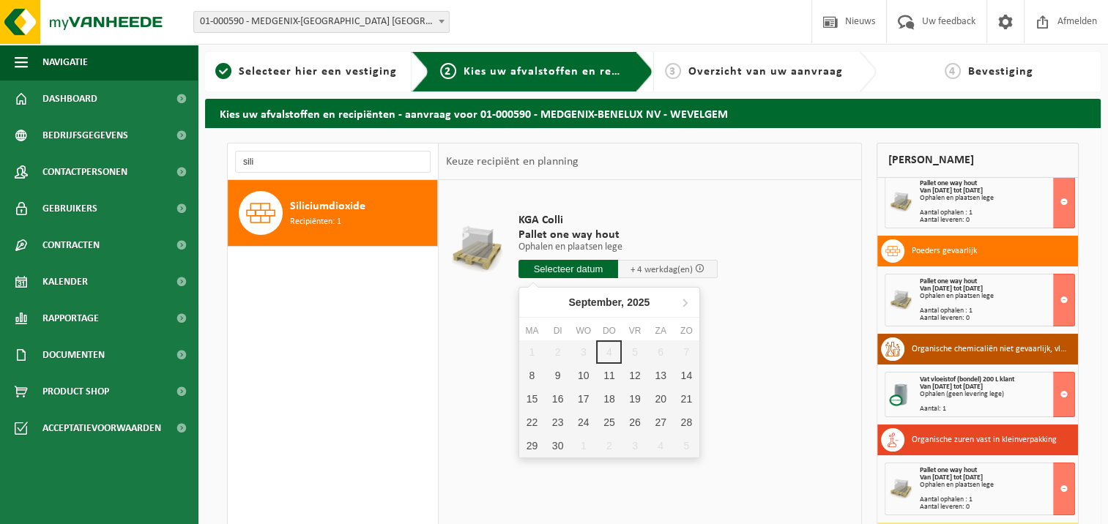
click at [585, 269] on input "text" at bounding box center [568, 269] width 100 height 18
click at [588, 377] on div "10" at bounding box center [583, 375] width 26 height 23
type input "Van 2025-09-10"
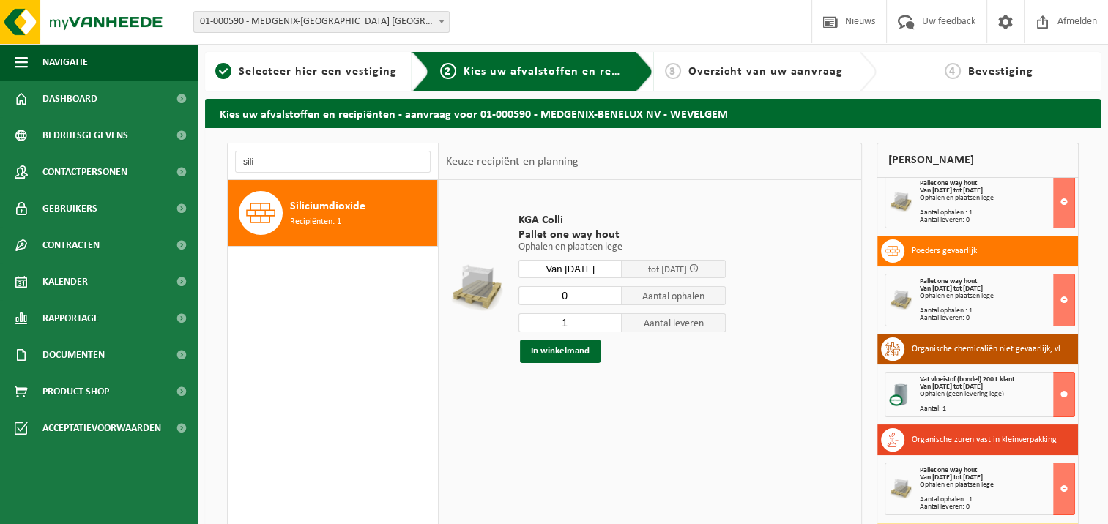
click at [611, 299] on input "0" at bounding box center [570, 295] width 104 height 19
type input "1"
click at [614, 293] on input "1" at bounding box center [570, 295] width 104 height 19
type input "0"
click at [614, 322] on input "0" at bounding box center [570, 322] width 104 height 19
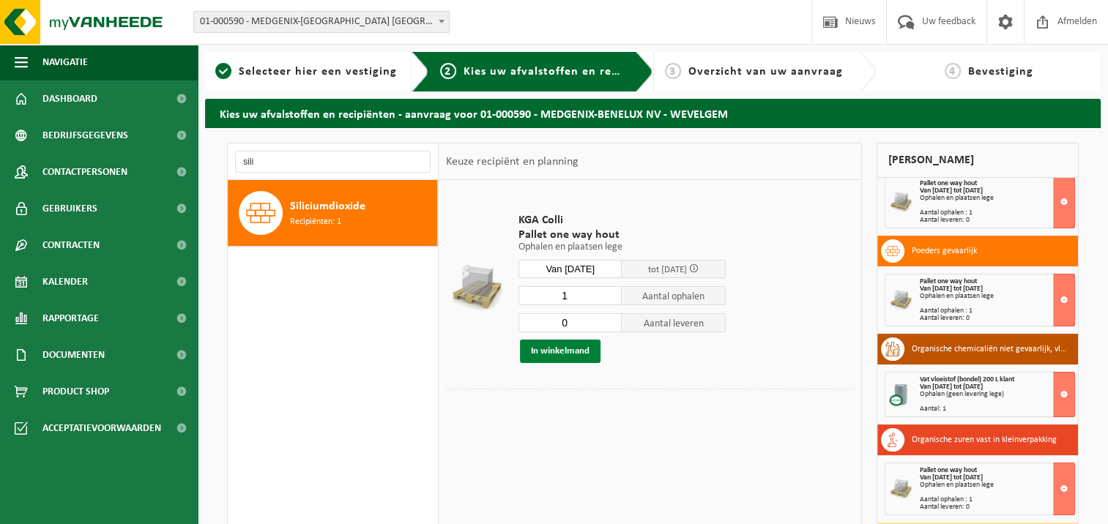
click at [582, 348] on button "In winkelmand" at bounding box center [560, 351] width 81 height 23
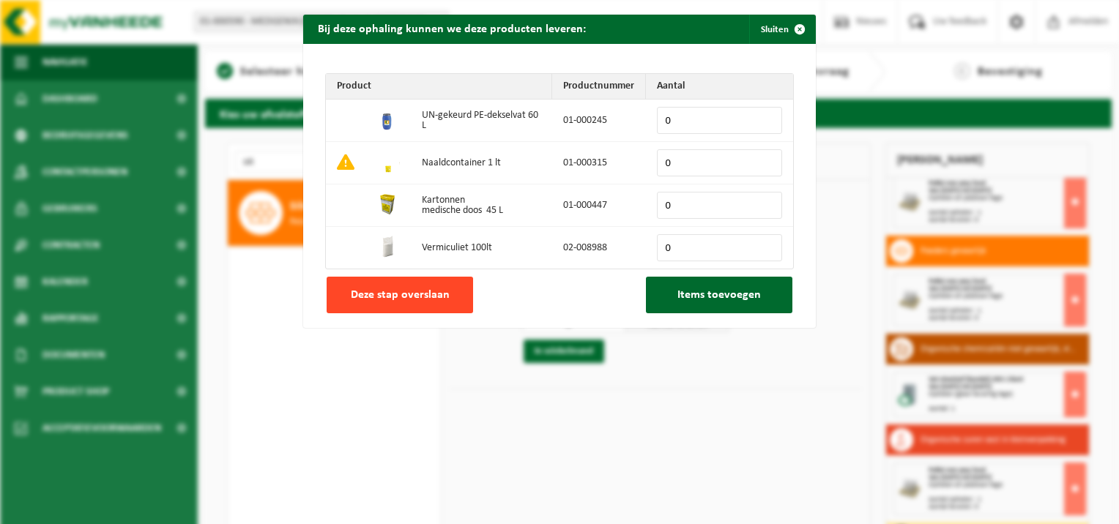
click at [398, 297] on span "Deze stap overslaan" at bounding box center [400, 295] width 99 height 12
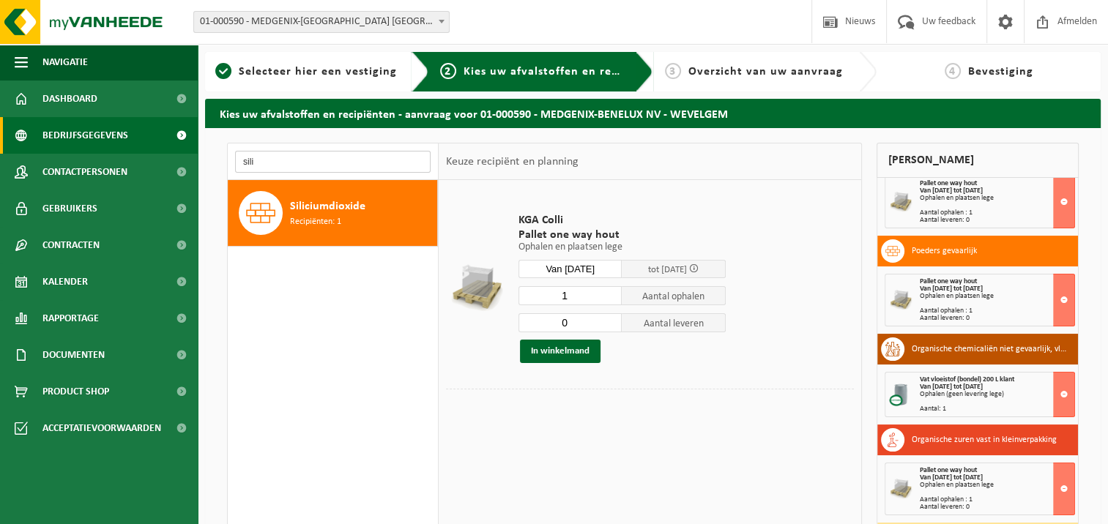
drag, startPoint x: 311, startPoint y: 155, endPoint x: 167, endPoint y: 151, distance: 144.3
click at [167, 151] on div "Navigatie Nieuws Uw feedback Afmelden Dashboard Bedrijfsgegevens Contactpersone…" at bounding box center [554, 357] width 1108 height 715
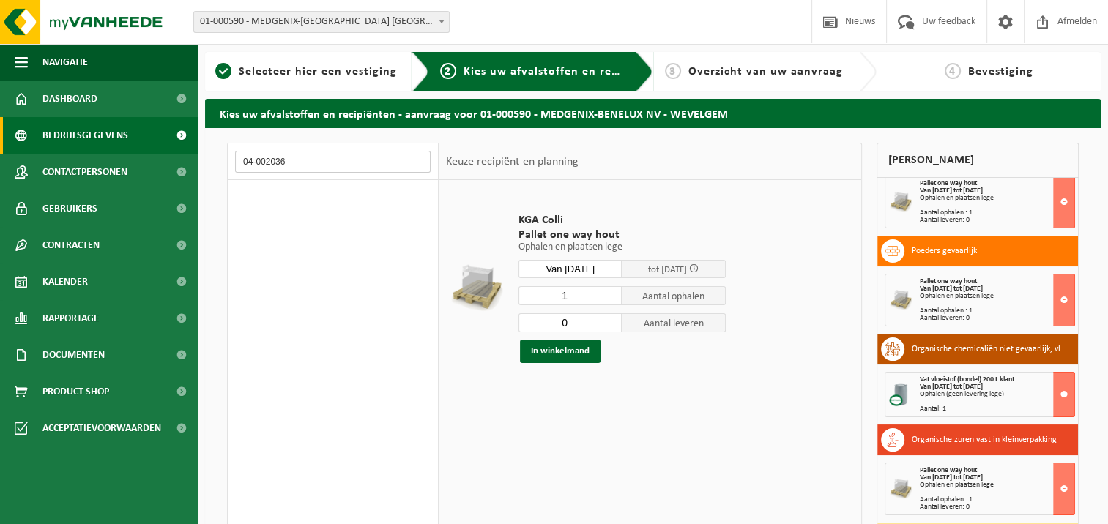
type input "04-002036"
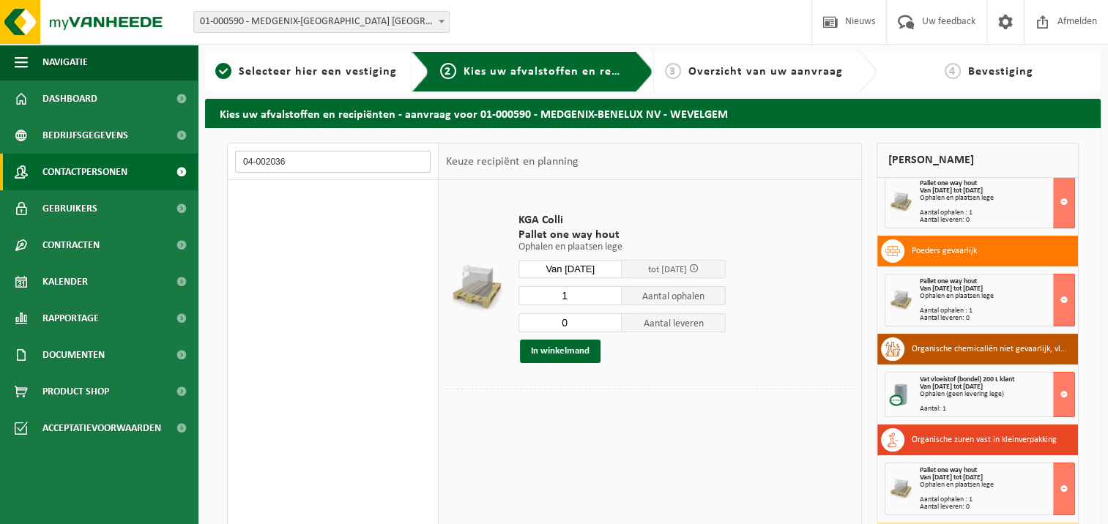
drag, startPoint x: 327, startPoint y: 165, endPoint x: 194, endPoint y: 155, distance: 132.9
click at [194, 155] on div "Navigatie Nieuws Uw feedback Afmelden Dashboard Bedrijfsgegevens Contactpersone…" at bounding box center [554, 357] width 1108 height 715
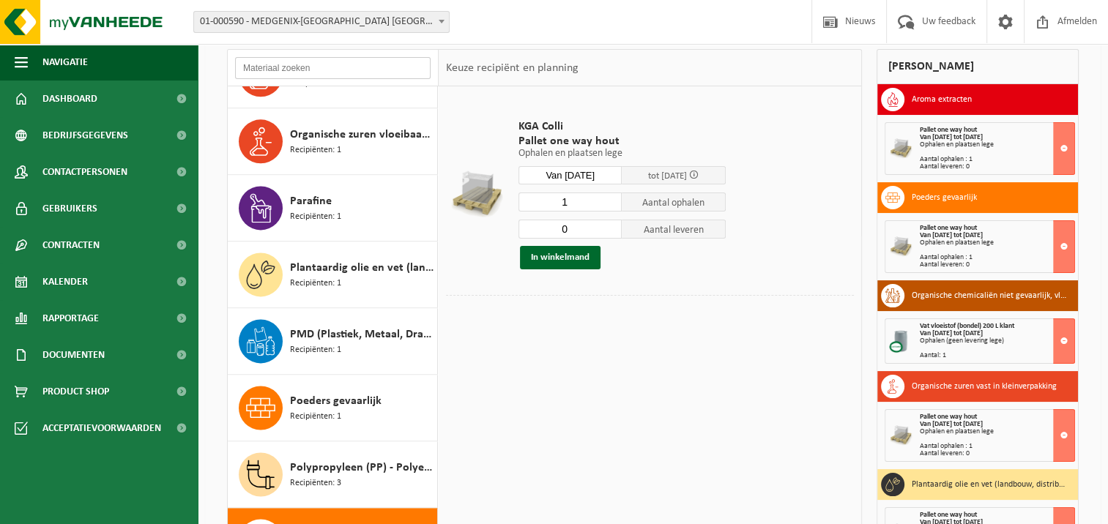
scroll to position [190, 0]
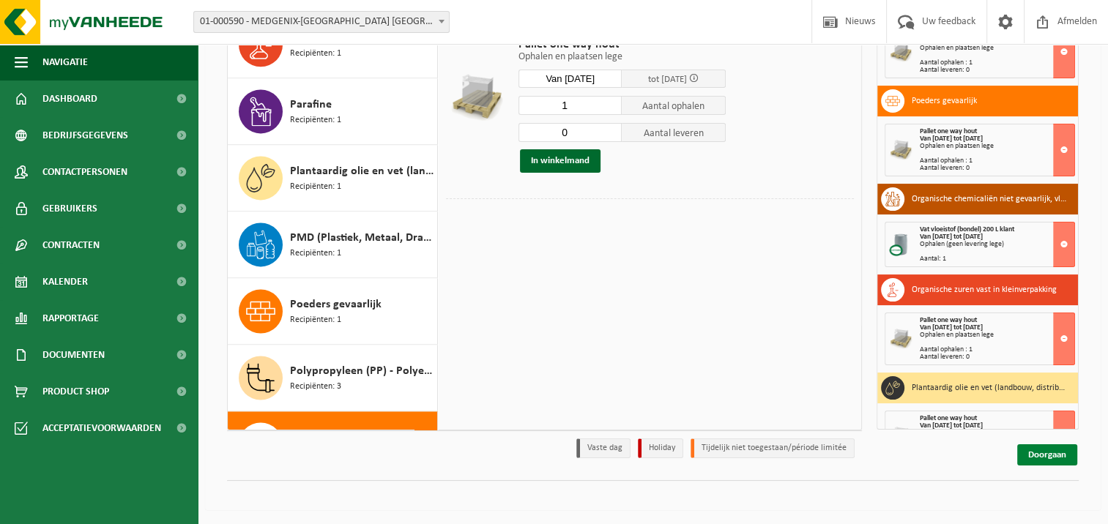
click at [1051, 463] on link "Doorgaan" at bounding box center [1047, 455] width 60 height 21
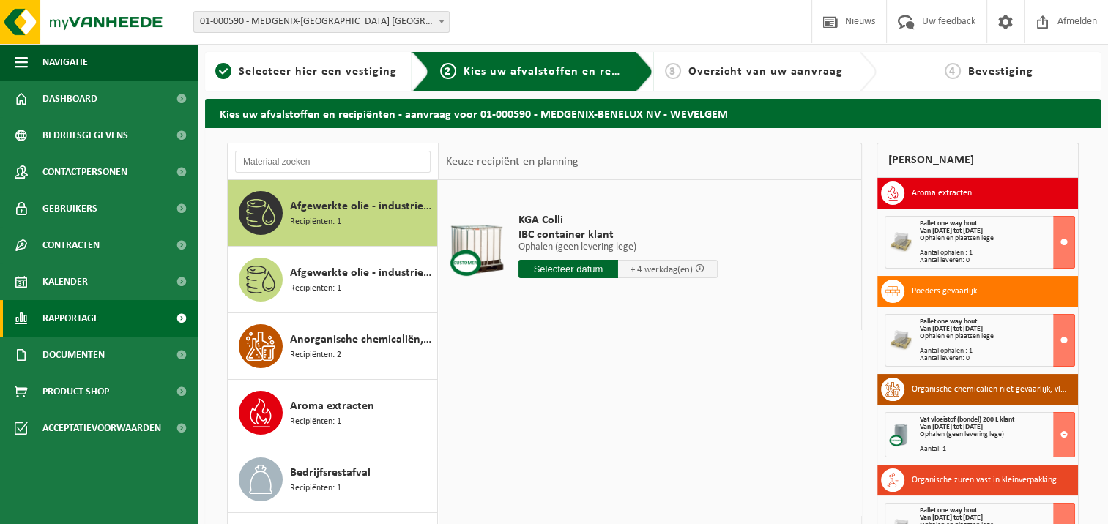
click at [173, 317] on span at bounding box center [181, 318] width 33 height 37
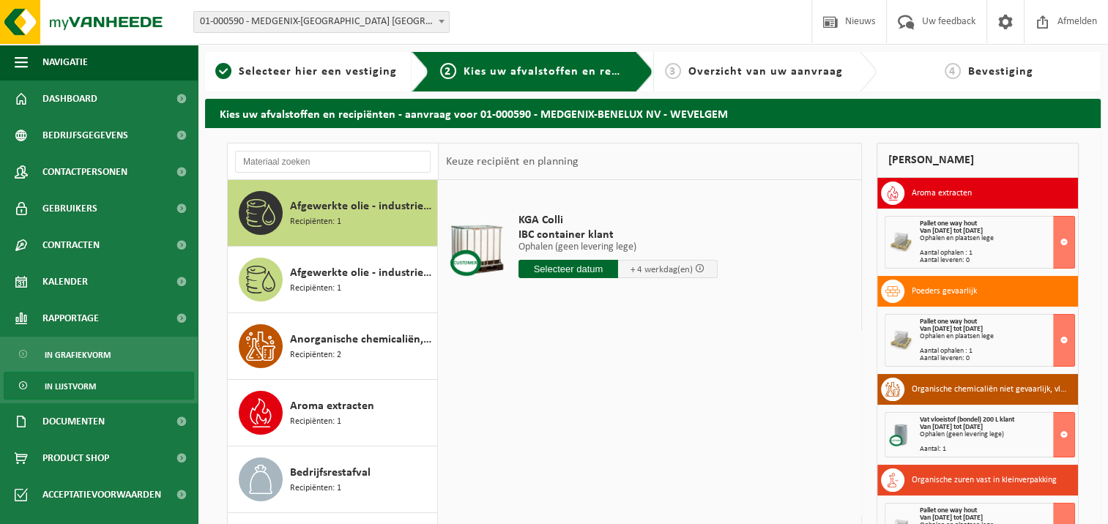
click at [77, 387] on span "In lijstvorm" at bounding box center [70, 387] width 51 height 28
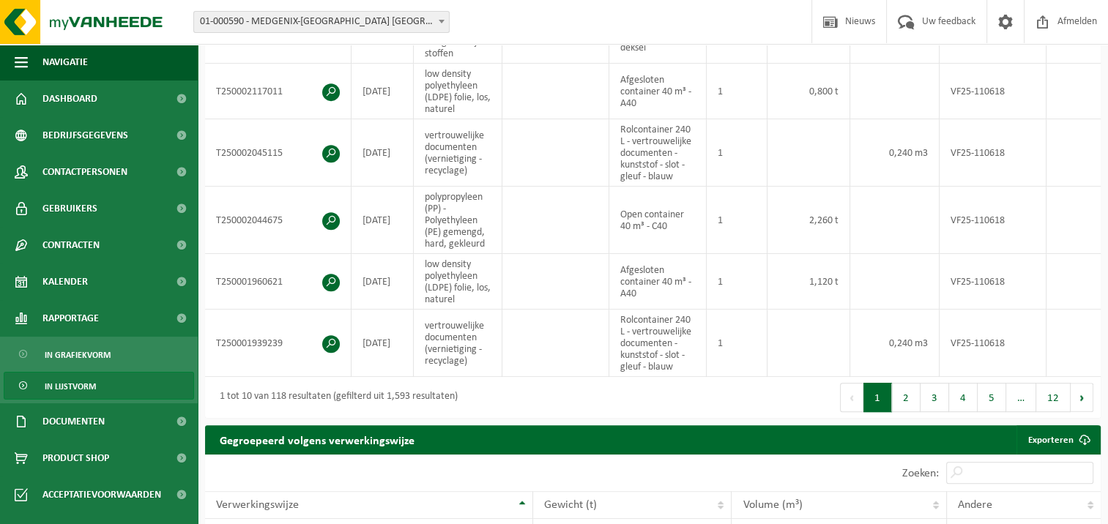
scroll to position [366, 0]
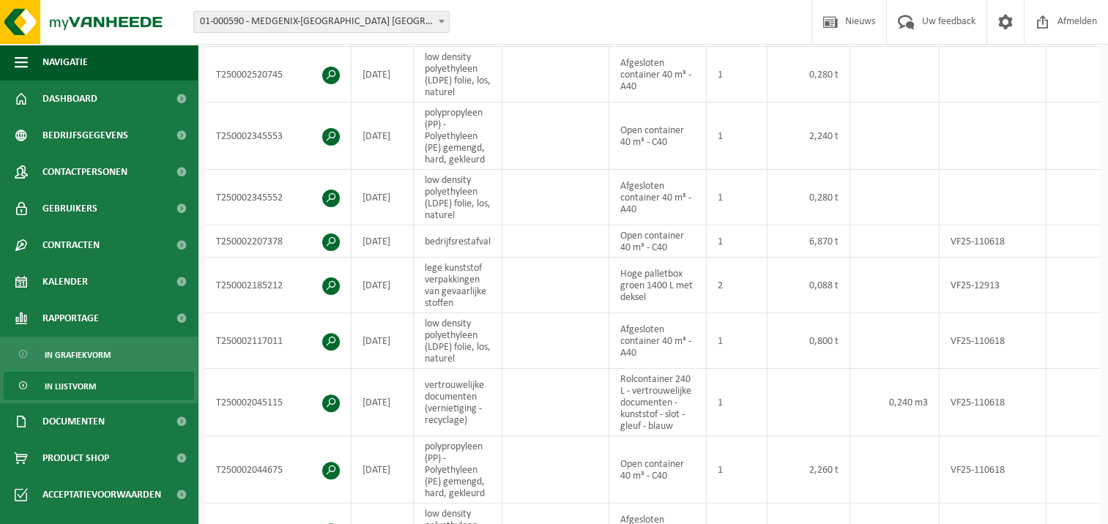
click at [73, 382] on span "In lijstvorm" at bounding box center [70, 387] width 51 height 28
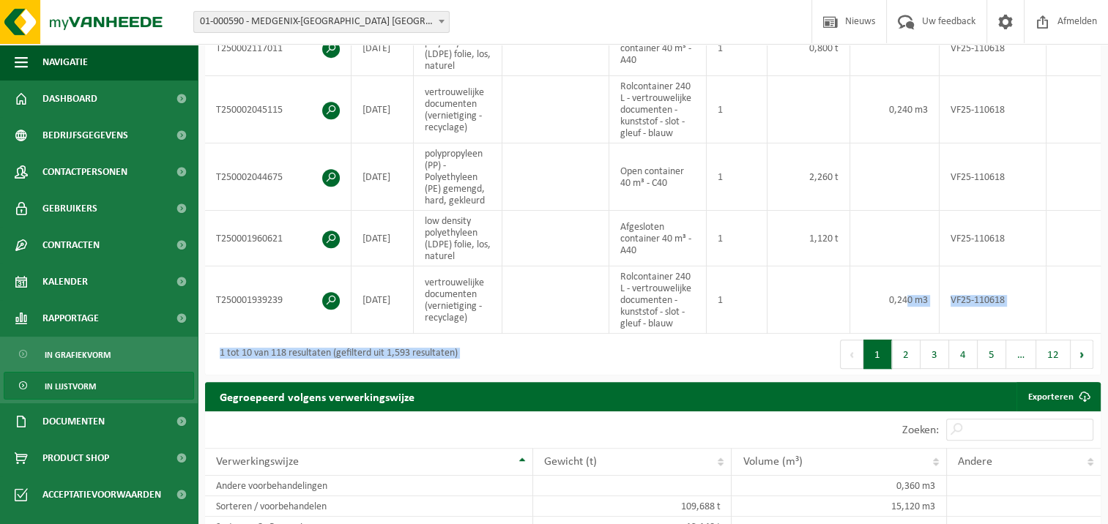
scroll to position [0, 199]
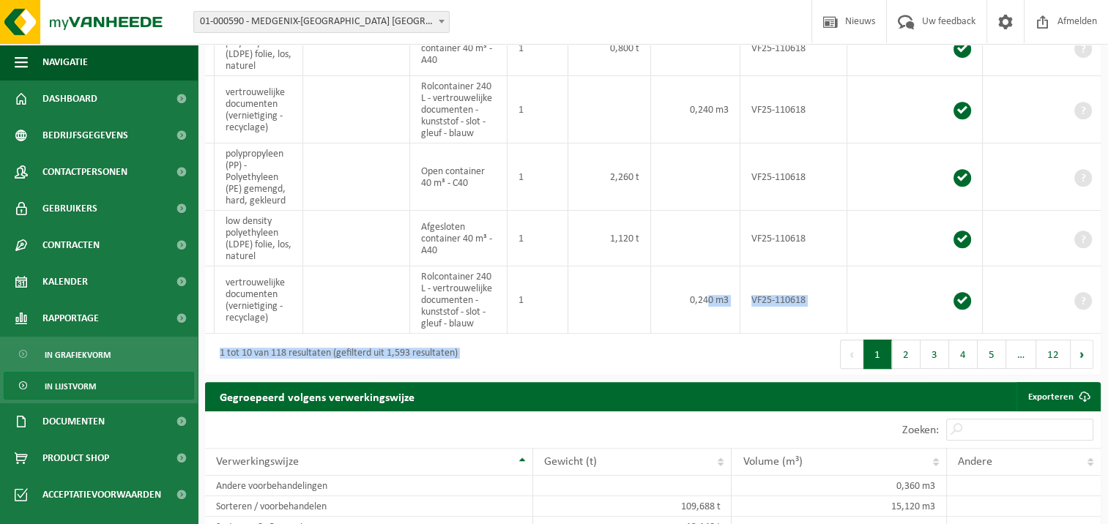
drag, startPoint x: 905, startPoint y: 327, endPoint x: 1121, endPoint y: 365, distance: 219.2
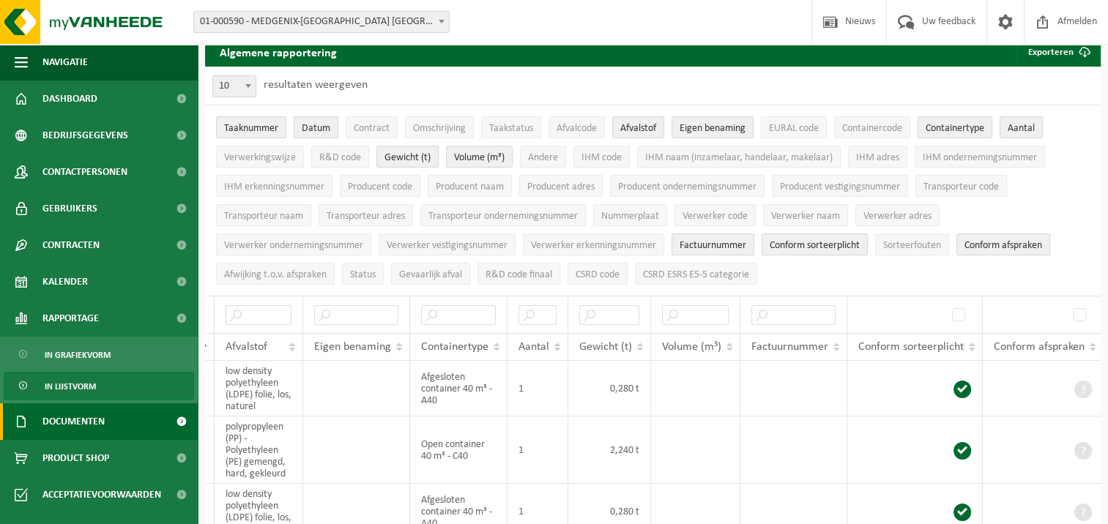
scroll to position [0, 0]
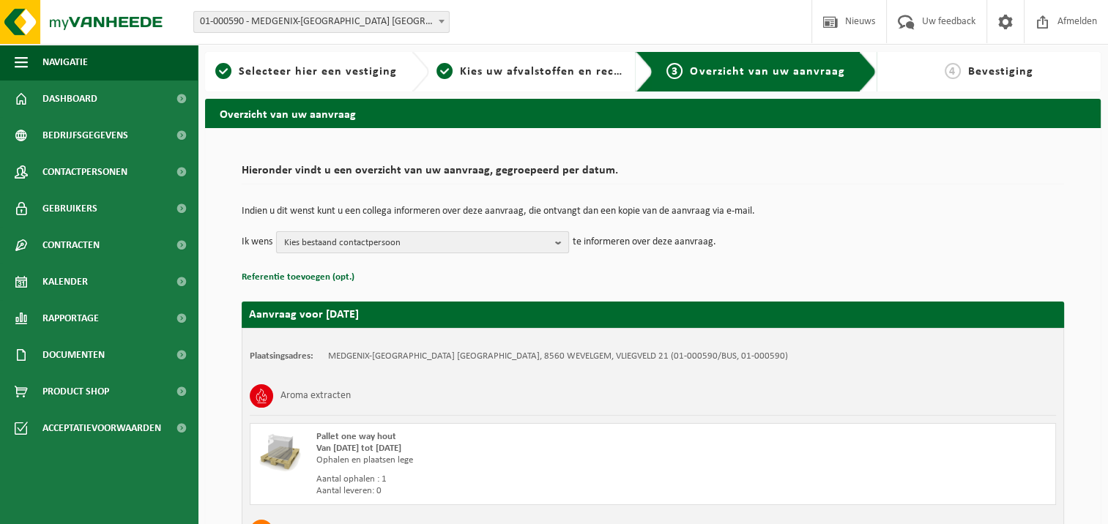
click at [406, 242] on span "Kies bestaand contactpersoon" at bounding box center [416, 243] width 265 height 22
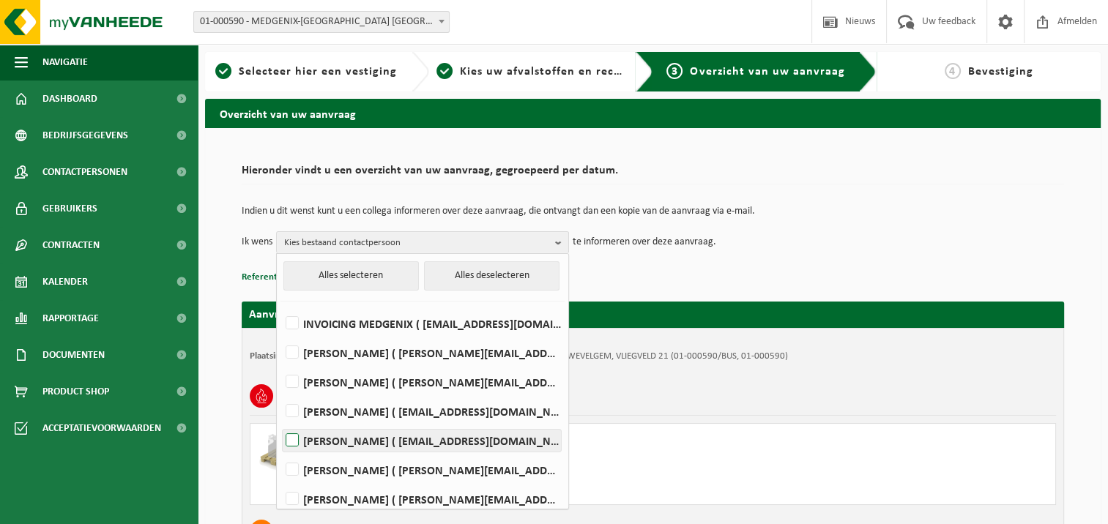
click at [384, 439] on label "Geert Haezebrouck ( geert.haezebrouck@perrigo.com )" at bounding box center [422, 441] width 278 height 22
click at [280, 423] on input "Geert Haezebrouck ( geert.haezebrouck@perrigo.com )" at bounding box center [280, 422] width 1 height 1
checkbox input "true"
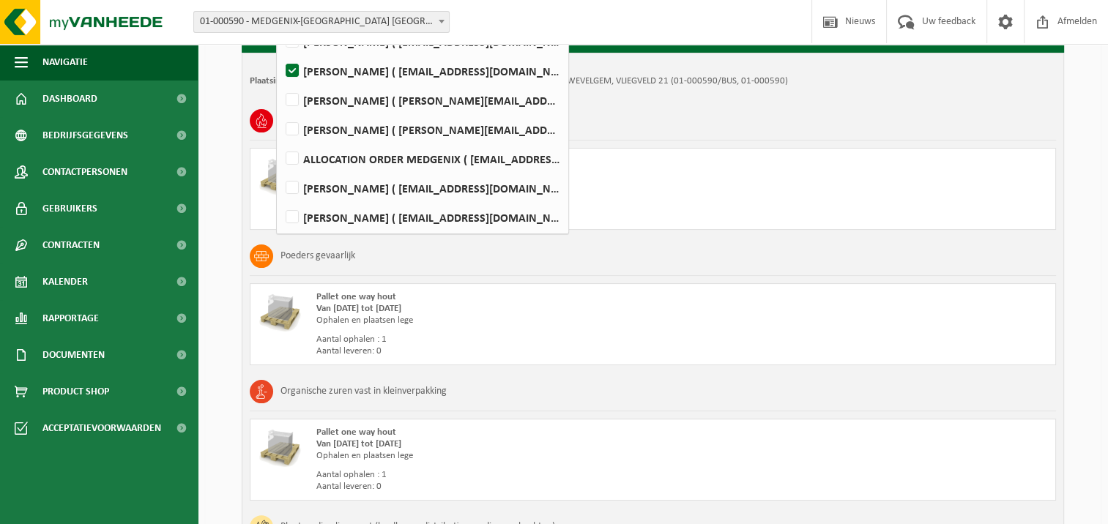
scroll to position [293, 0]
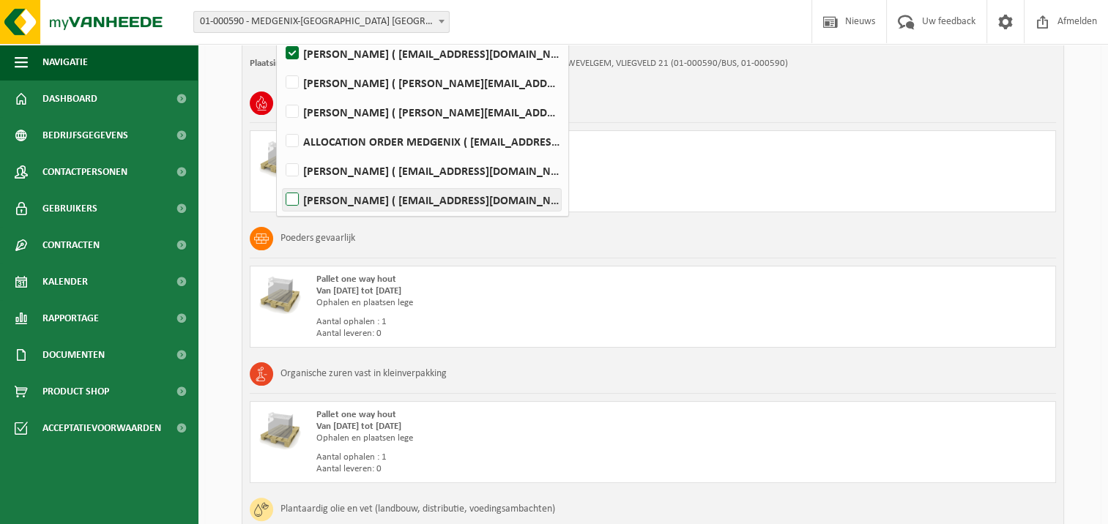
click at [291, 193] on label "INES VERHAEGHE ( ines.verhaeghe@perrigo.com )" at bounding box center [422, 200] width 278 height 22
click at [280, 182] on input "INES VERHAEGHE ( ines.verhaeghe@perrigo.com )" at bounding box center [280, 181] width 1 height 1
checkbox input "true"
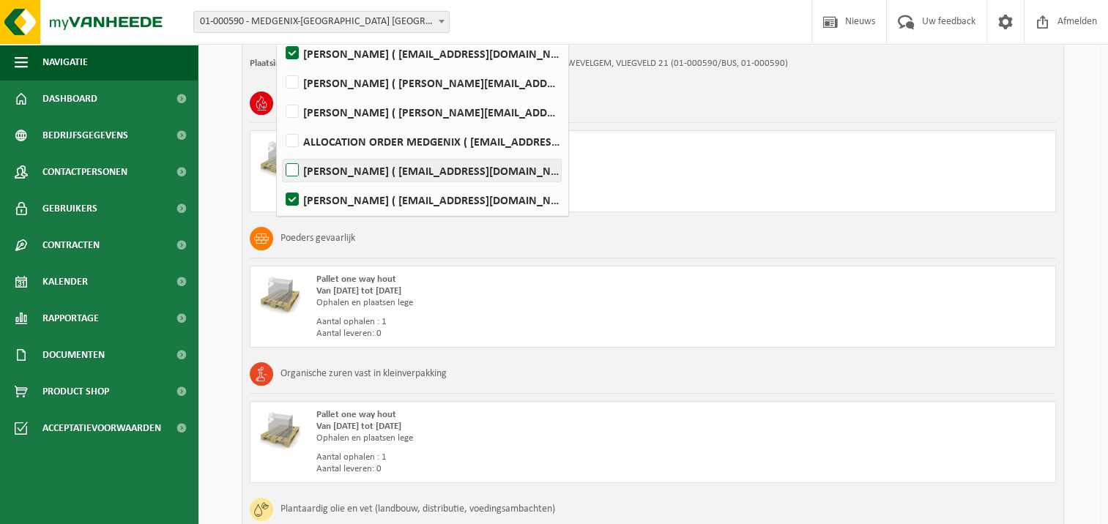
click at [290, 176] on label "MANUEL VANDAELE ( manuel.vandaele@perrigo.com )" at bounding box center [422, 171] width 278 height 22
click at [280, 152] on input "MANUEL VANDAELE ( manuel.vandaele@perrigo.com )" at bounding box center [280, 152] width 1 height 1
checkbox input "true"
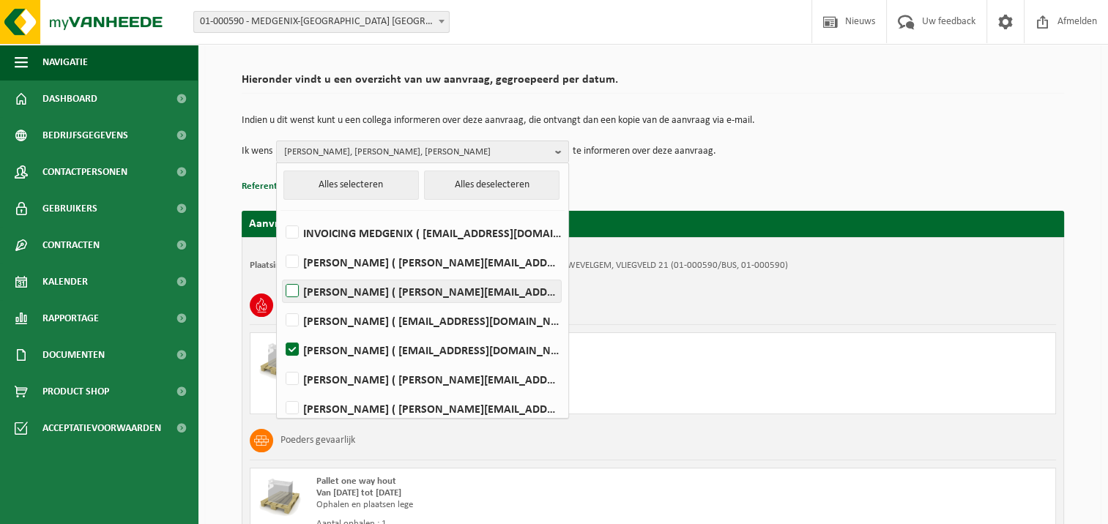
scroll to position [0, 0]
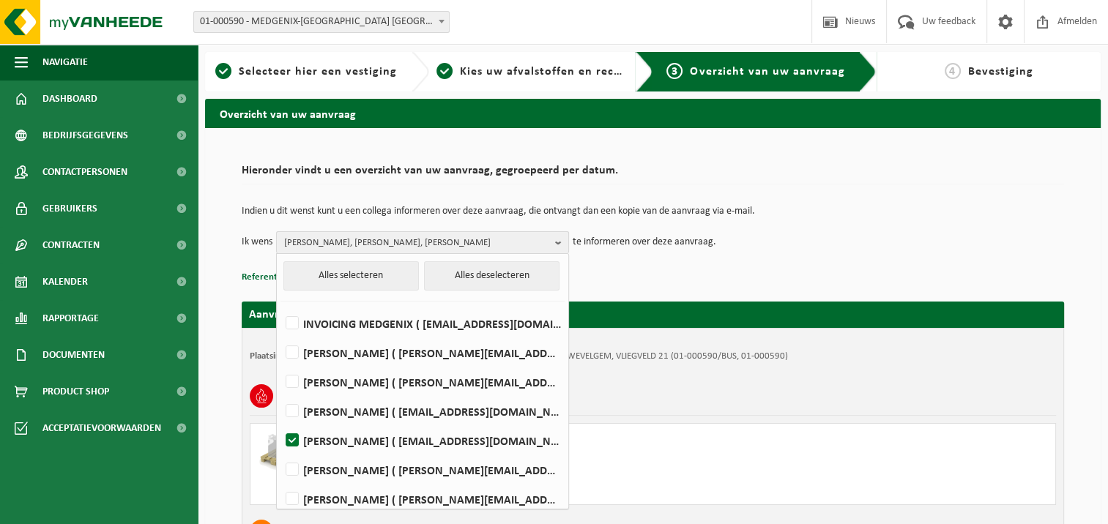
click at [384, 243] on span "Geert Haezebrouck, MANUEL VANDAELE, INES VERHAEGHE" at bounding box center [416, 243] width 265 height 22
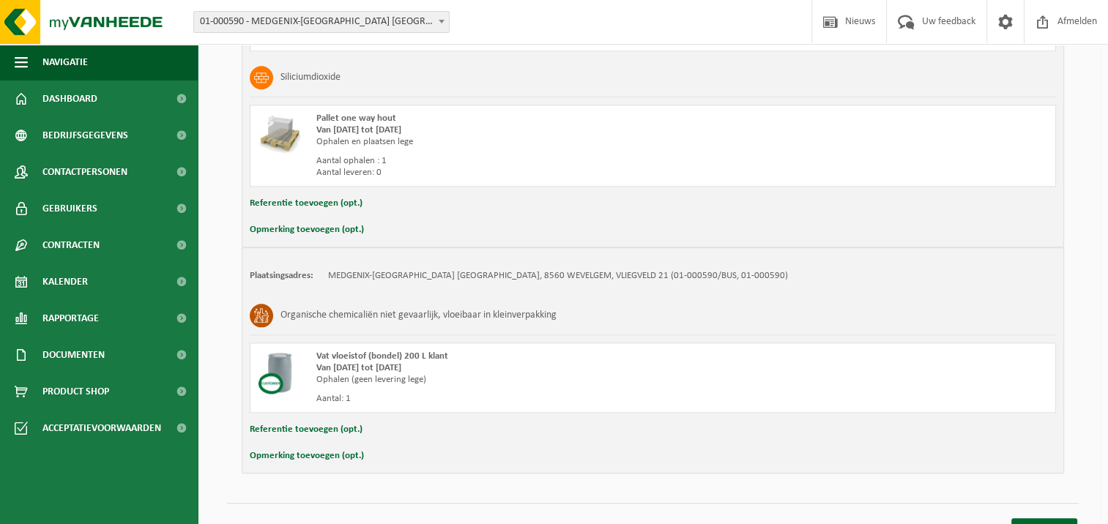
scroll to position [1555, 0]
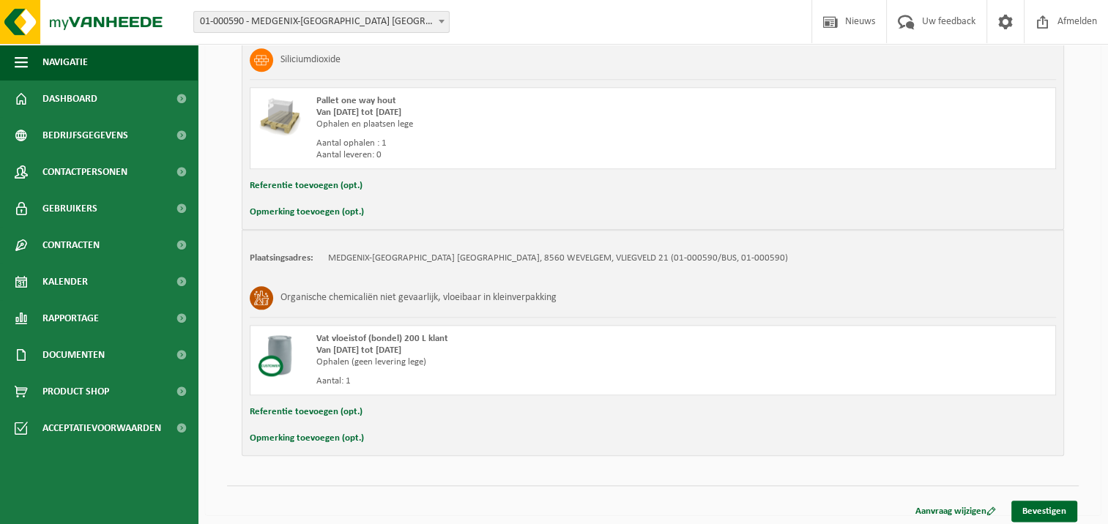
click at [290, 433] on button "Opmerking toevoegen (opt.)" at bounding box center [307, 438] width 114 height 19
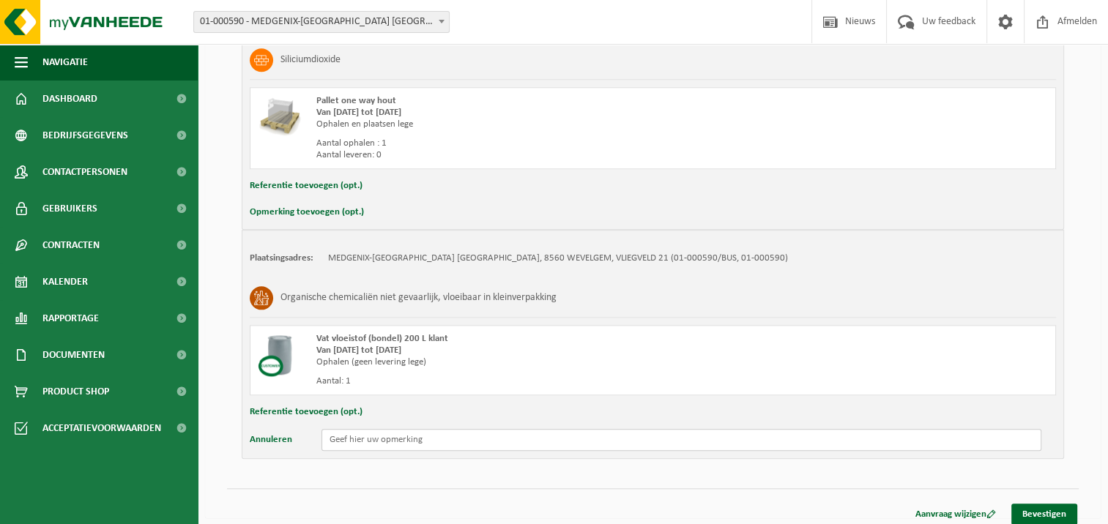
click at [363, 438] on input "text" at bounding box center [681, 440] width 720 height 22
type input "3 IBC's Glycerol code 04-002036 (informatie doorgegeven aan Gert Breyne)"
click at [1038, 504] on link "Bevestigen" at bounding box center [1044, 514] width 66 height 21
